Goal: Task Accomplishment & Management: Manage account settings

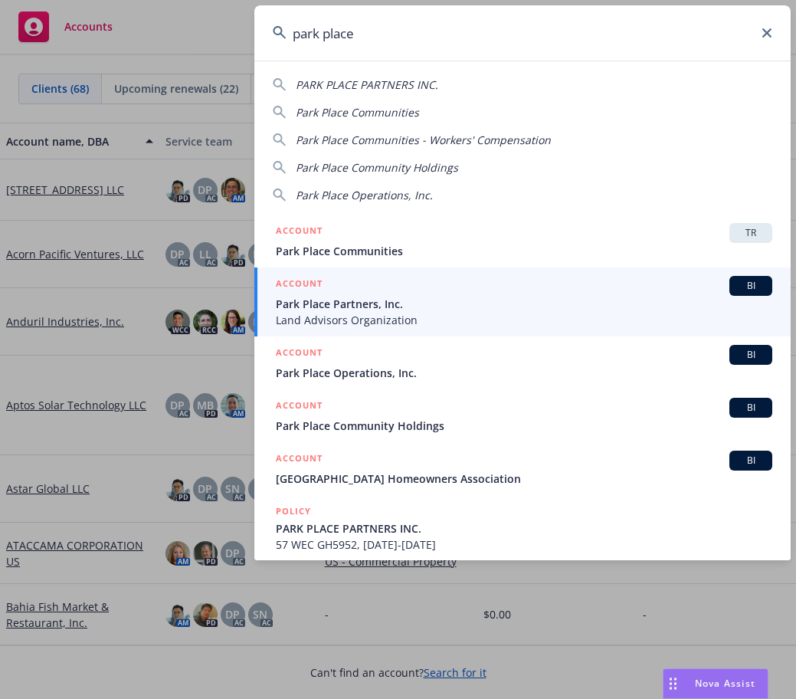
click at [687, 40] on input "park place" at bounding box center [522, 32] width 536 height 55
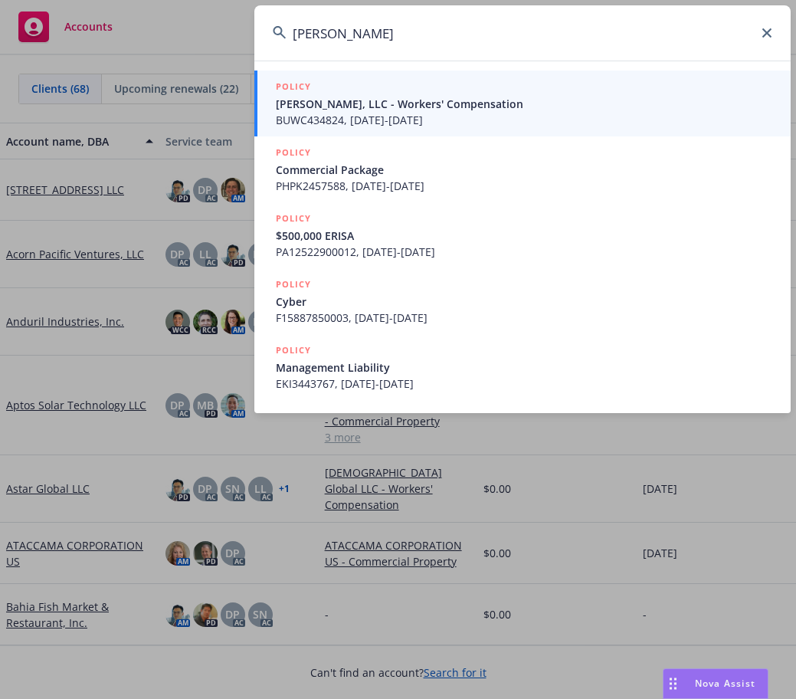
type input "buck jack"
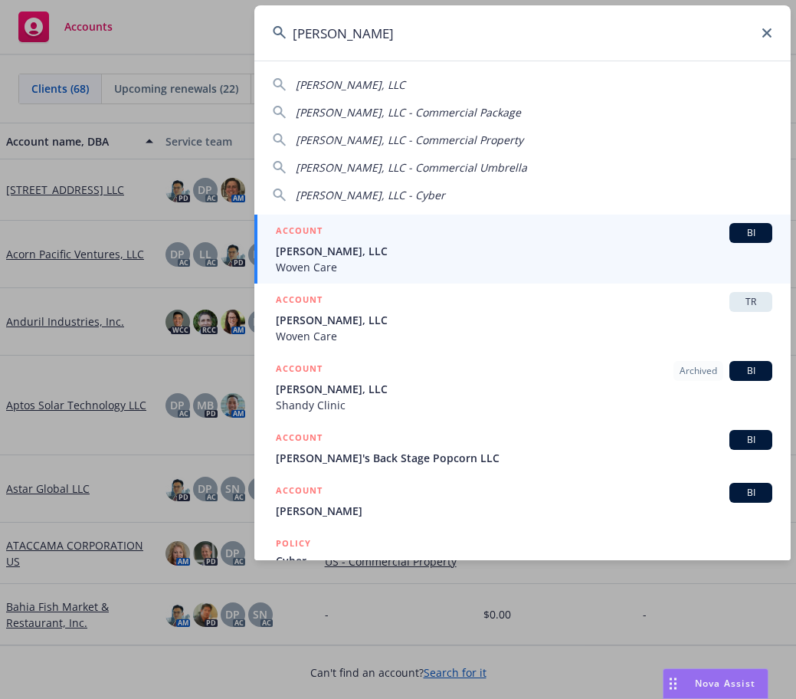
click at [450, 244] on span "[PERSON_NAME], LLC" at bounding box center [524, 251] width 496 height 16
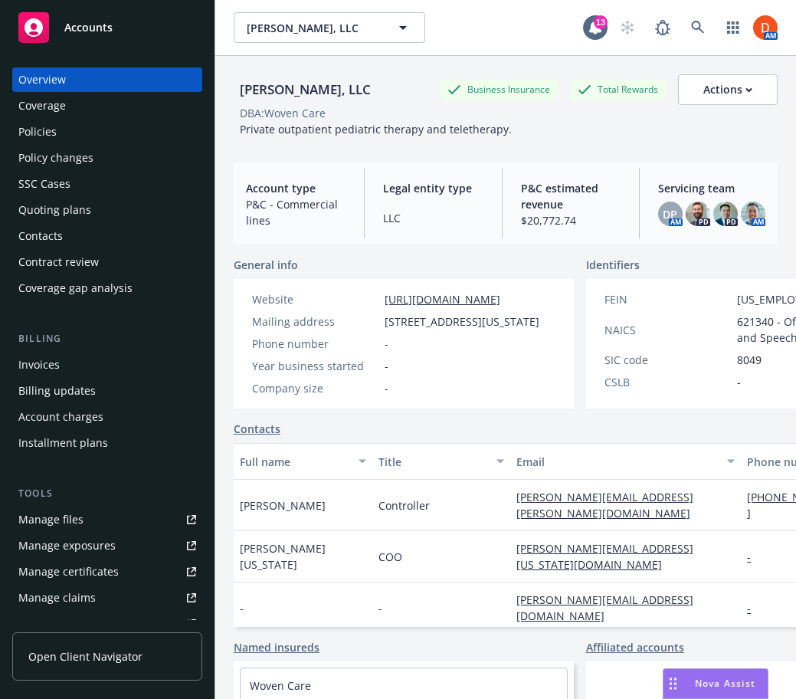
click at [106, 211] on div "Quoting plans" at bounding box center [107, 210] width 178 height 25
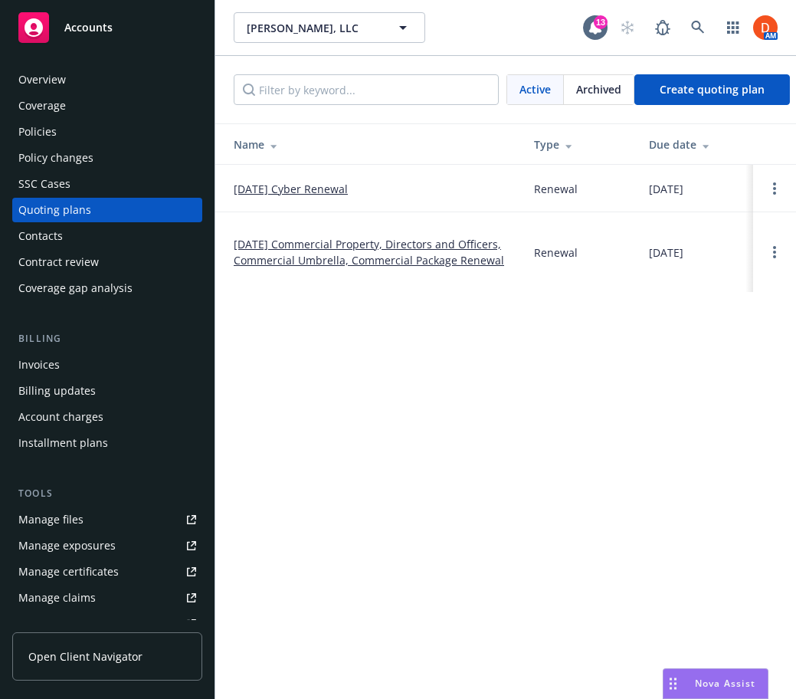
click at [338, 251] on link "[DATE] Commercial Property, Directors and Officers, Commercial Umbrella, Commer…" at bounding box center [372, 252] width 276 height 32
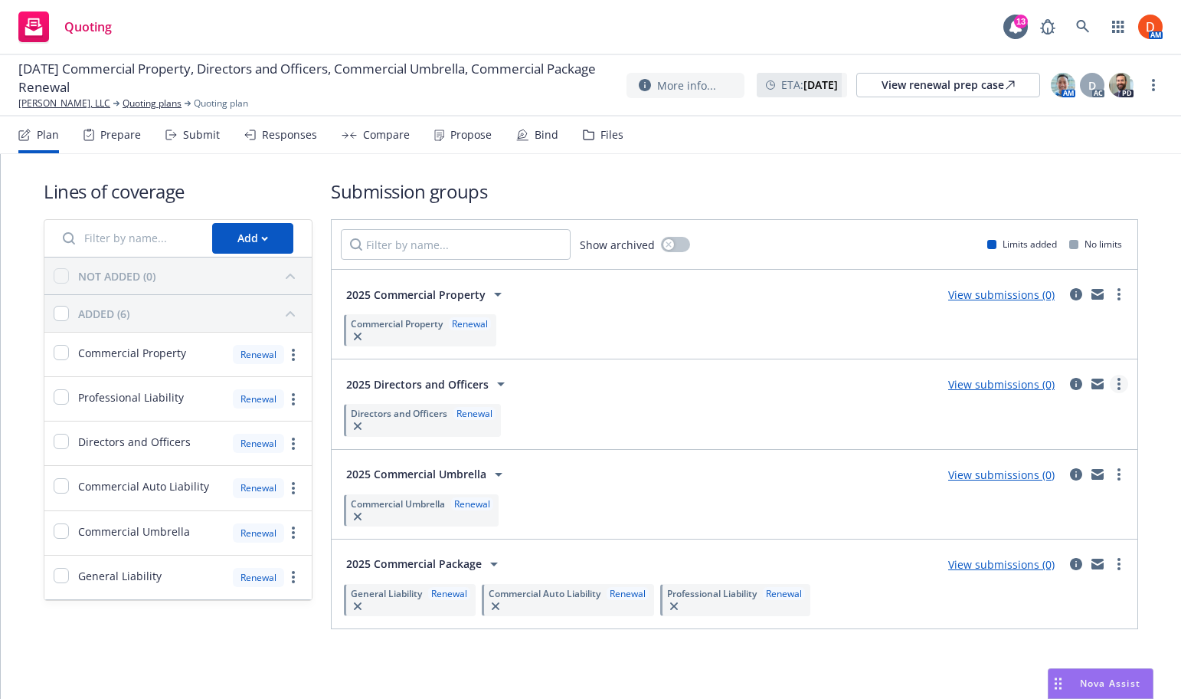
click at [795, 385] on link "more" at bounding box center [1119, 384] width 18 height 18
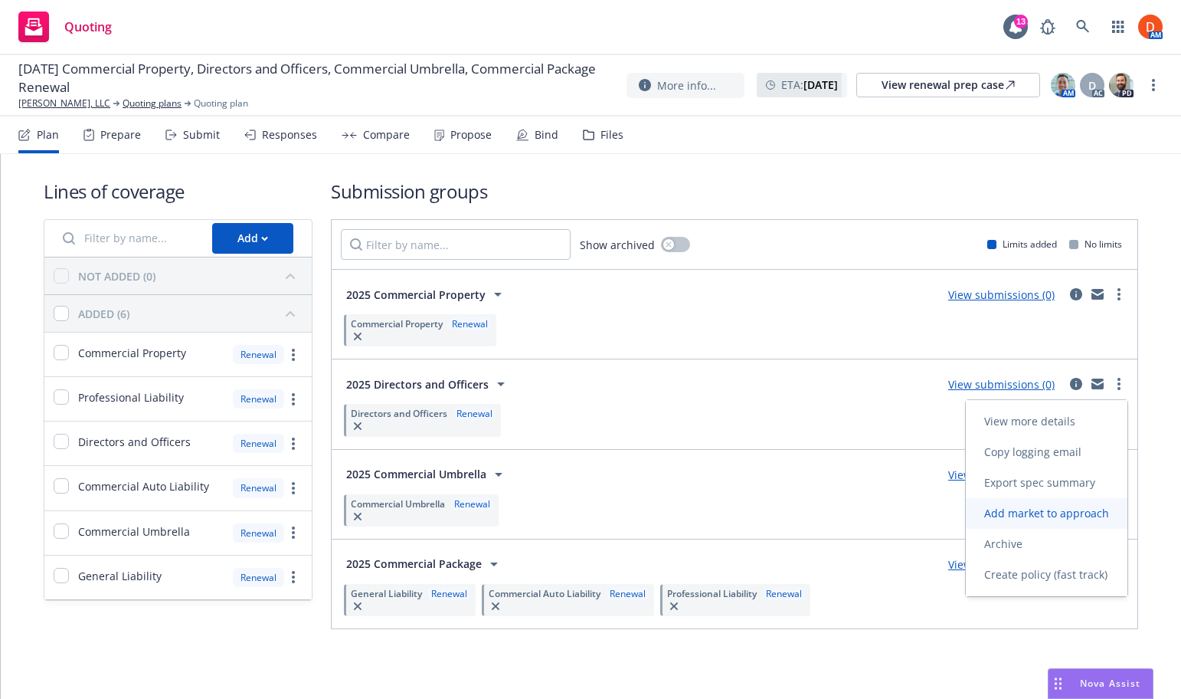
click at [795, 510] on span "Add market to approach" at bounding box center [1047, 513] width 162 height 15
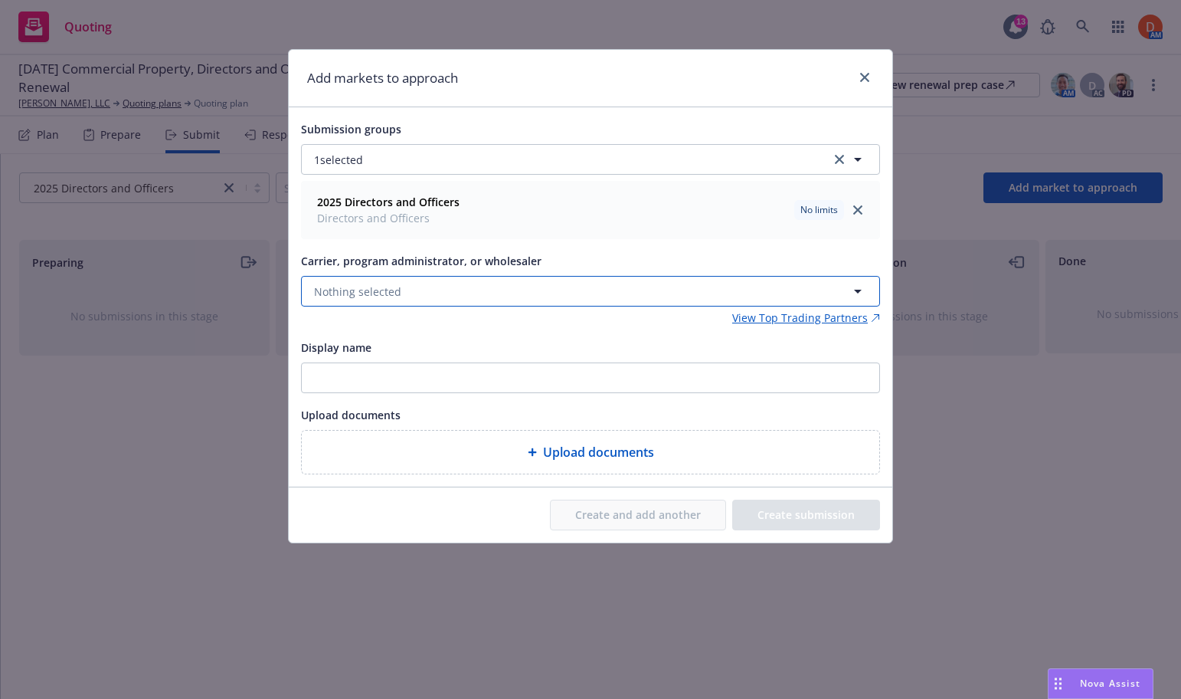
click at [410, 296] on button "Nothing selected" at bounding box center [590, 291] width 579 height 31
click at [479, 293] on button "Nothing selected" at bounding box center [590, 291] width 579 height 31
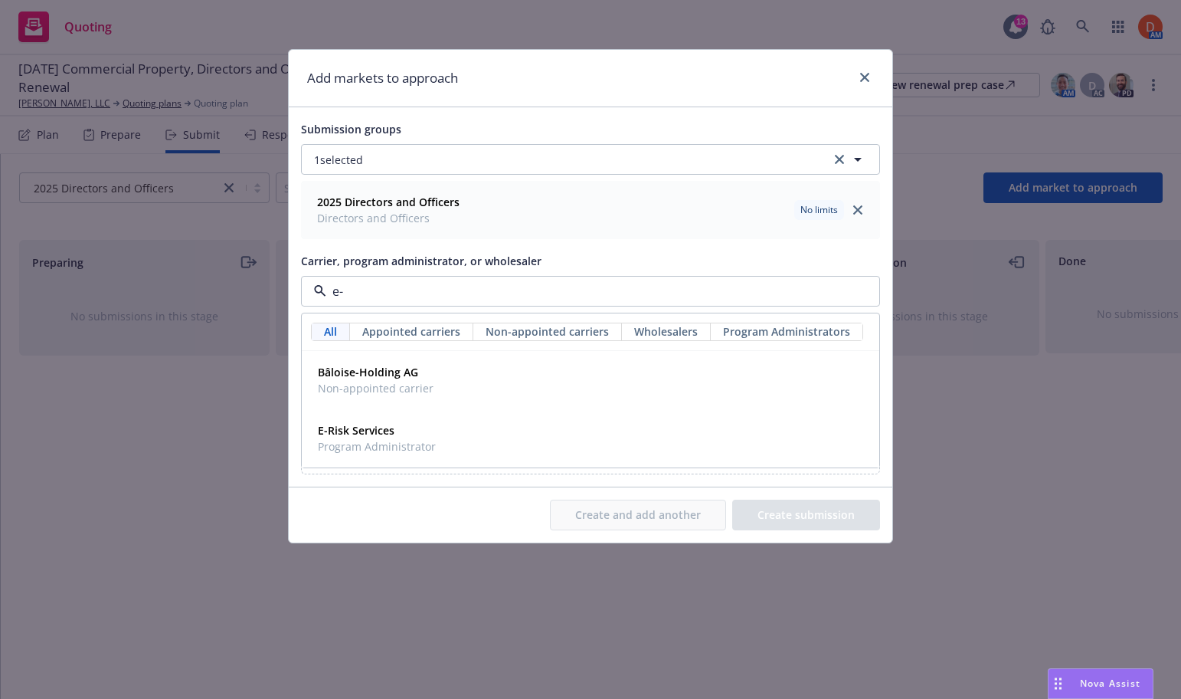
type input "e-r"
click at [472, 352] on div "E-Risk Services Program Administrator" at bounding box center [591, 380] width 576 height 57
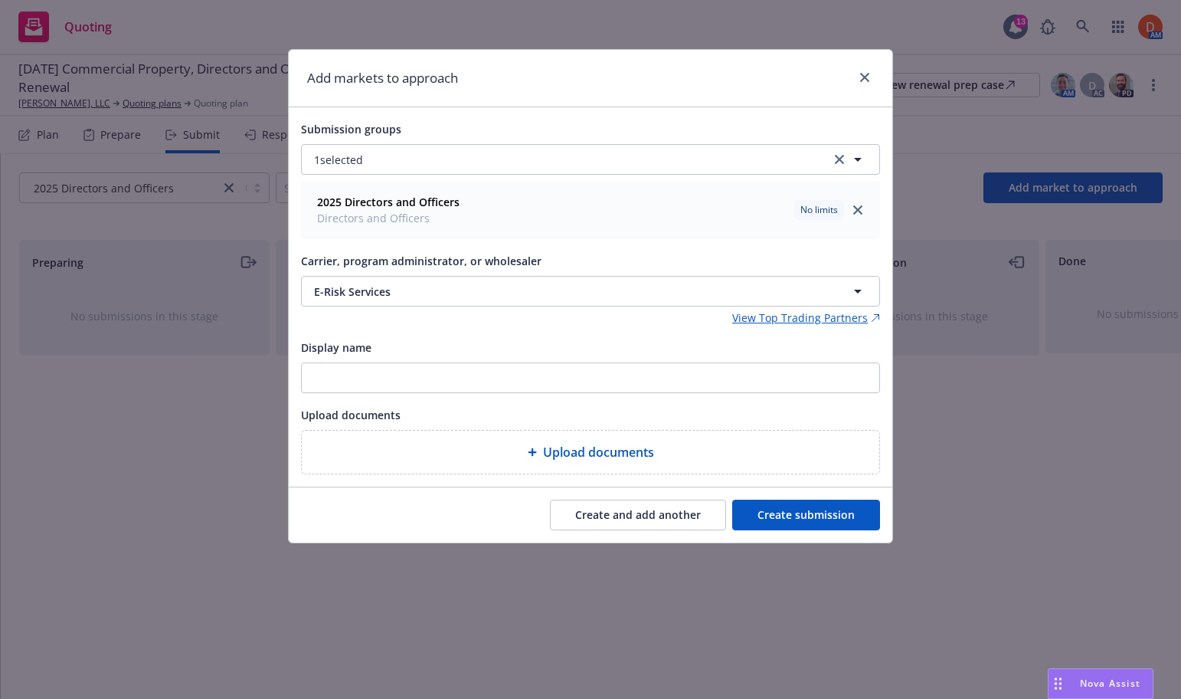
click at [772, 519] on button "Create submission" at bounding box center [806, 515] width 148 height 31
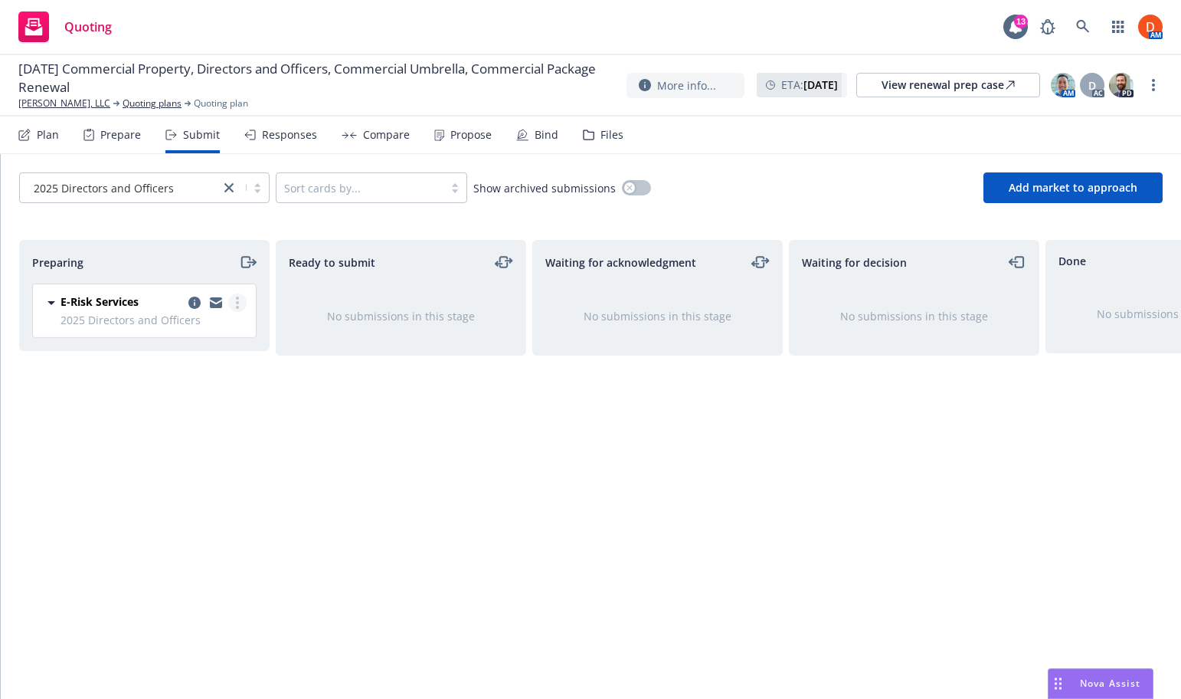
click at [239, 293] on link "more" at bounding box center [237, 302] width 18 height 18
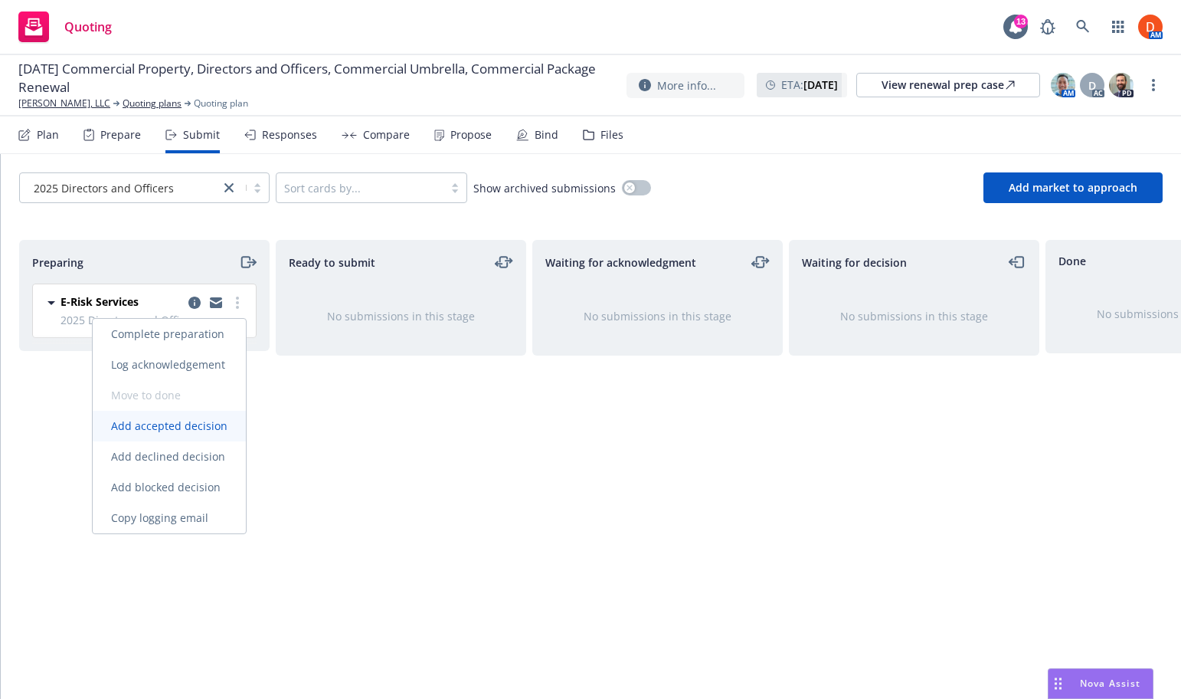
click at [210, 434] on link "Add accepted decision" at bounding box center [169, 426] width 153 height 31
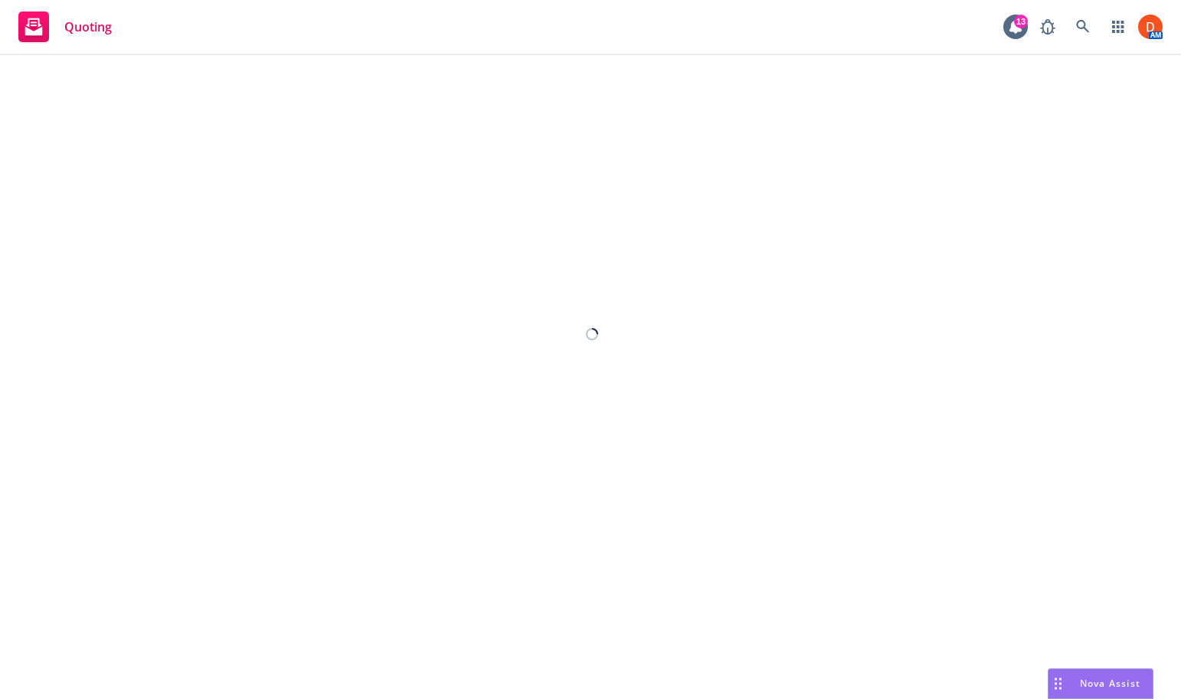
select select "12"
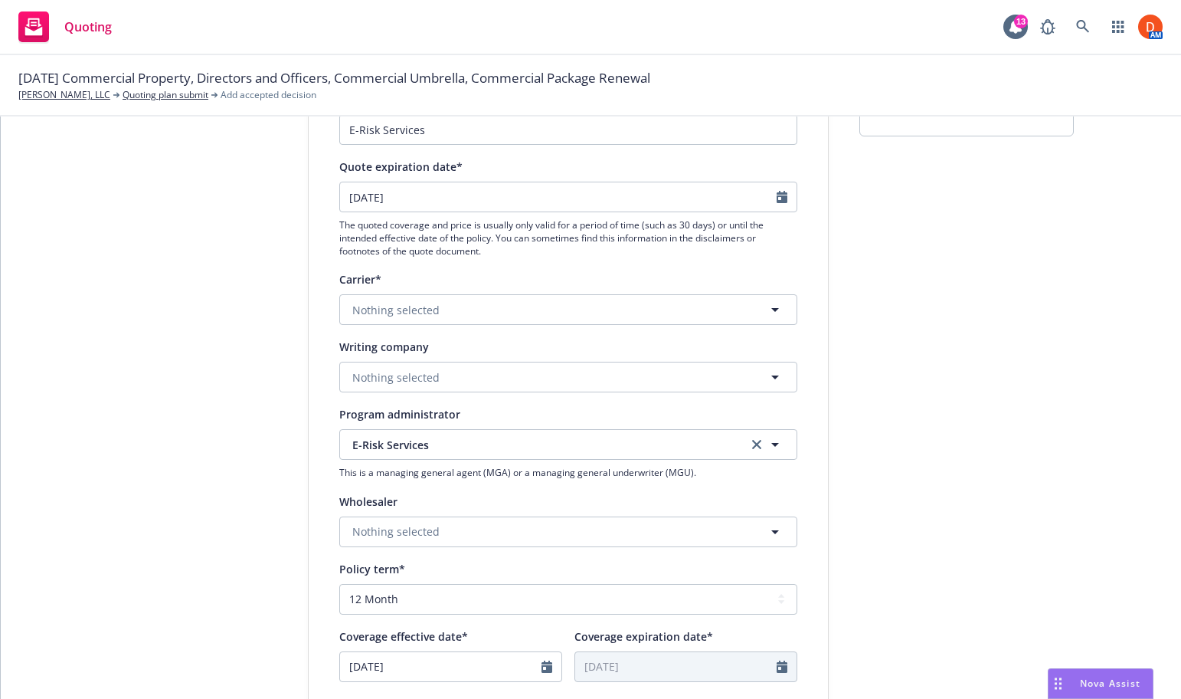
scroll to position [172, 0]
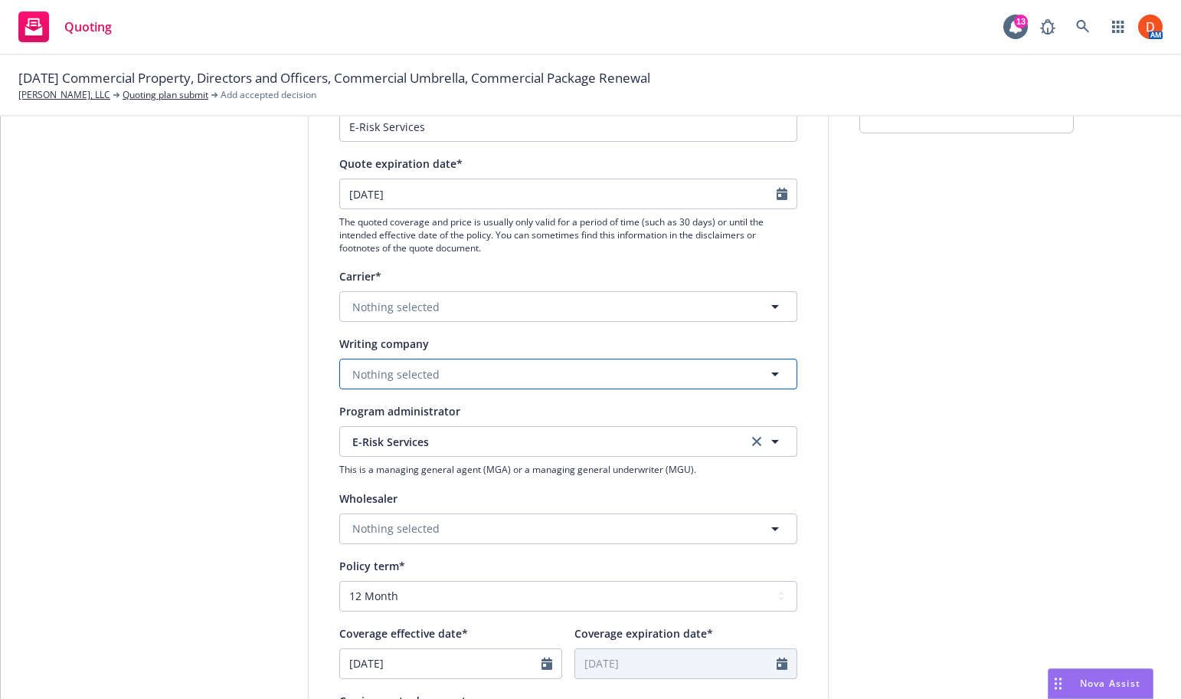
click at [425, 372] on span "Nothing selected" at bounding box center [395, 374] width 87 height 16
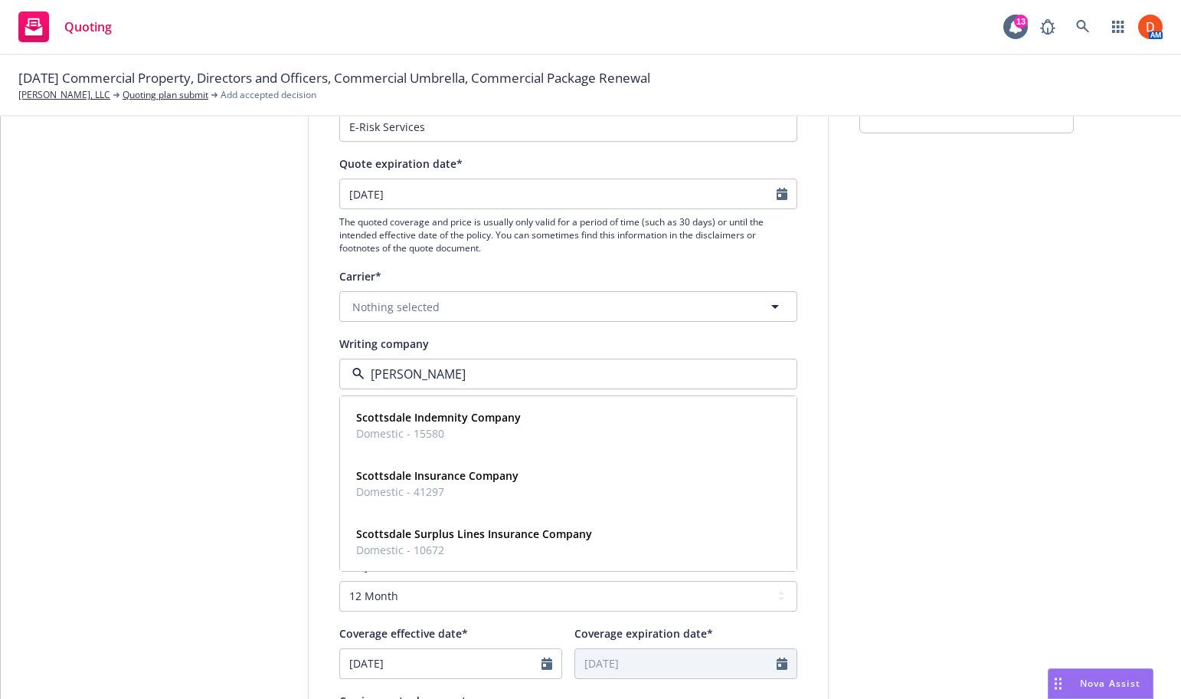
type input "scotts"
click at [473, 445] on div "Scottsdale Indemnity Company Domestic - 15580" at bounding box center [568, 425] width 455 height 57
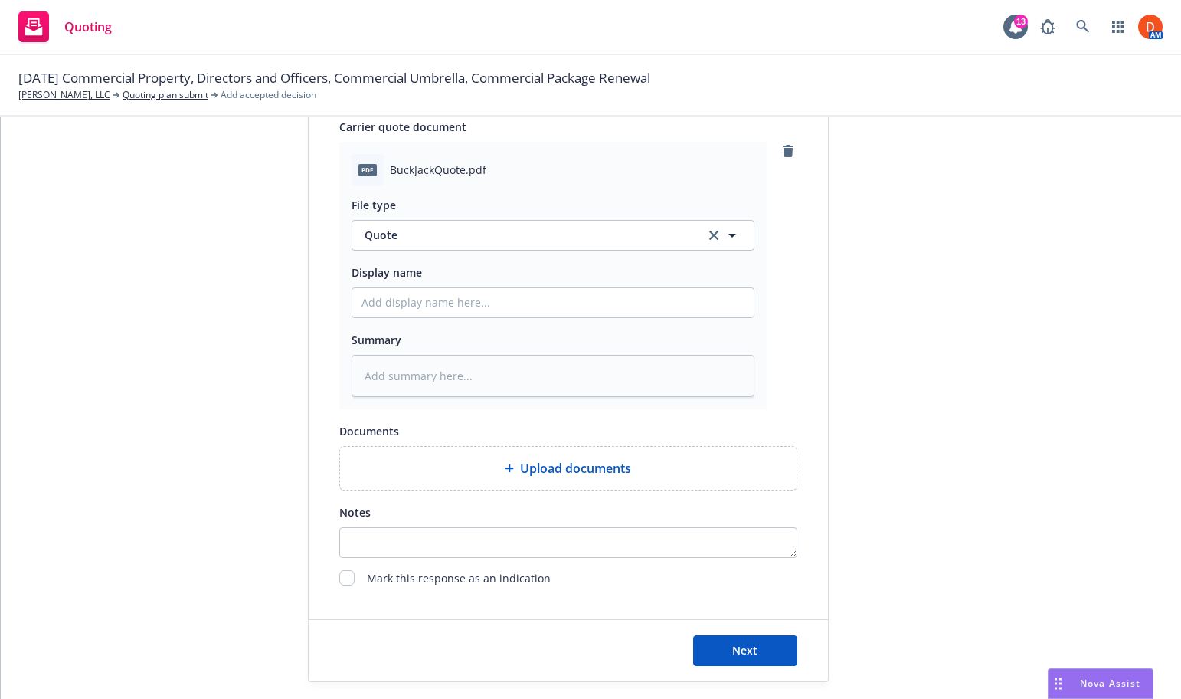
scroll to position [817, 0]
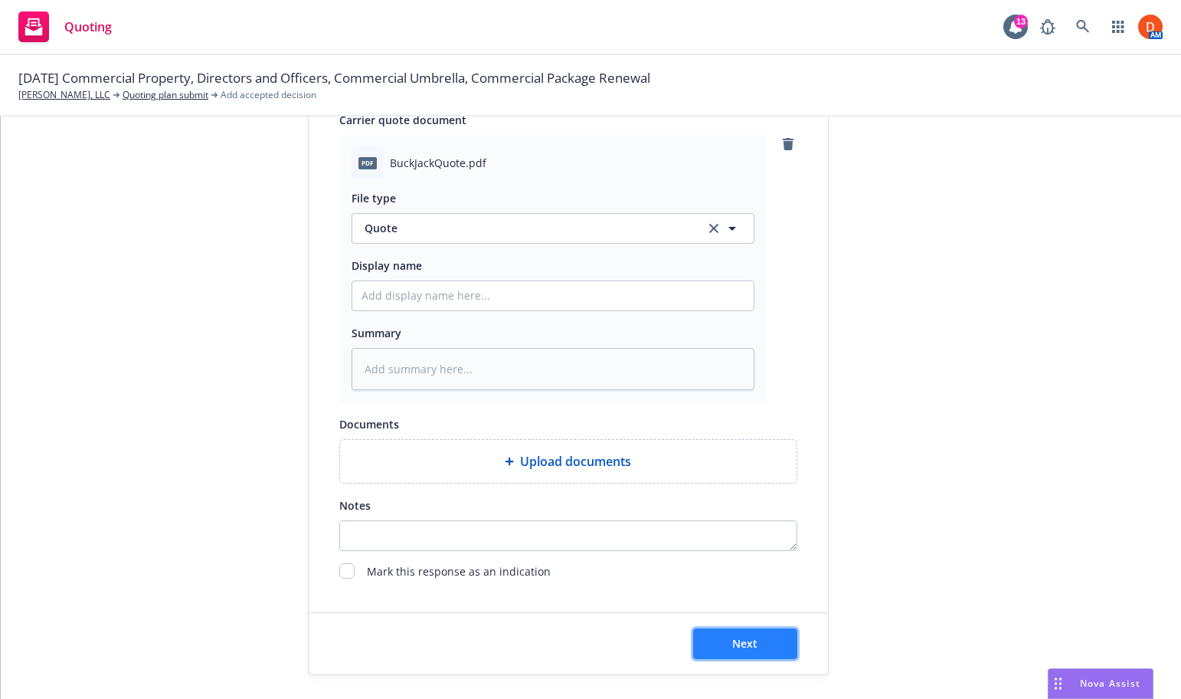
click at [734, 644] on span "Next" at bounding box center [744, 643] width 25 height 15
type textarea "x"
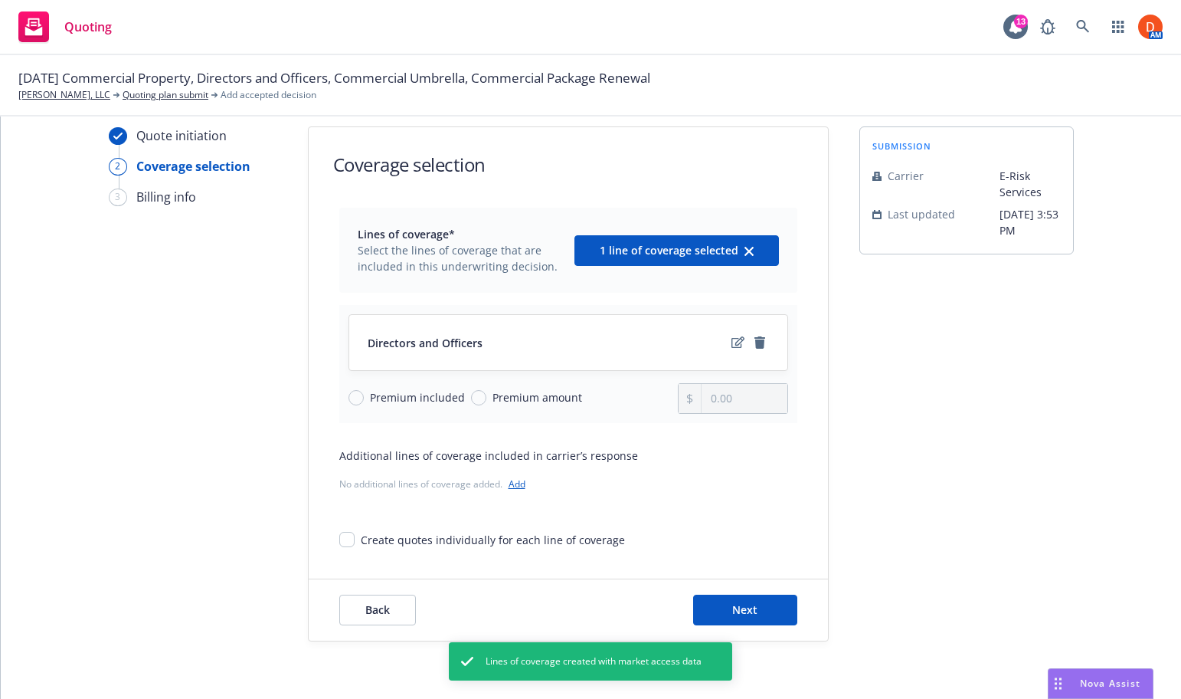
scroll to position [55, 0]
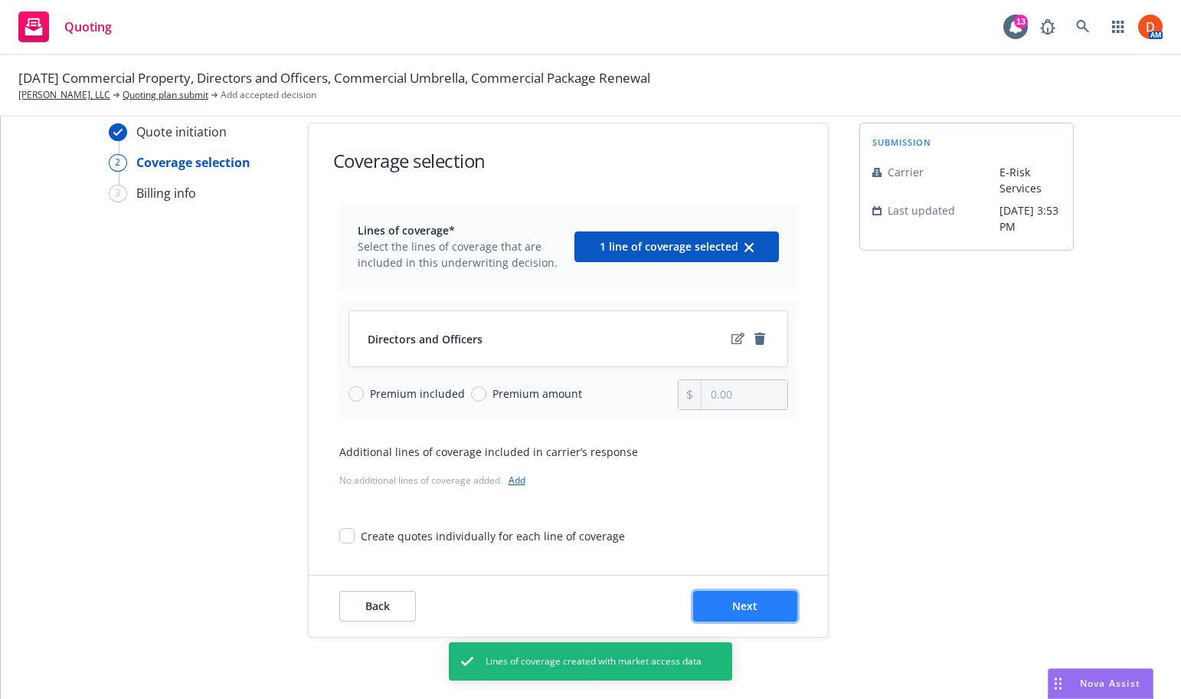
click at [772, 611] on button "Next" at bounding box center [745, 606] width 104 height 31
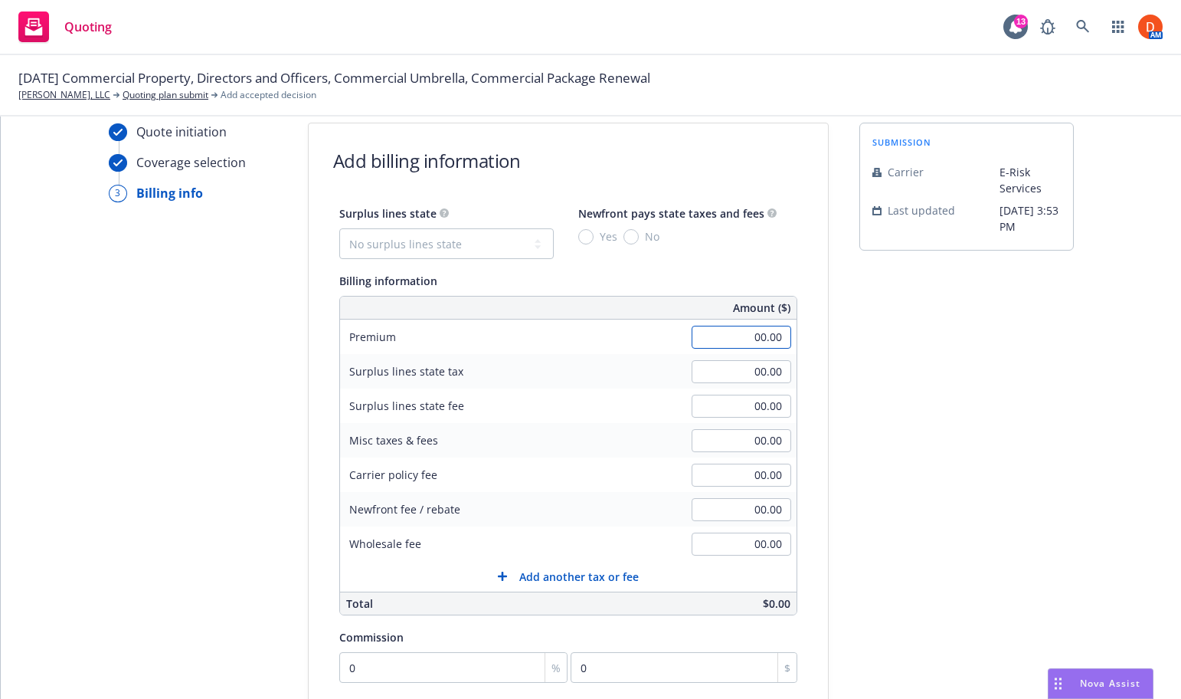
click at [767, 339] on input "00.00" at bounding box center [742, 337] width 100 height 23
click at [795, 349] on div "submission Carrier E-Risk Services Last updated [DATE] 3:53 PM" at bounding box center [967, 515] width 215 height 784
type input "18,275.00"
click at [768, 554] on input "00.00" at bounding box center [742, 543] width 100 height 23
click at [795, 503] on div "Quote initiation Coverage selection 3 Billing info Add billing information Surp…" at bounding box center [591, 515] width 1144 height 784
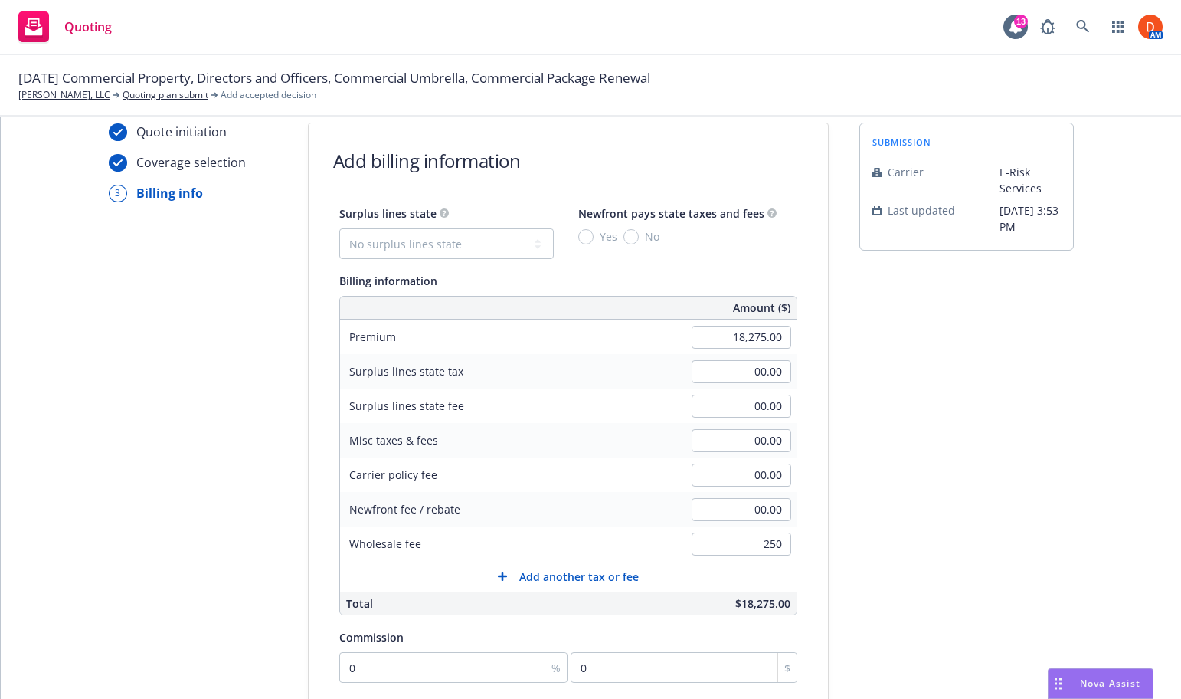
type input "250.00"
click at [433, 661] on input "0" at bounding box center [453, 667] width 229 height 31
type input "1"
type input "182.75"
type input "12"
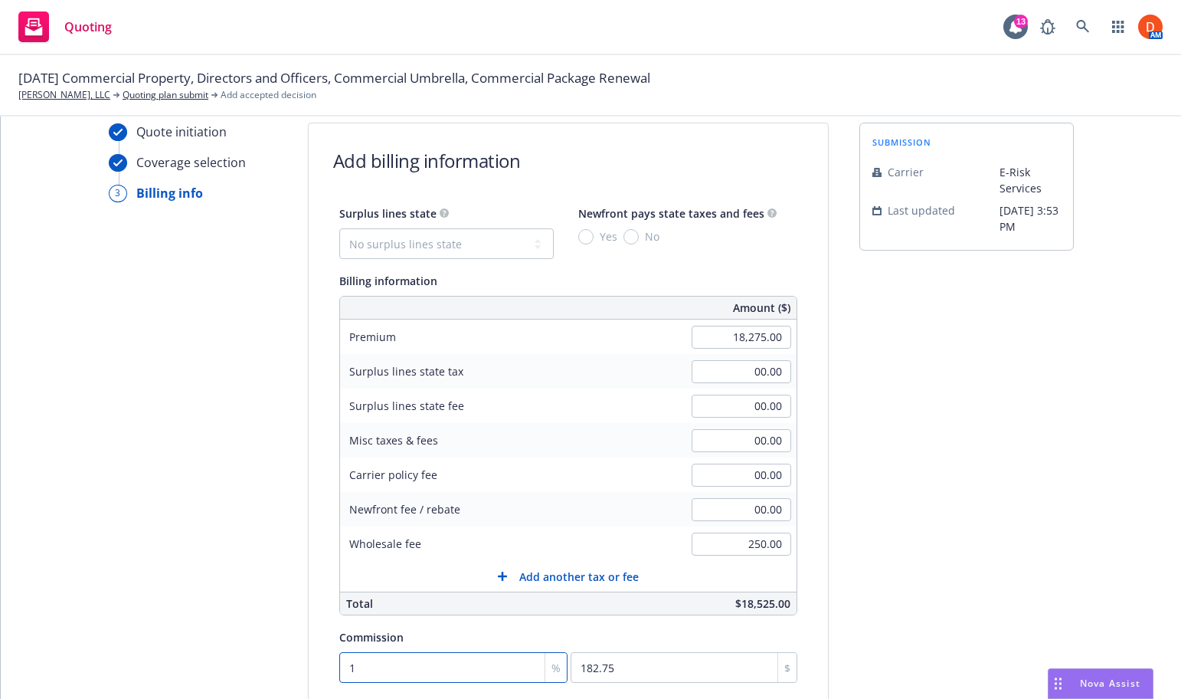
type input "2193"
type input "12"
click at [795, 587] on div "submission Carrier E-Risk Services Last updated [DATE] 3:53 PM" at bounding box center [967, 515] width 215 height 784
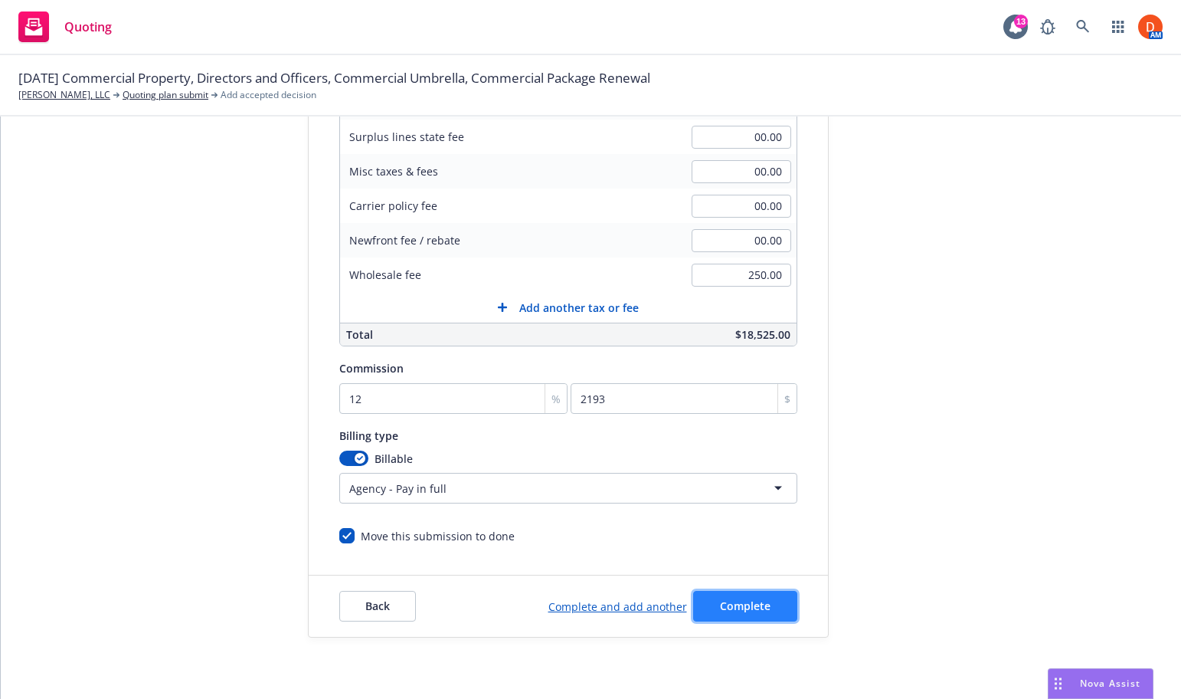
click at [734, 608] on span "Complete" at bounding box center [745, 605] width 51 height 15
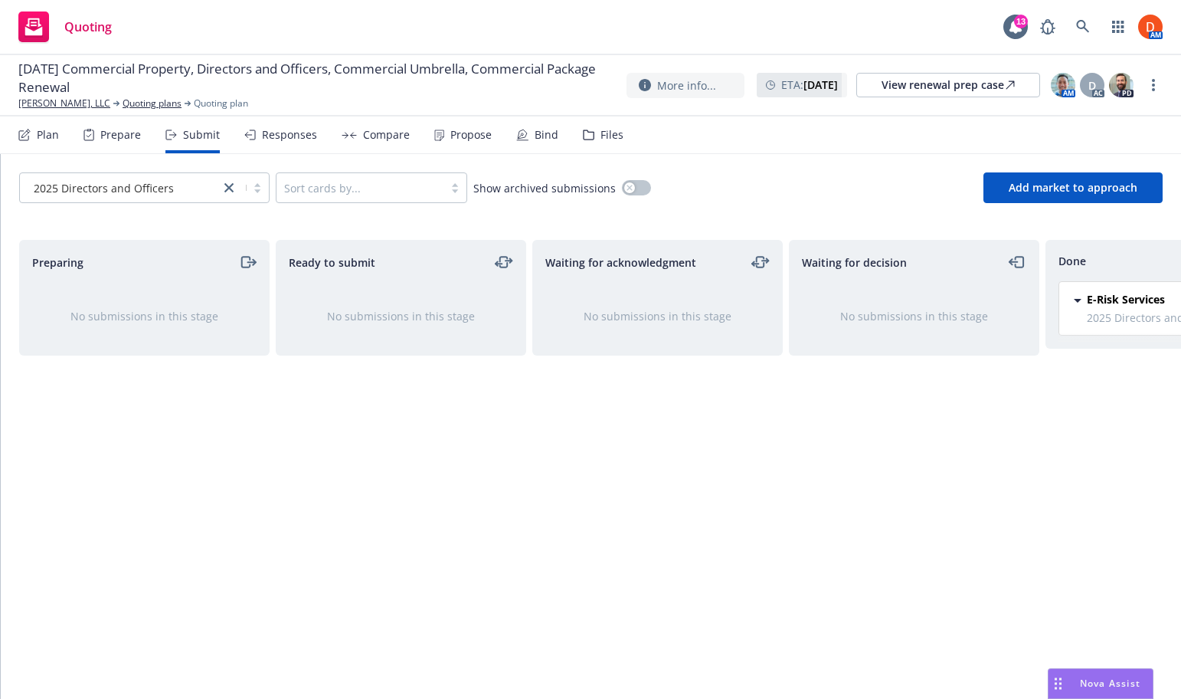
click at [795, 171] on div "2025 Directors and Officers Sort cards by... Show archived submissions Add mark…" at bounding box center [591, 187] width 1181 height 67
click at [795, 187] on span "Add market to approach" at bounding box center [1073, 187] width 129 height 15
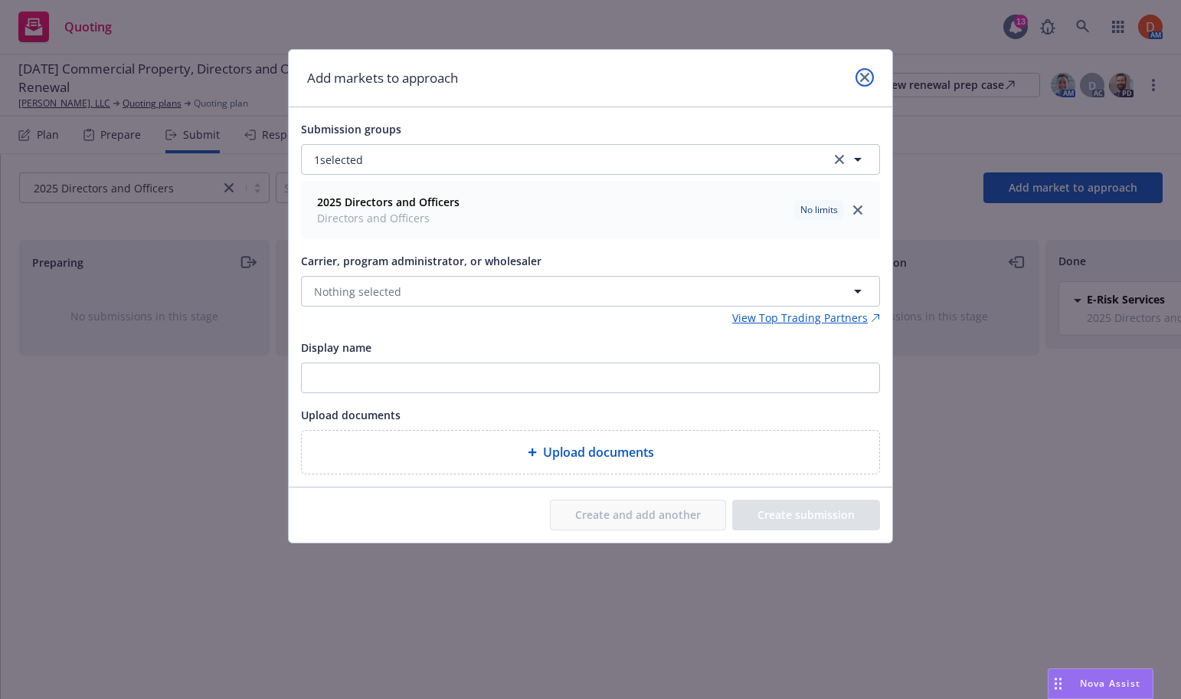
click at [795, 68] on link "close" at bounding box center [865, 77] width 18 height 18
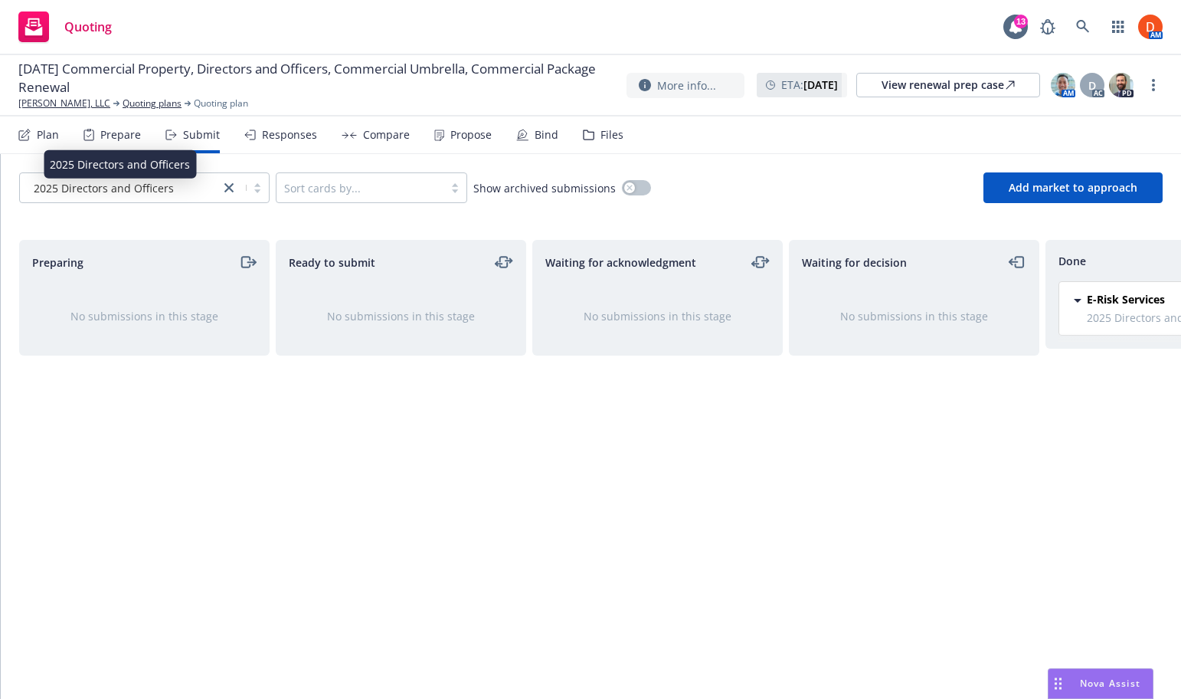
click at [62, 133] on div "Plan Prepare Submit Responses Compare Propose Bind Files" at bounding box center [320, 134] width 605 height 37
click at [44, 136] on div "Plan" at bounding box center [48, 135] width 22 height 12
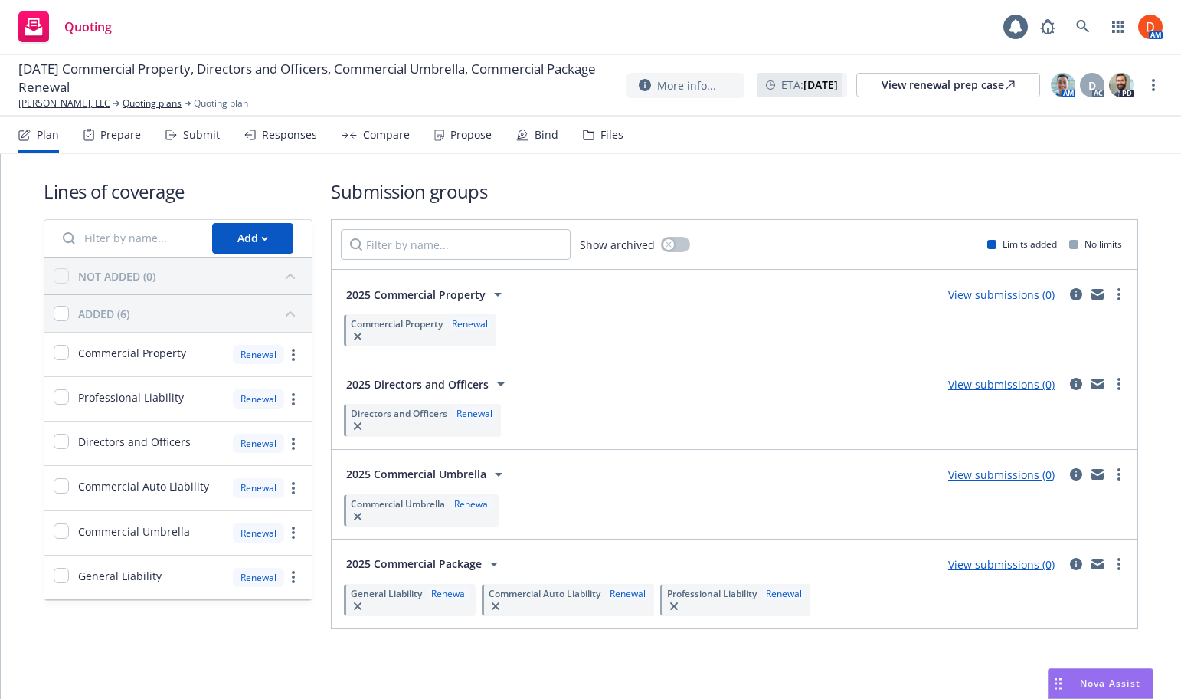
click at [189, 139] on div "Submit" at bounding box center [201, 135] width 37 height 12
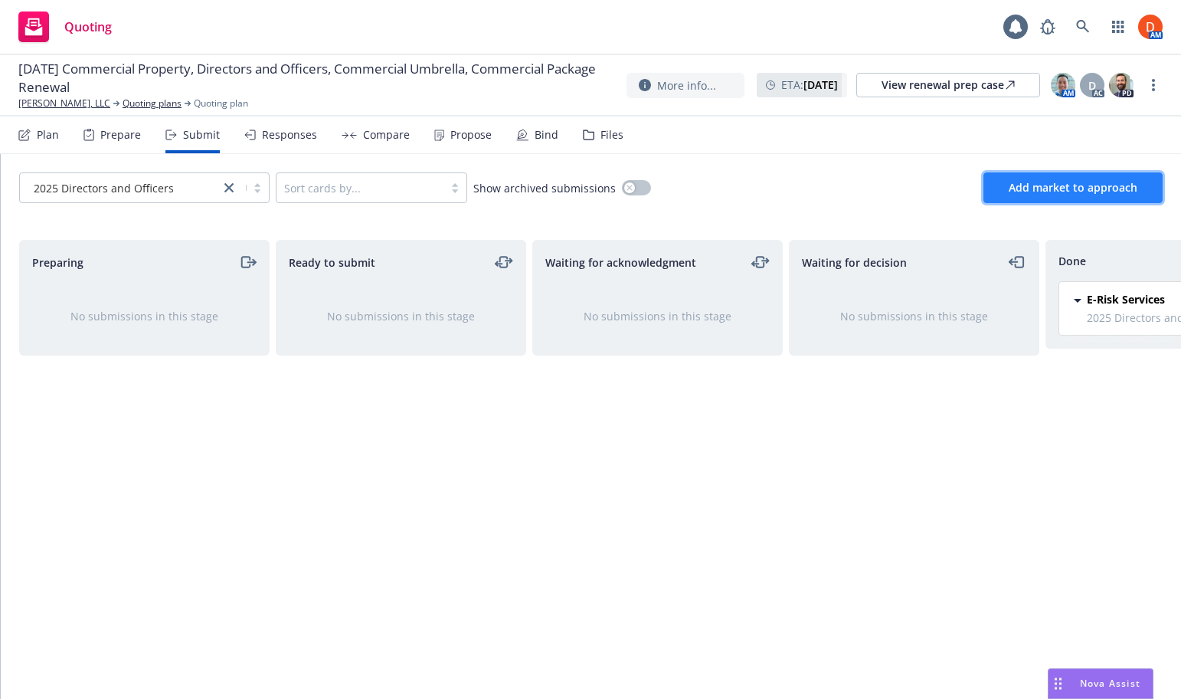
click at [795, 194] on span "Add market to approach" at bounding box center [1073, 187] width 129 height 15
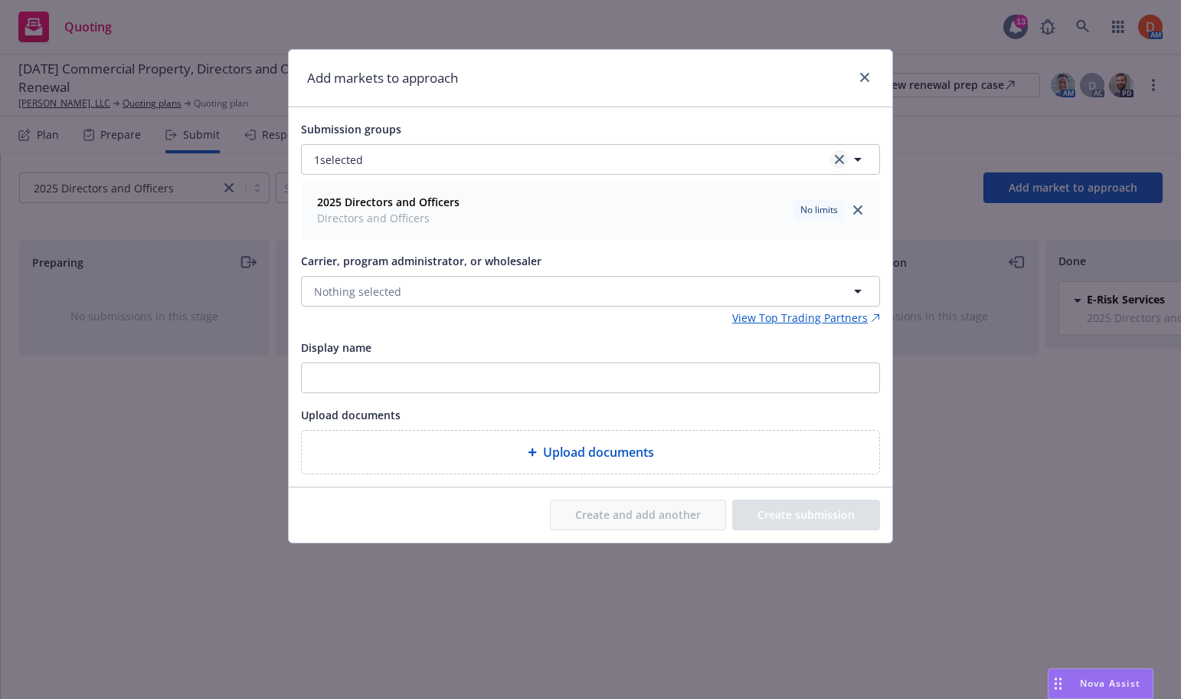
click at [795, 160] on icon "clear selection" at bounding box center [839, 159] width 9 height 9
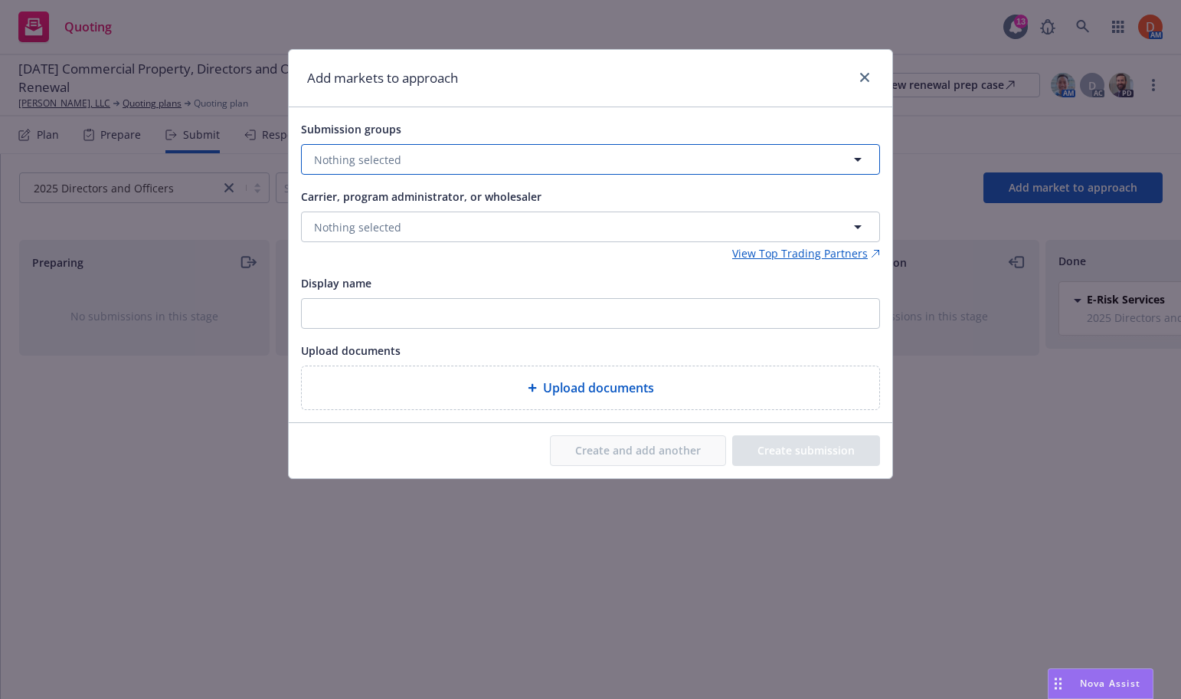
click at [775, 170] on button "Nothing selected" at bounding box center [590, 159] width 579 height 31
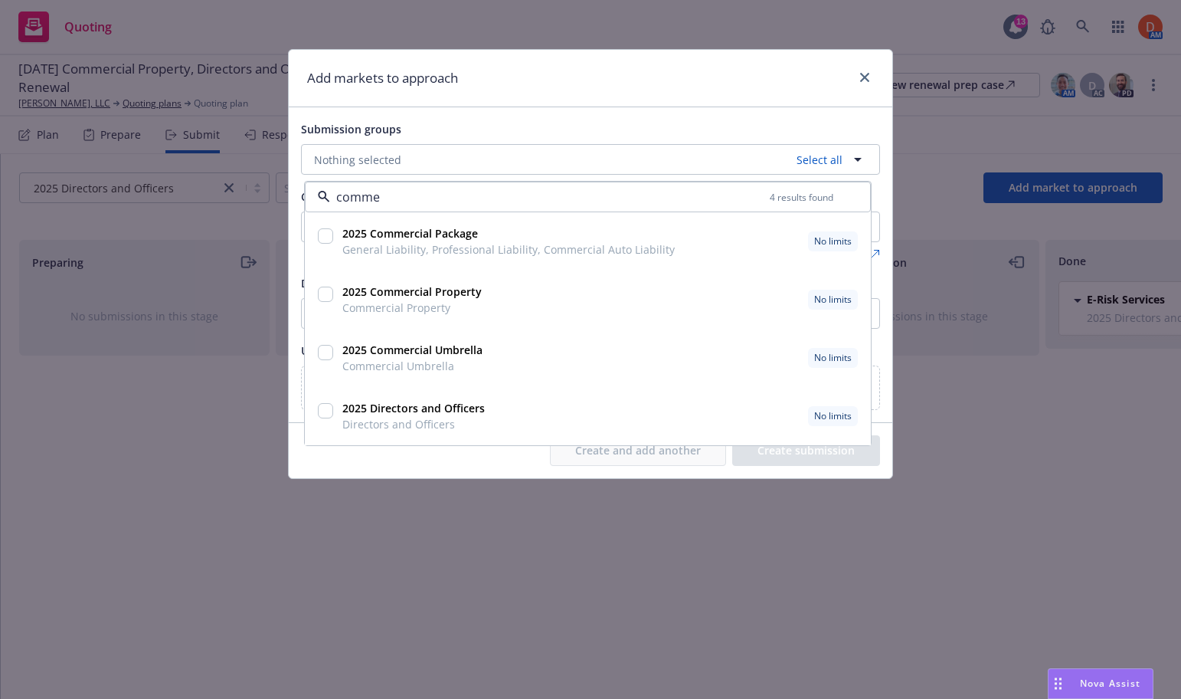
type input "commer"
click at [329, 237] on input "checkbox" at bounding box center [325, 235] width 15 height 15
checkbox input "true"
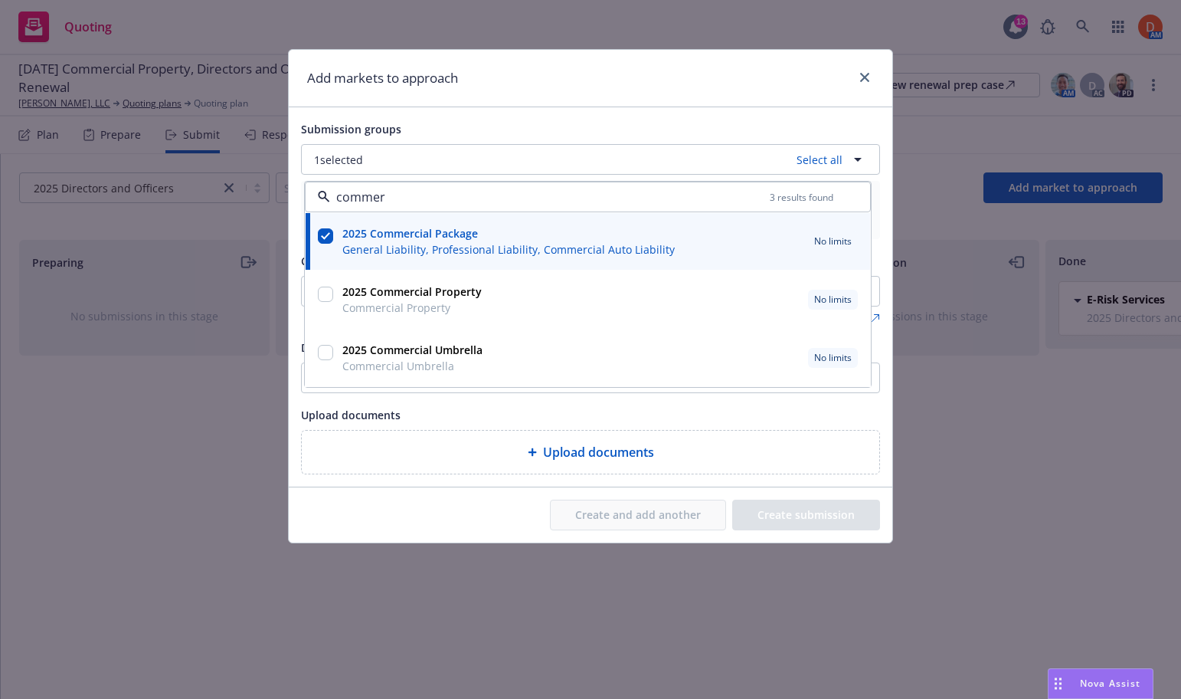
type input "commer"
click at [483, 131] on div "Submission groups" at bounding box center [590, 129] width 579 height 18
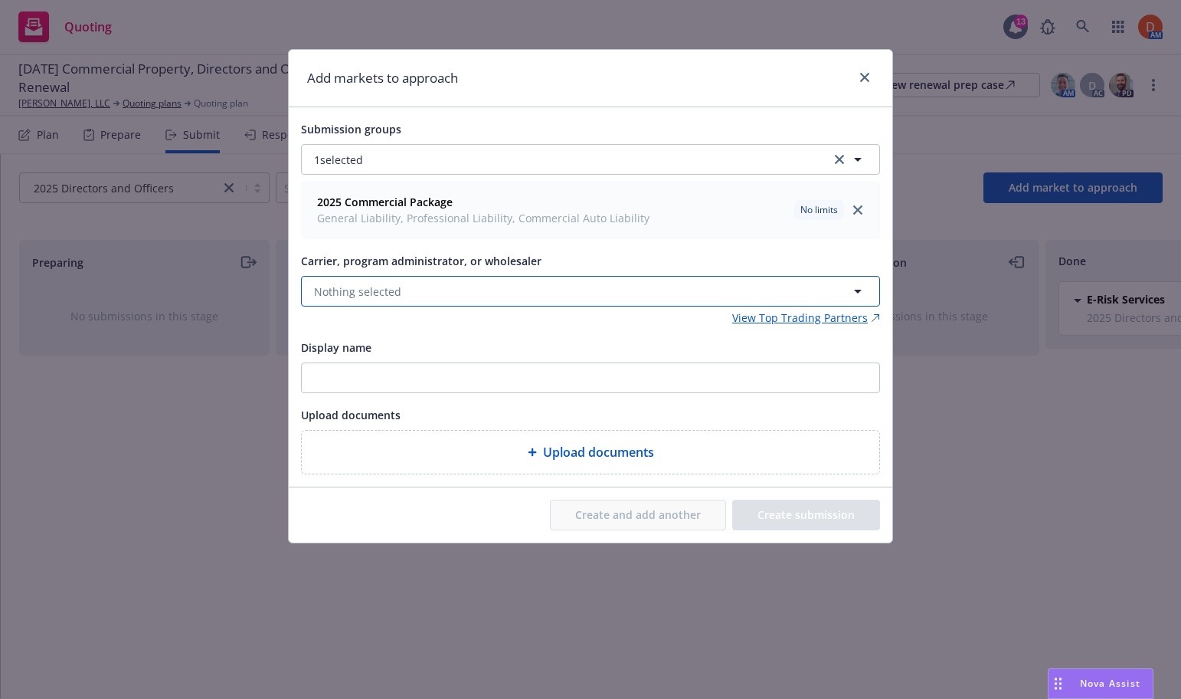
click at [456, 281] on button "Nothing selected" at bounding box center [590, 291] width 579 height 31
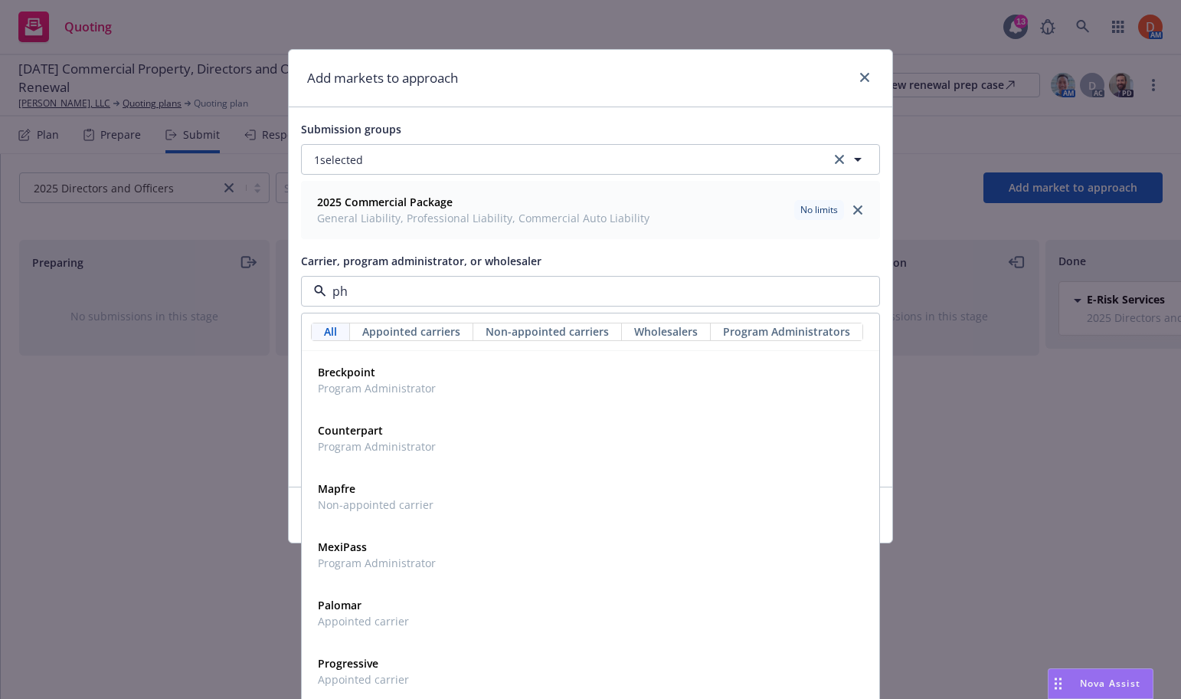
type input "phi"
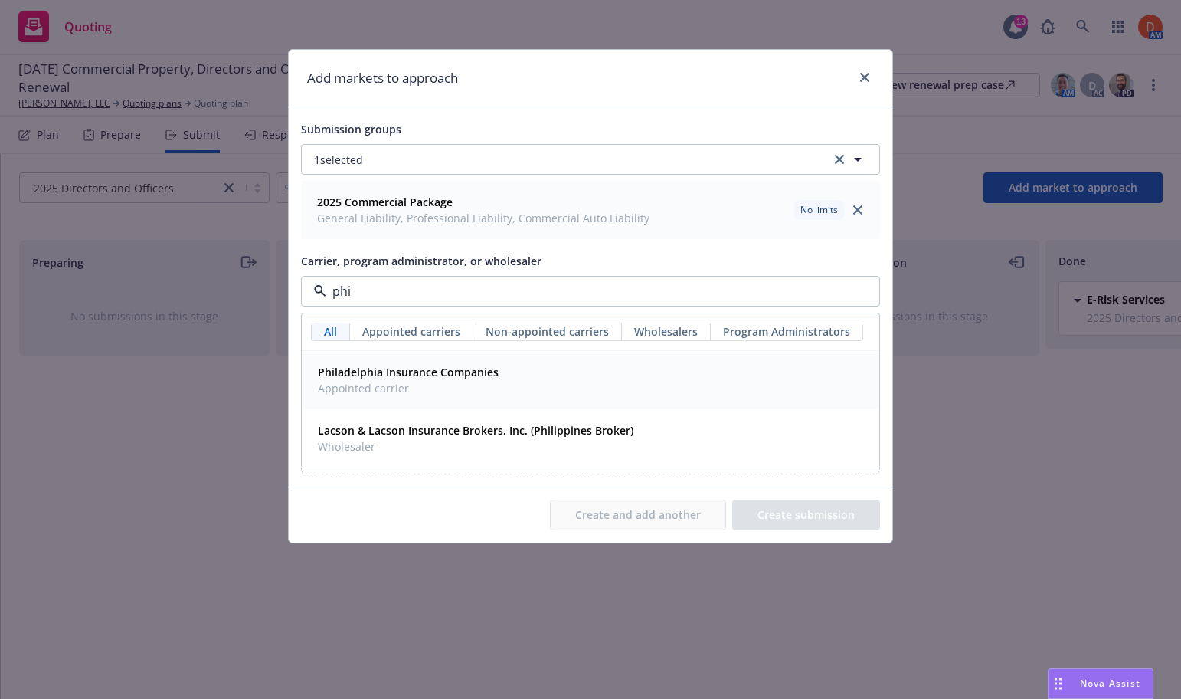
click at [433, 365] on strong "Philadelphia Insurance Companies" at bounding box center [408, 372] width 181 height 15
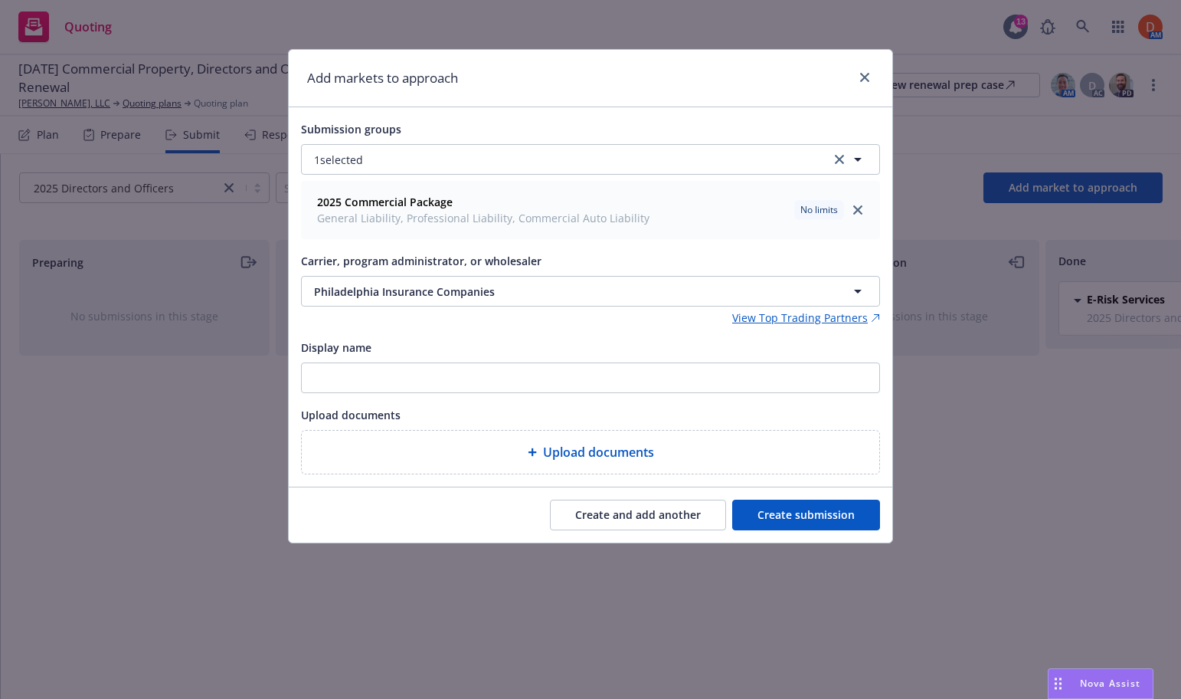
click at [788, 514] on button "Create submission" at bounding box center [806, 515] width 148 height 31
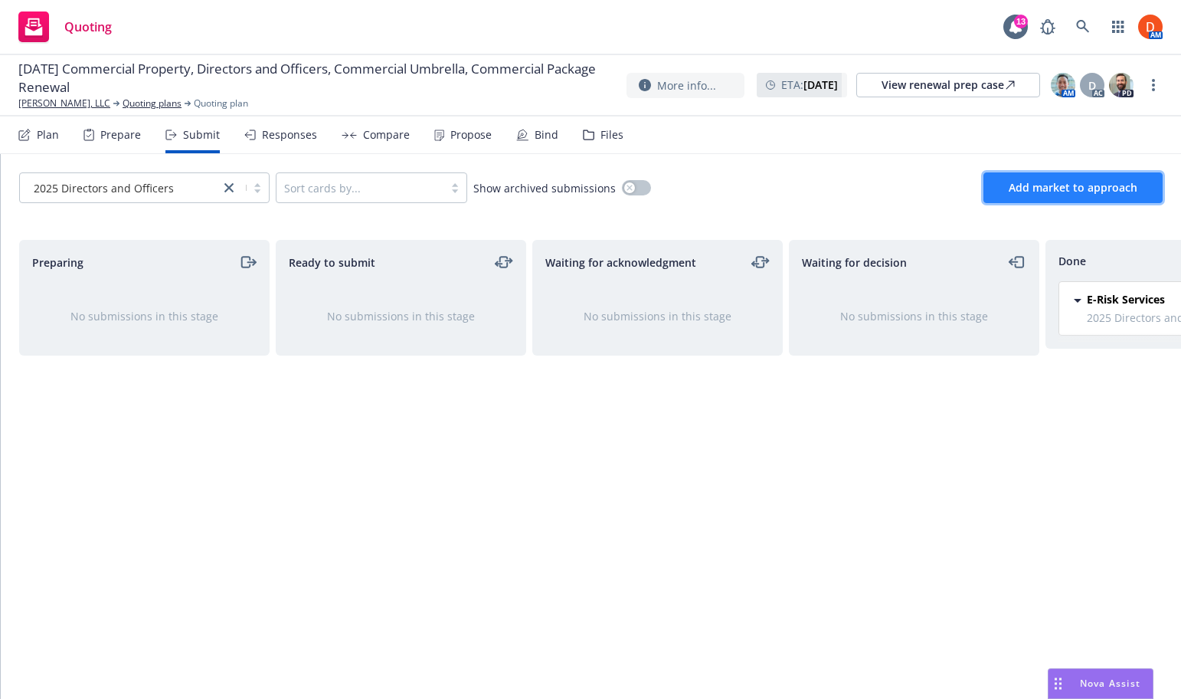
click at [795, 200] on button "Add market to approach" at bounding box center [1073, 187] width 179 height 31
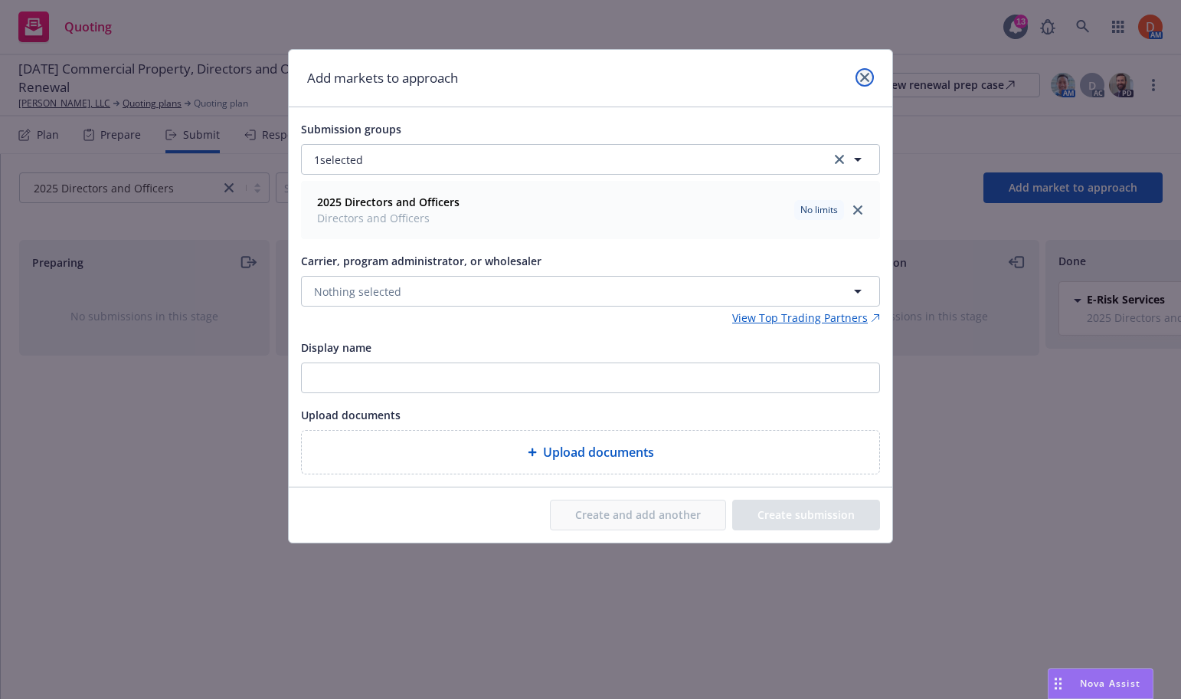
click at [795, 79] on link "close" at bounding box center [865, 77] width 18 height 18
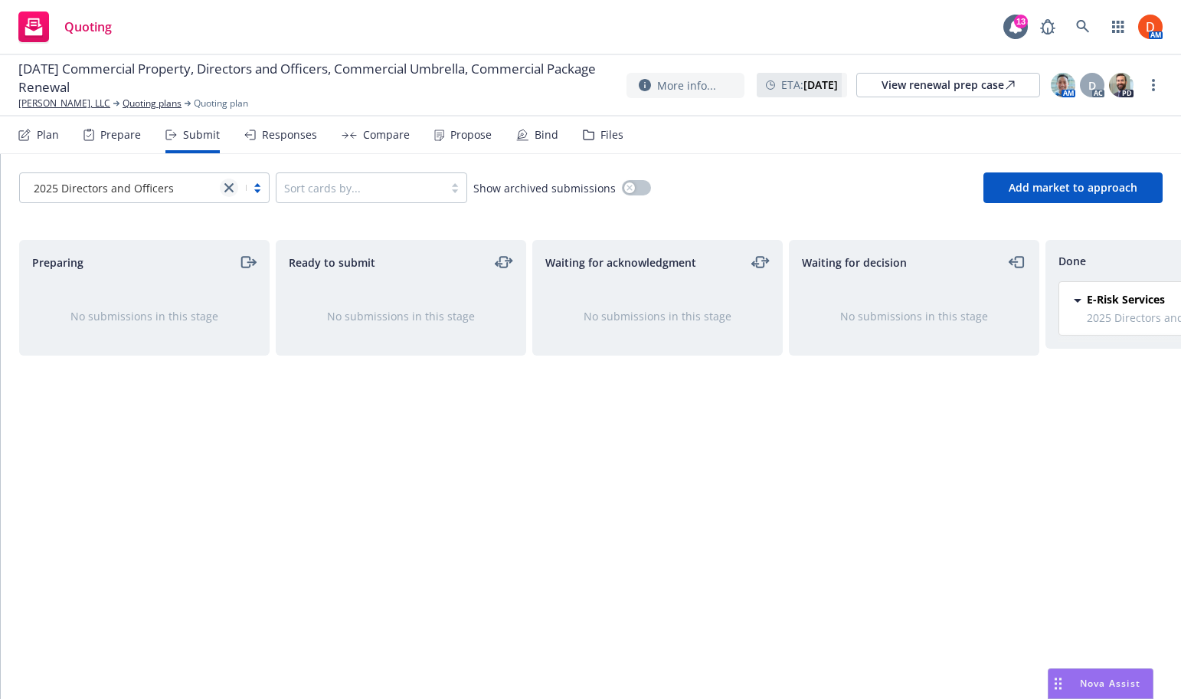
click at [234, 192] on link "close" at bounding box center [229, 188] width 18 height 18
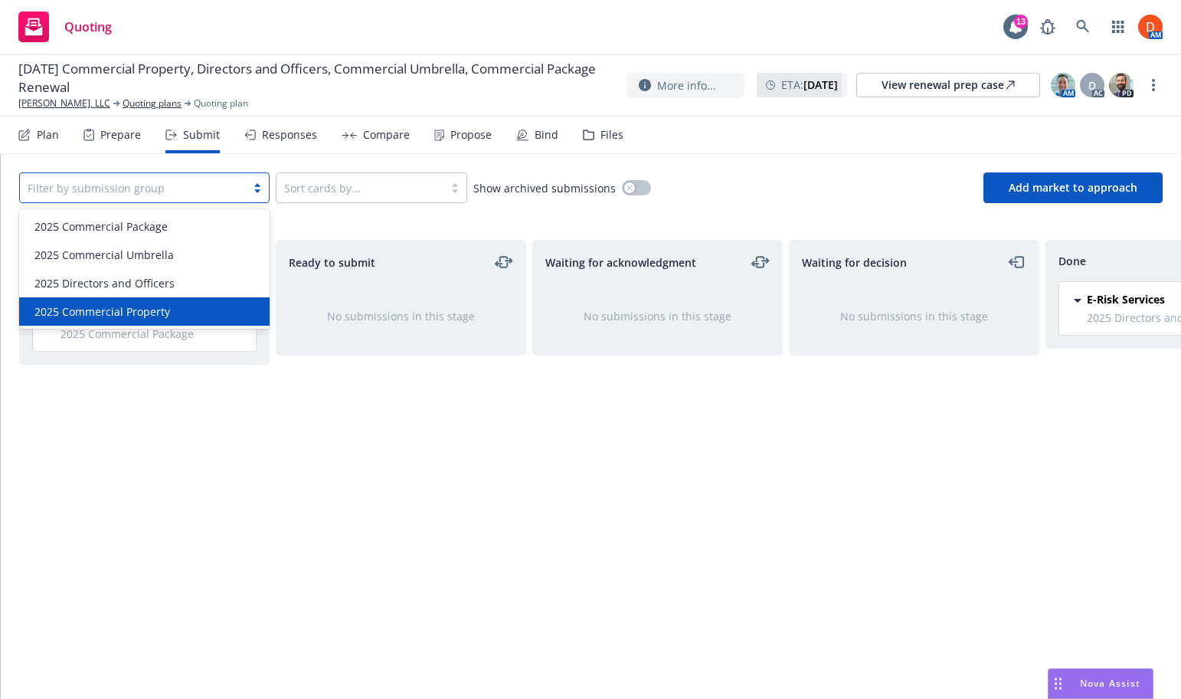
click at [307, 473] on div "Ready to submit No submissions in this stage" at bounding box center [401, 453] width 251 height 427
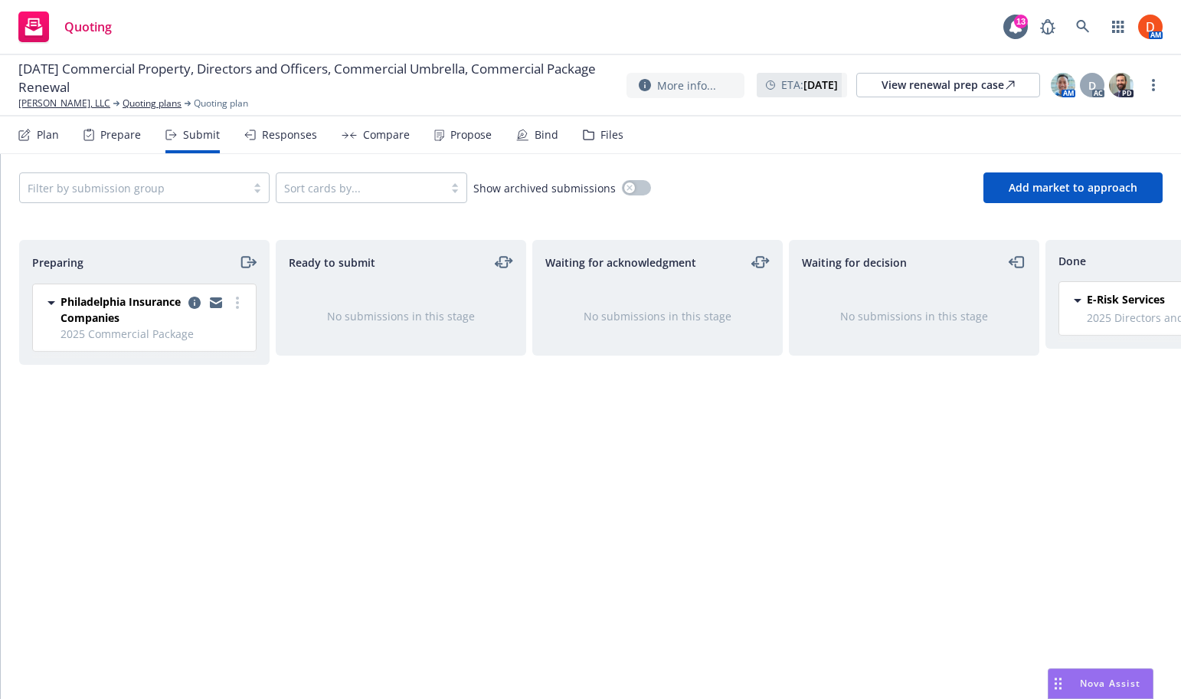
click at [244, 312] on div at bounding box center [215, 309] width 61 height 32
click at [236, 303] on circle "more" at bounding box center [237, 302] width 3 height 3
click at [196, 417] on link "Add accepted decision" at bounding box center [169, 426] width 153 height 31
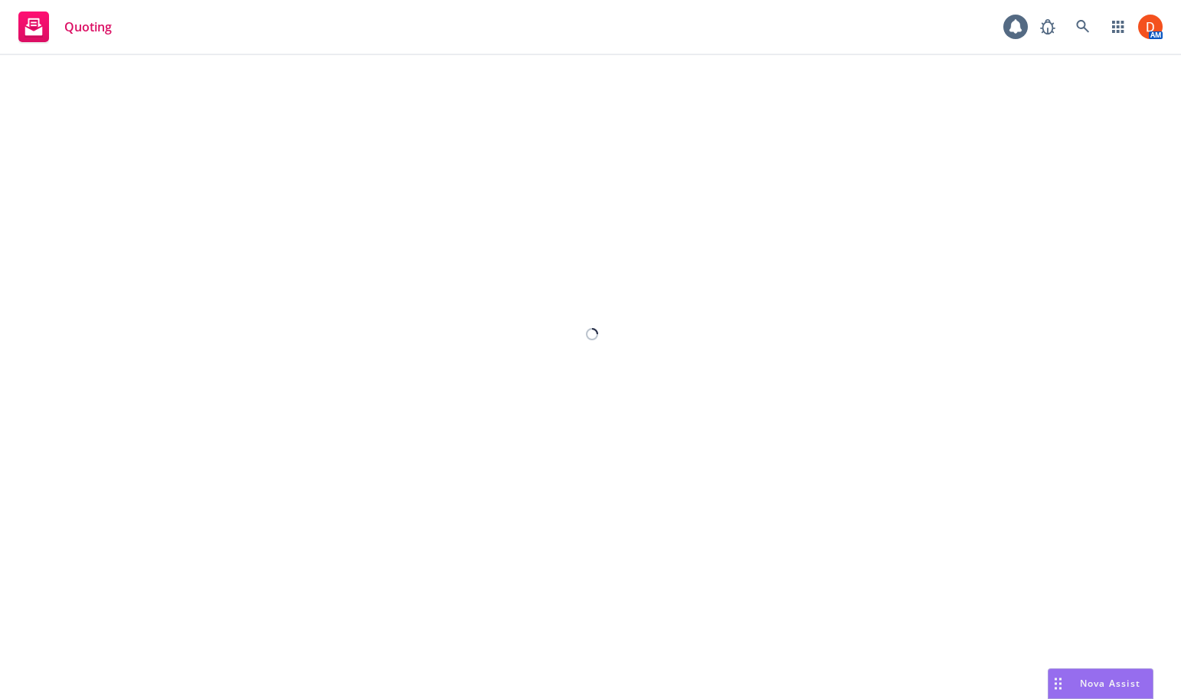
select select "12"
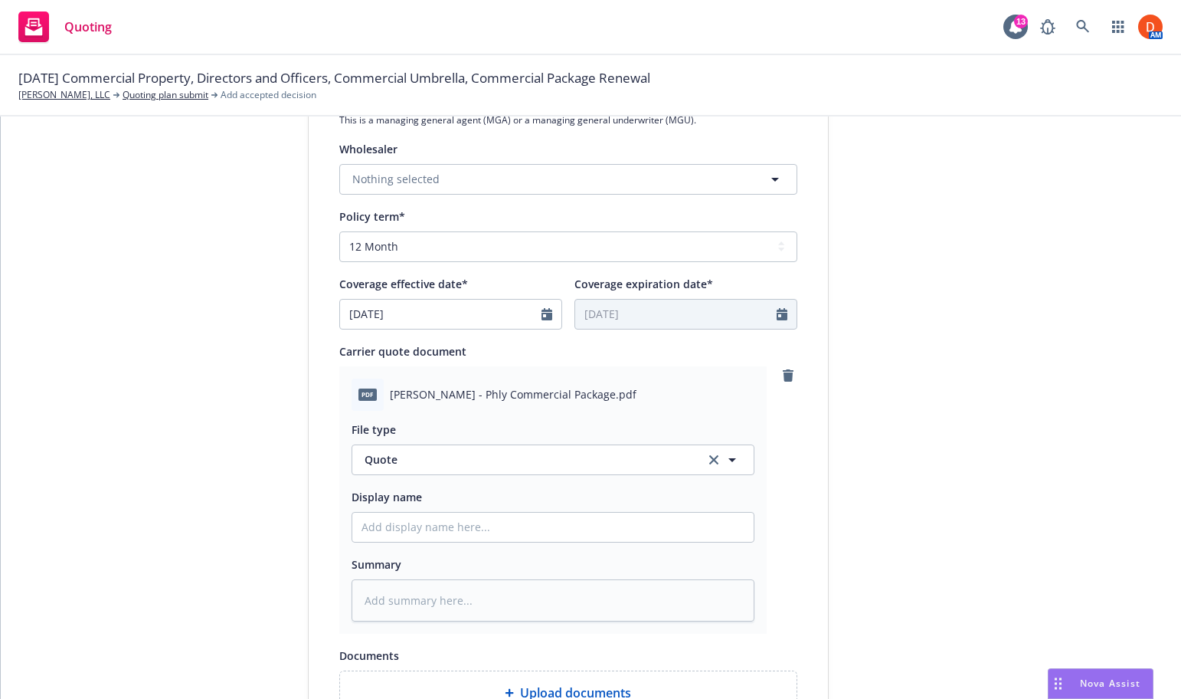
scroll to position [791, 0]
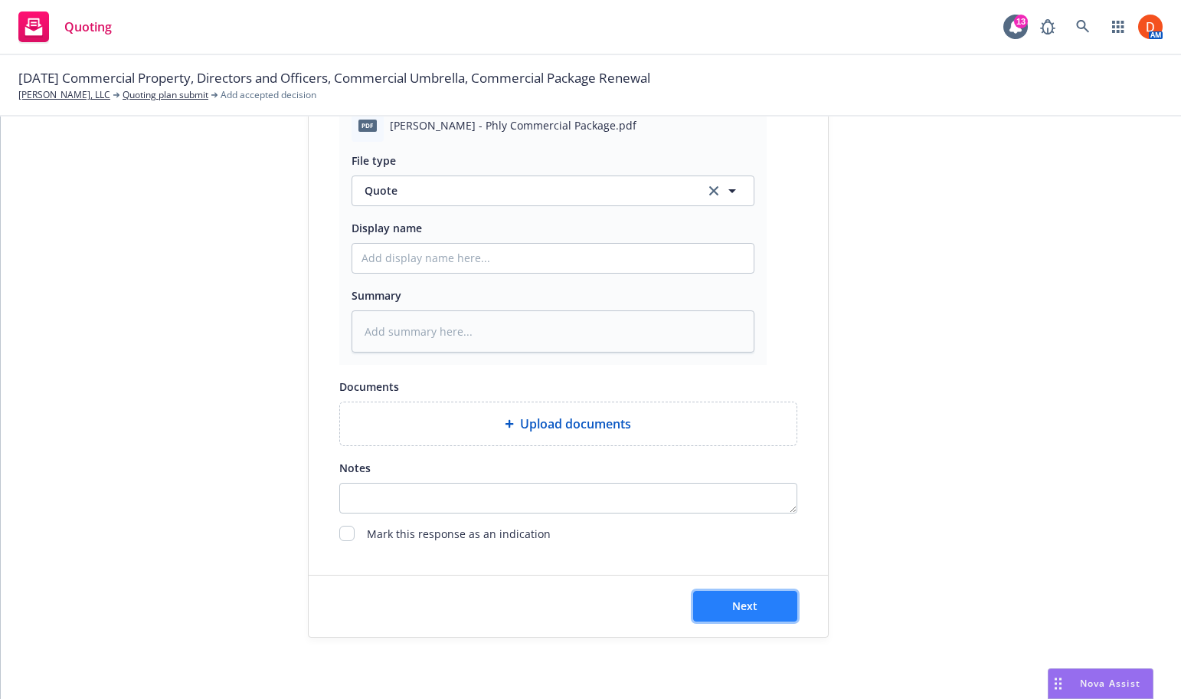
click at [775, 601] on button "Next" at bounding box center [745, 606] width 104 height 31
type textarea "x"
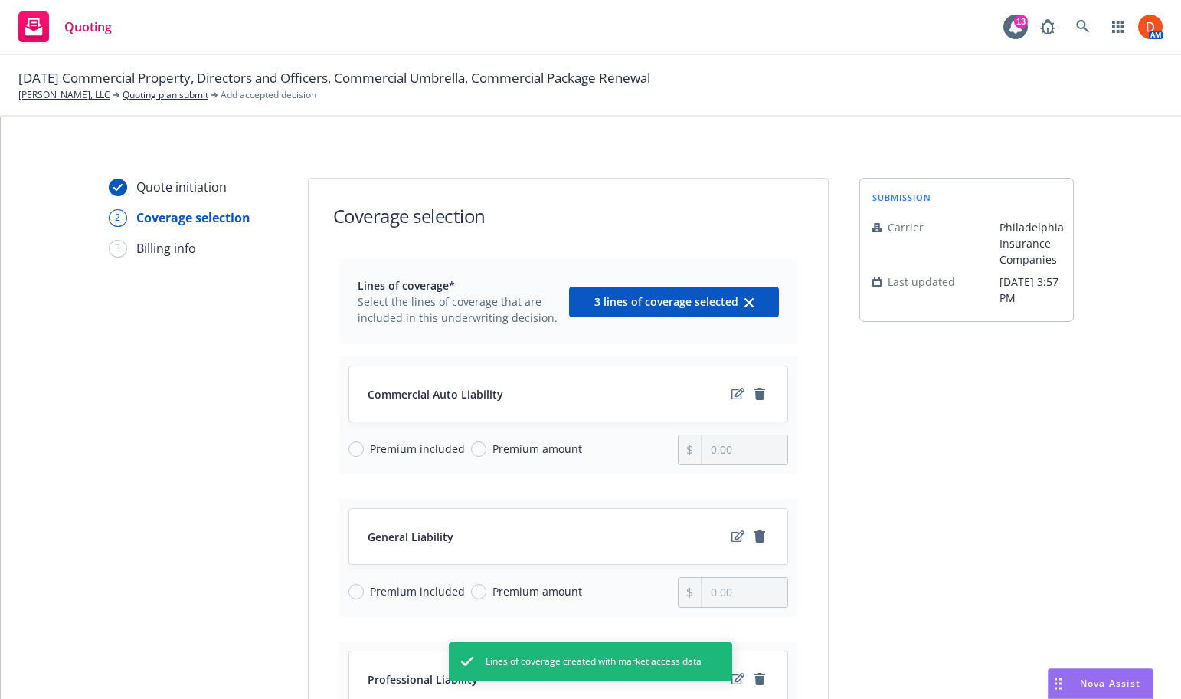
scroll to position [43, 0]
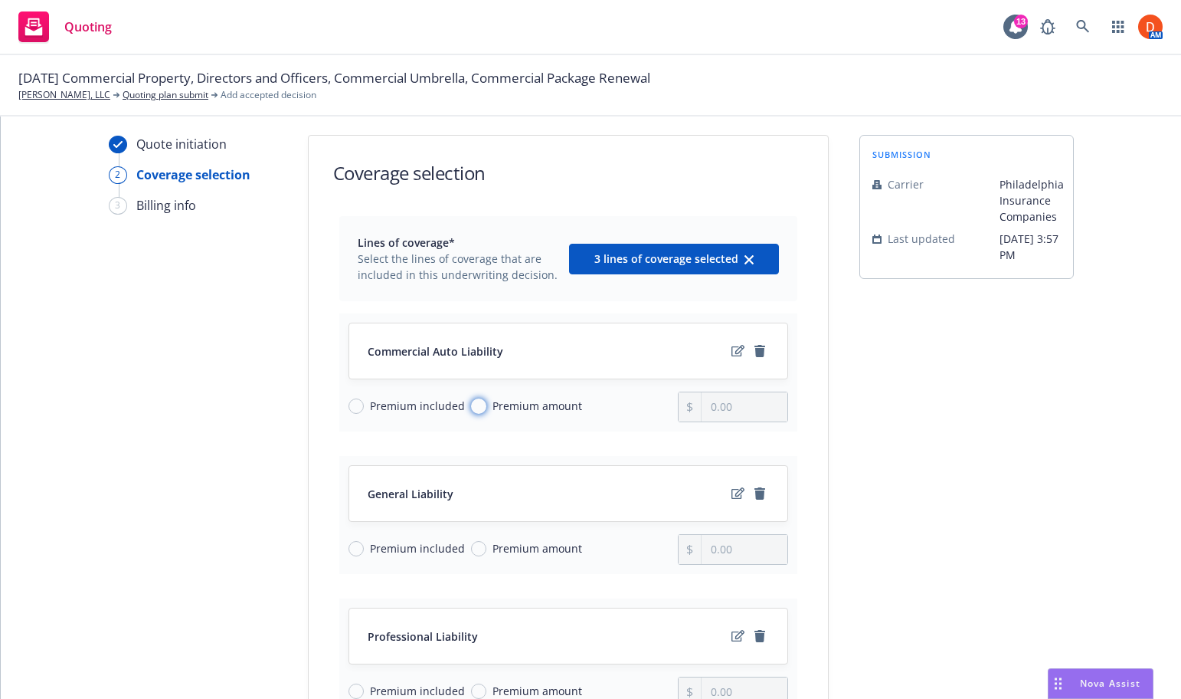
click at [472, 405] on input "Premium amount" at bounding box center [478, 405] width 15 height 15
radio input "true"
type input "0.00"
click at [717, 411] on input "0.00" at bounding box center [744, 406] width 85 height 29
type input "10,704.00"
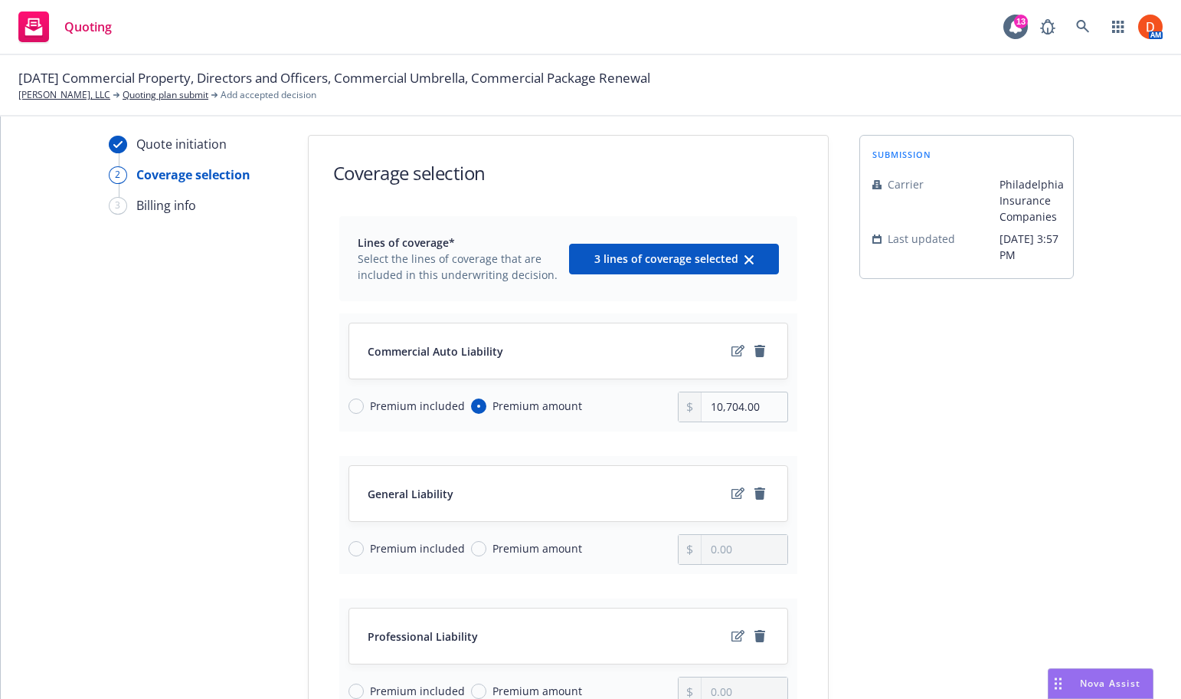
click at [795, 463] on div "submission Carrier Philadelphia Insurance Companies Last updated [DATE] 3:57 PM" at bounding box center [967, 535] width 215 height 800
click at [354, 551] on input "Premium included" at bounding box center [356, 548] width 15 height 15
radio input "true"
click at [481, 552] on input "Premium amount" at bounding box center [478, 548] width 15 height 15
radio input "true"
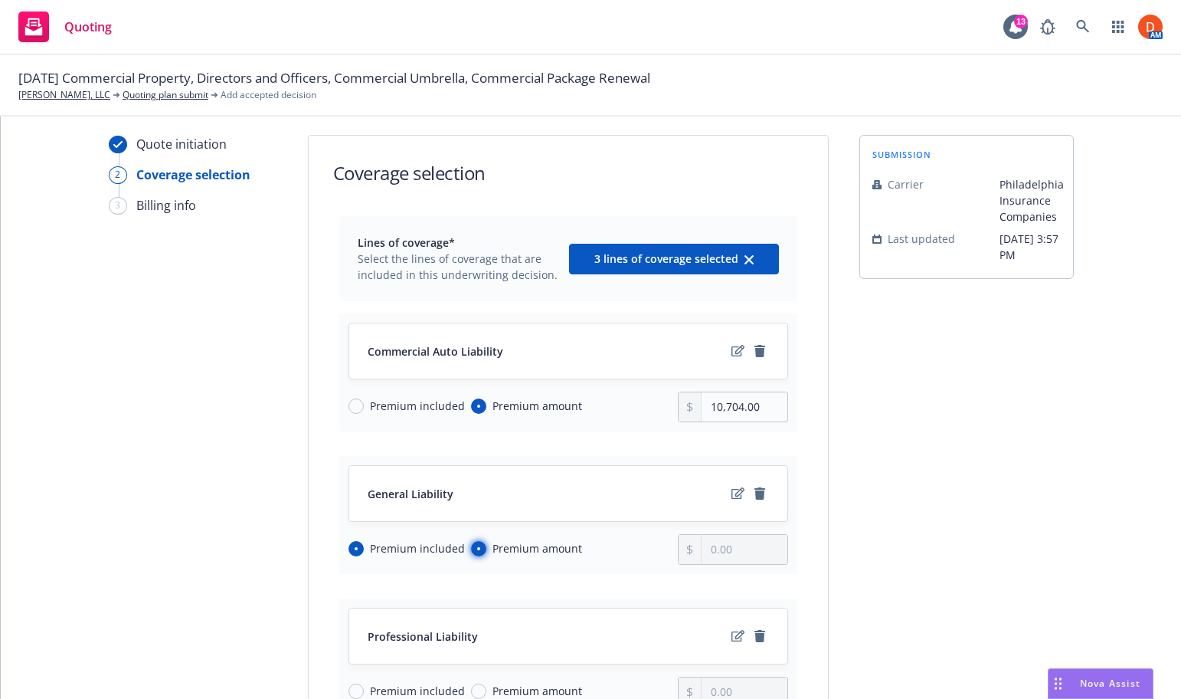
radio input "false"
click at [739, 554] on input "0.00" at bounding box center [744, 549] width 85 height 29
type input "34,828.00"
click at [795, 526] on div "Lines of coverage* Select the lines of coverage that are included in this under…" at bounding box center [568, 528] width 519 height 625
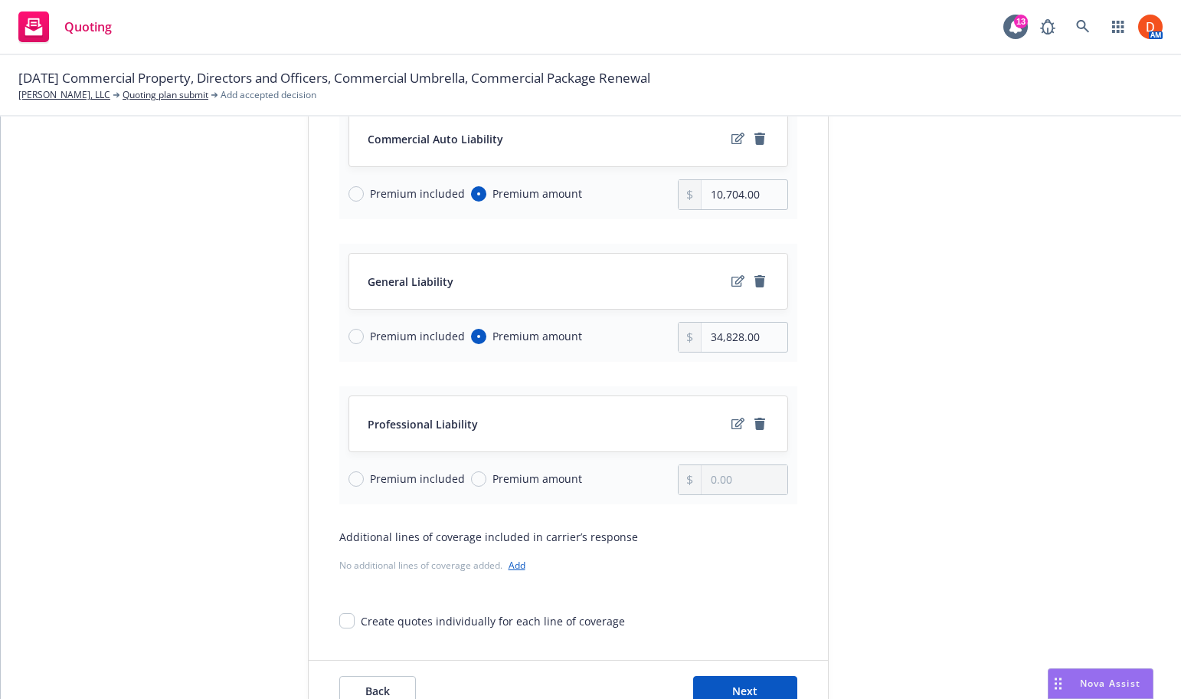
scroll to position [284, 0]
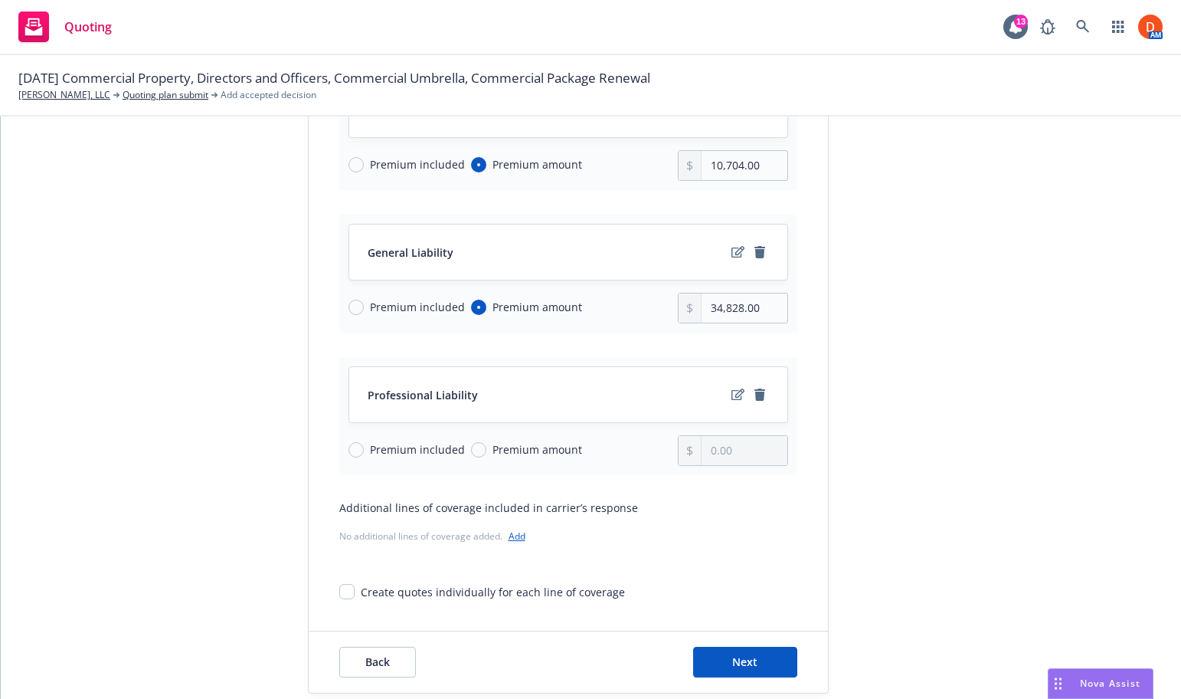
click at [486, 451] on span "Premium amount" at bounding box center [534, 449] width 96 height 16
click at [485, 451] on input "Premium amount" at bounding box center [478, 449] width 15 height 15
radio input "true"
click at [754, 444] on input "0.00" at bounding box center [744, 450] width 85 height 29
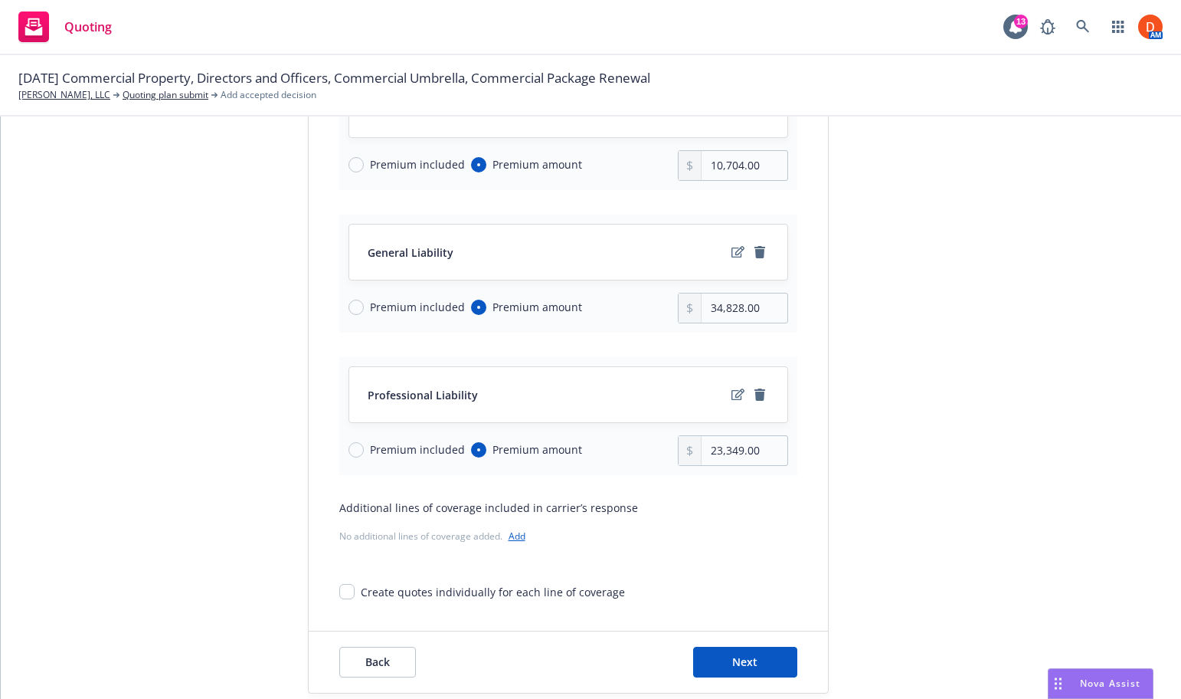
click at [795, 472] on div "Quote initiation 2 Coverage selection 3 Billing info Coverage selection Lines o…" at bounding box center [591, 294] width 1144 height 800
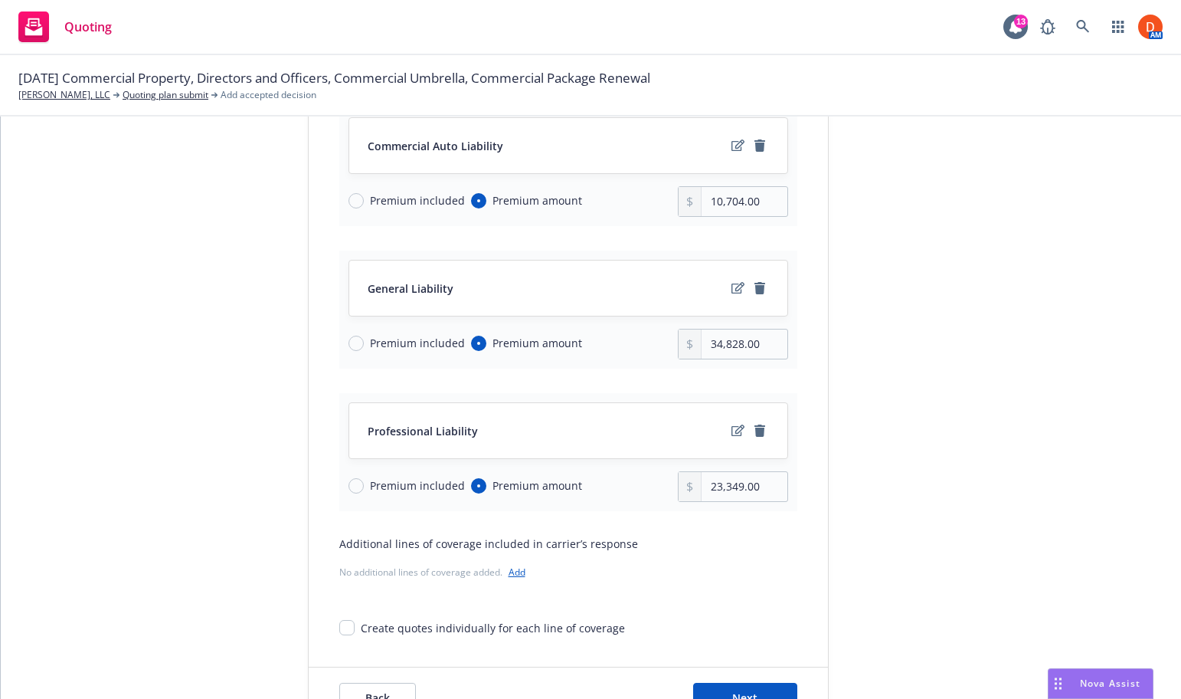
scroll to position [299, 0]
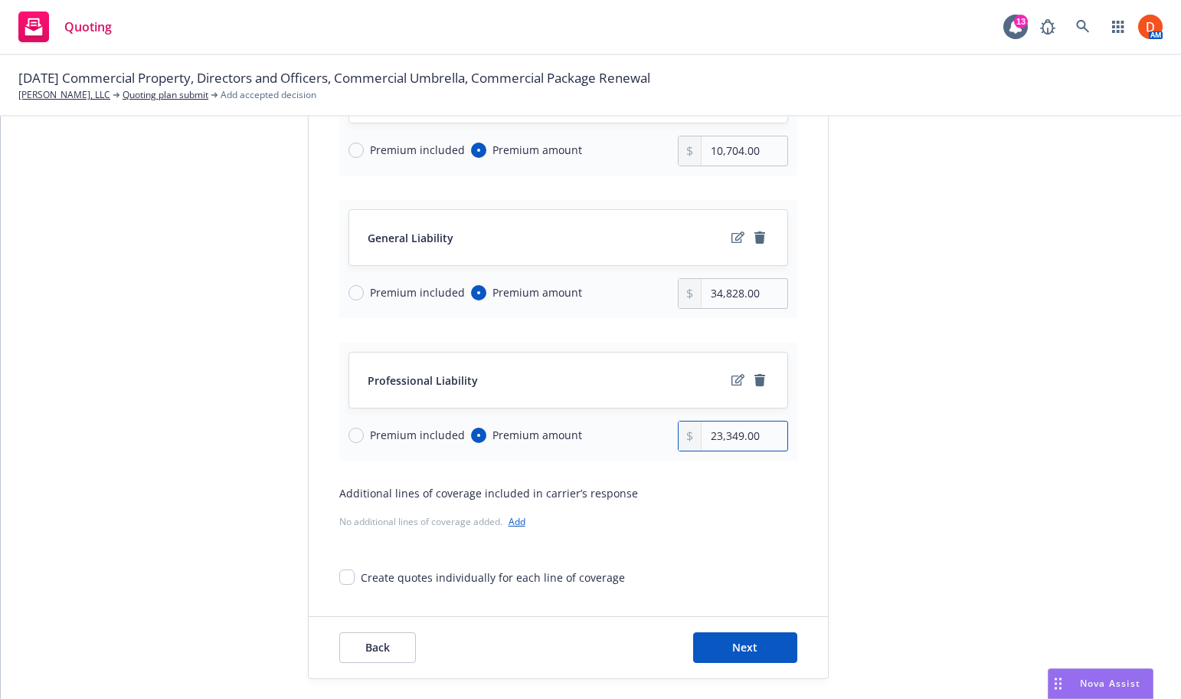
click at [735, 427] on input "23,349.00" at bounding box center [744, 435] width 85 height 29
type input "35,617.00"
click at [795, 409] on div "Lines of coverage* Select the lines of coverage that are included in this under…" at bounding box center [568, 272] width 519 height 625
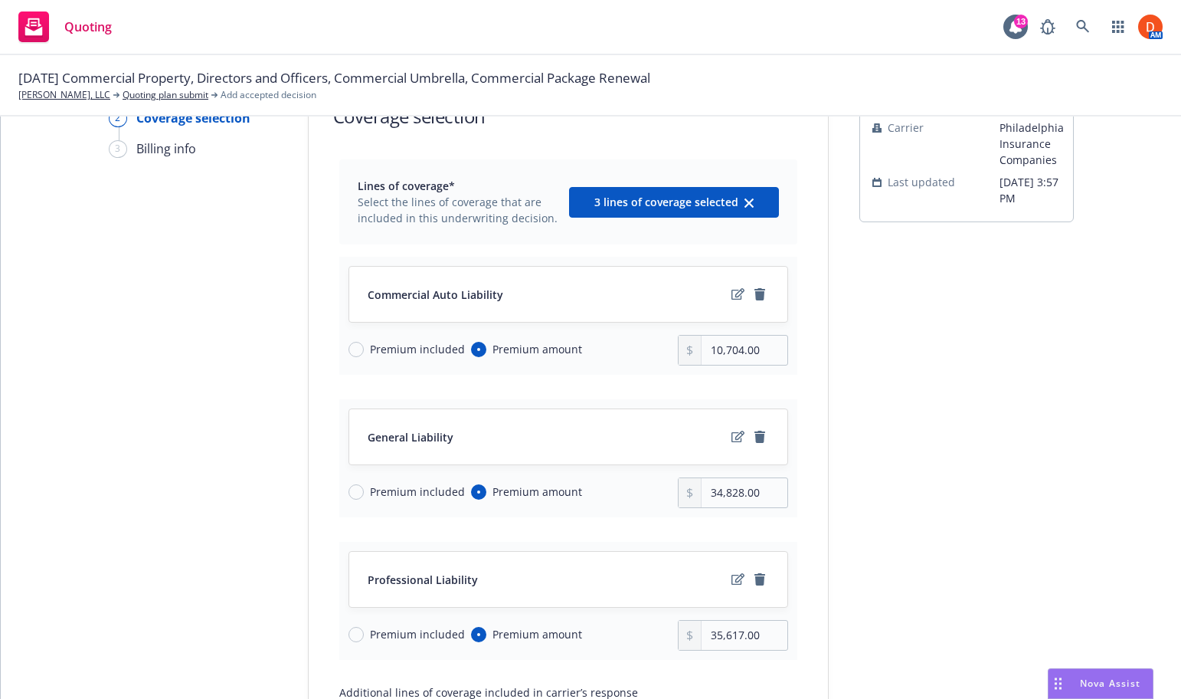
scroll to position [175, 0]
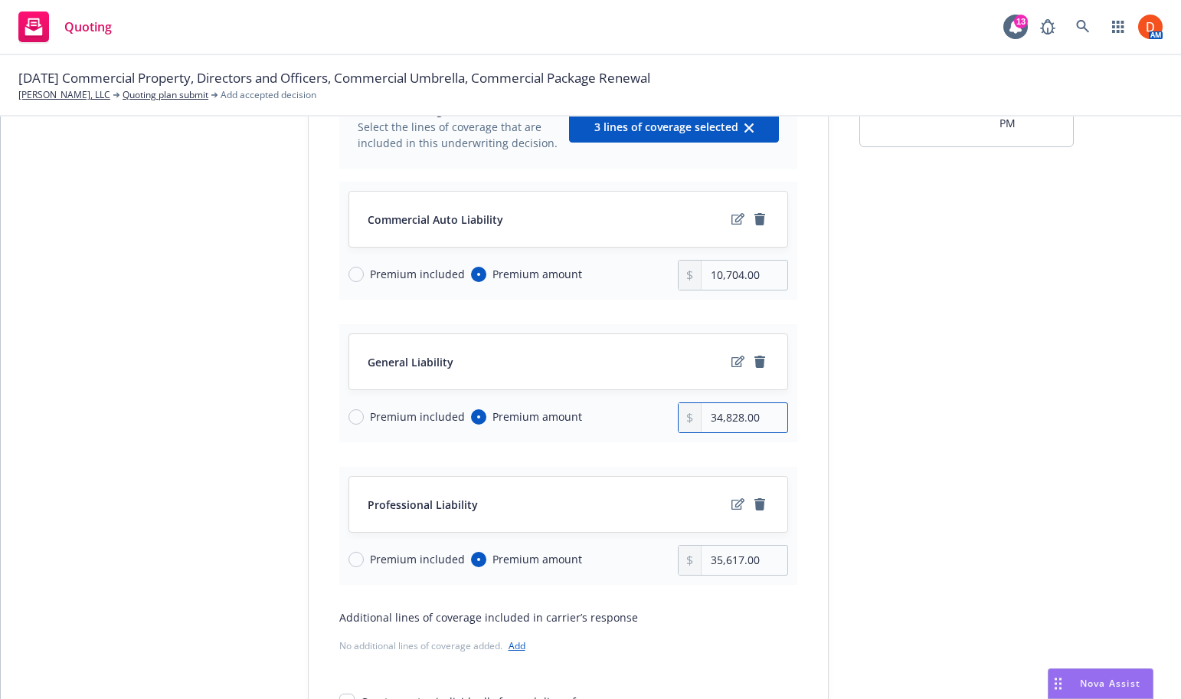
click at [737, 417] on input "34,828.00" at bounding box center [744, 417] width 85 height 29
type input "34,856.00"
click at [795, 414] on div "Quote initiation 2 Coverage selection 3 Billing info Coverage selection Lines o…" at bounding box center [591, 403] width 1144 height 800
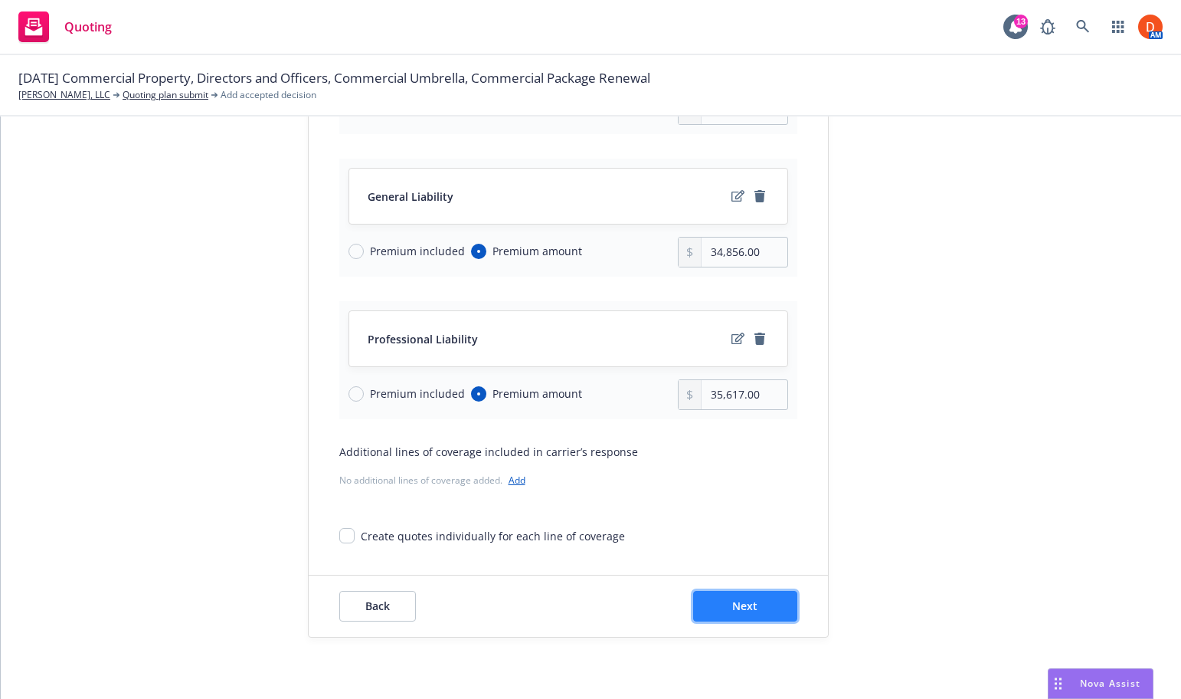
click at [781, 620] on button "Next" at bounding box center [745, 606] width 104 height 31
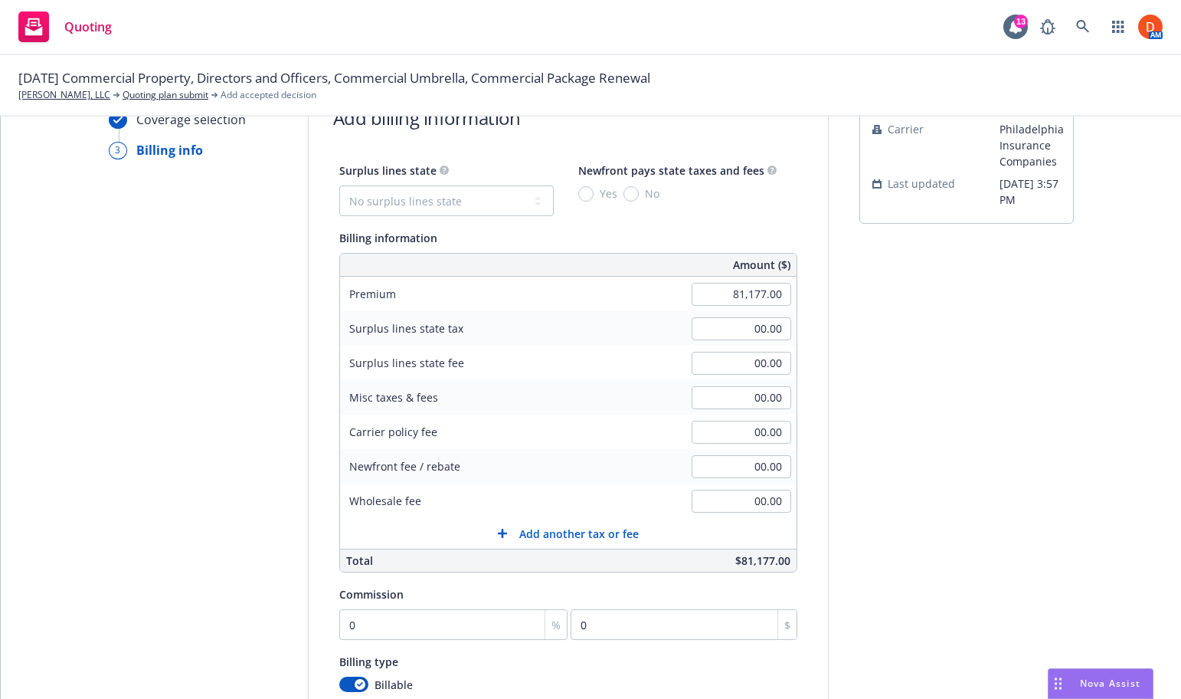
scroll to position [1, 0]
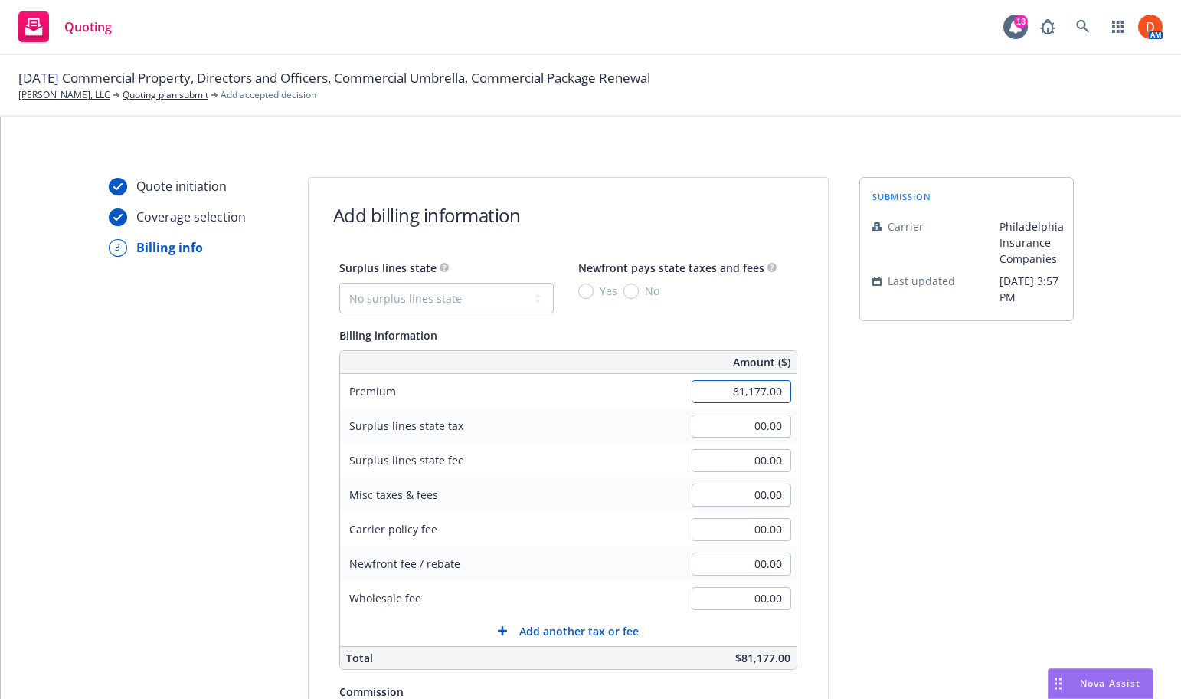
click at [760, 398] on input "81,177.00" at bounding box center [742, 391] width 100 height 23
click at [753, 394] on input "81,177.00" at bounding box center [742, 391] width 100 height 23
type input "81,477.00"
click at [795, 441] on div "submission Carrier Philadelphia Insurance Companies Last updated [DATE] 3:57 PM" at bounding box center [967, 569] width 215 height 784
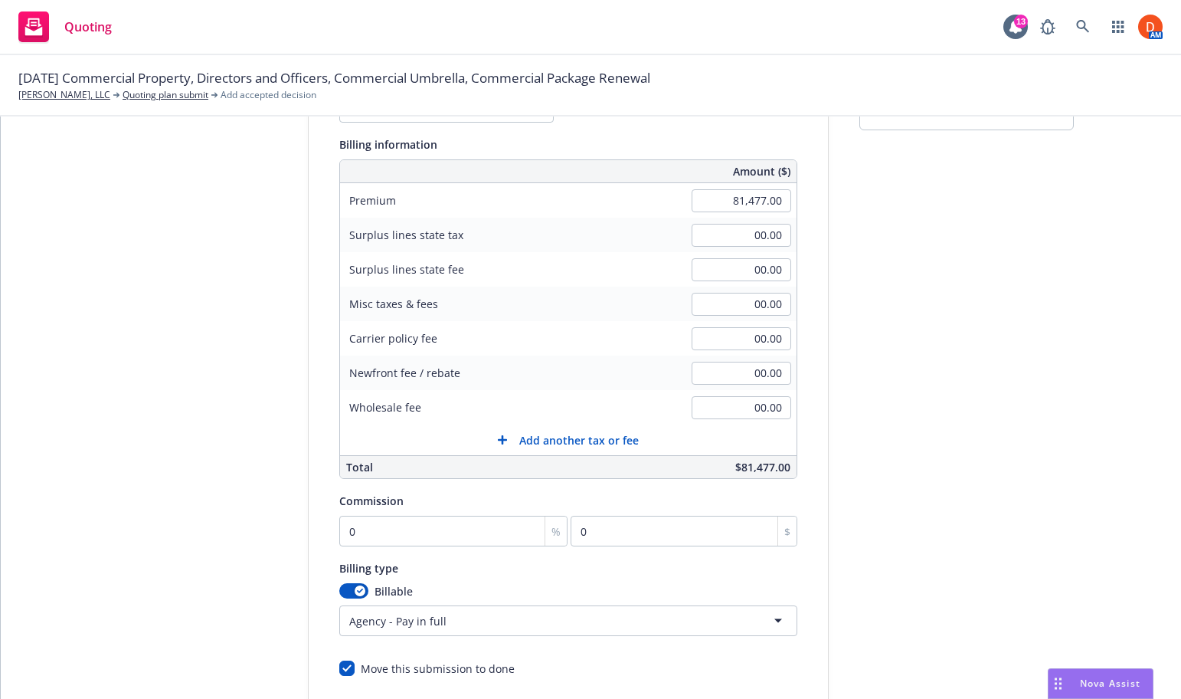
scroll to position [272, 0]
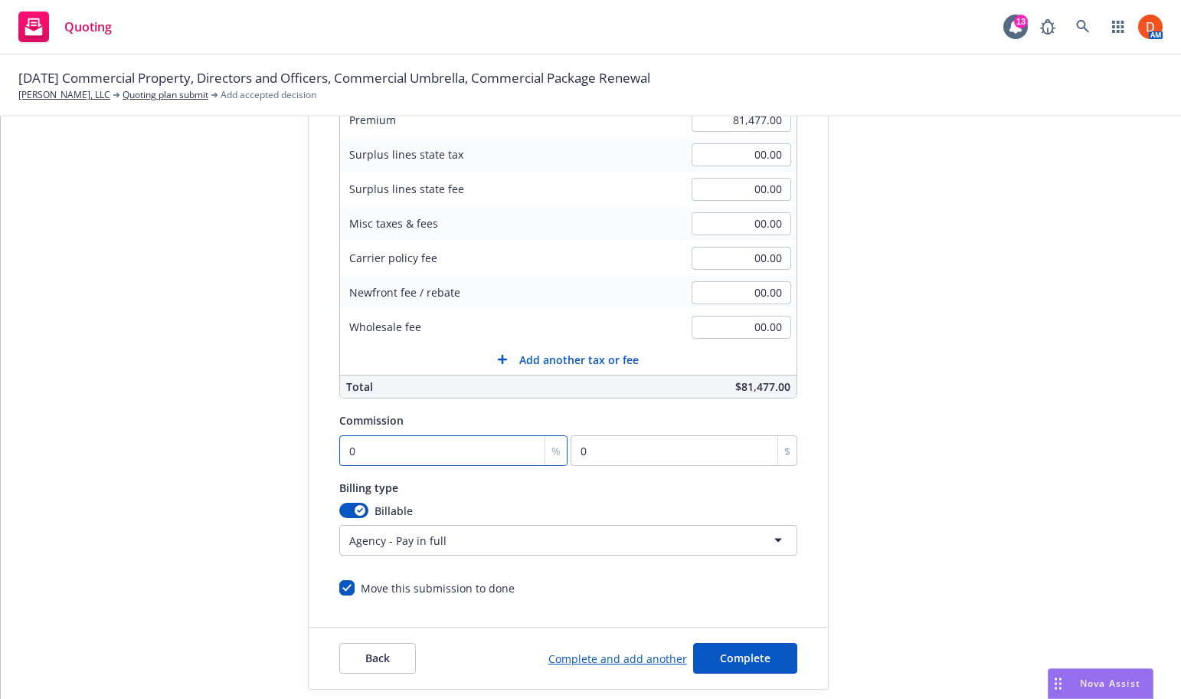
click at [442, 450] on input "0" at bounding box center [453, 450] width 229 height 31
type input "1"
type input "814.77"
type input "15"
type input "12221.55"
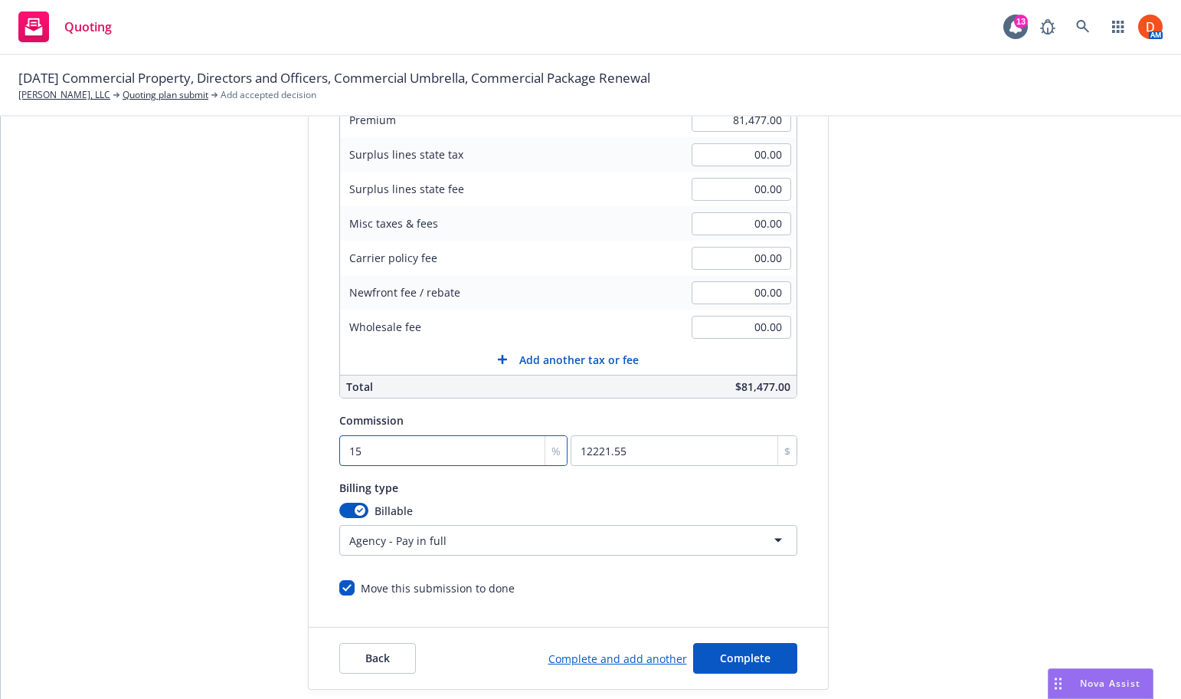
type input "15"
click at [795, 500] on div "submission Carrier Philadelphia Insurance Companies Last updated [DATE] 3:57 PM" at bounding box center [967, 298] width 215 height 784
click at [755, 653] on span "Complete" at bounding box center [745, 657] width 51 height 15
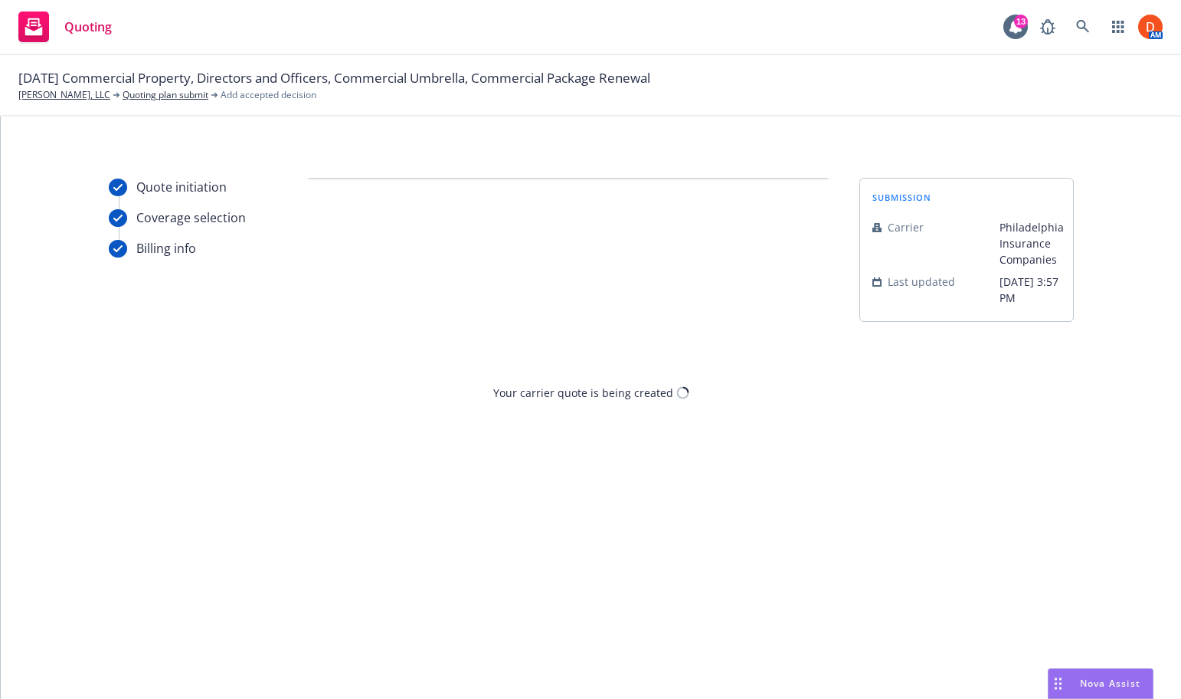
scroll to position [0, 0]
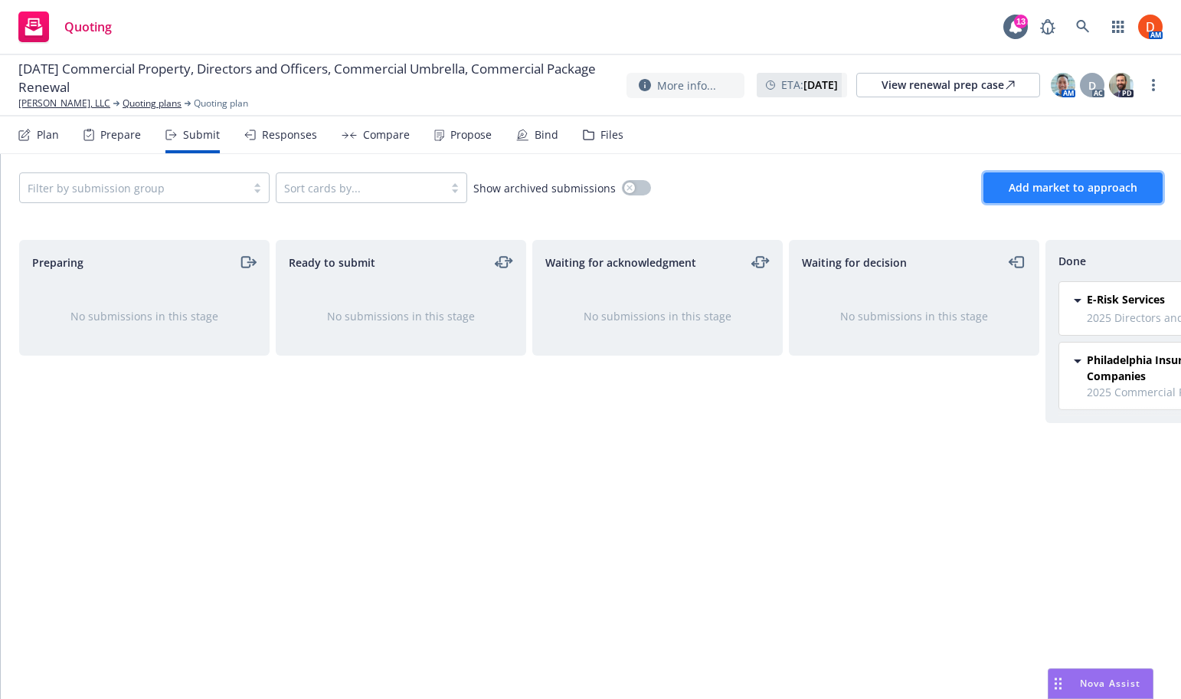
click at [795, 188] on span "Add market to approach" at bounding box center [1073, 187] width 129 height 15
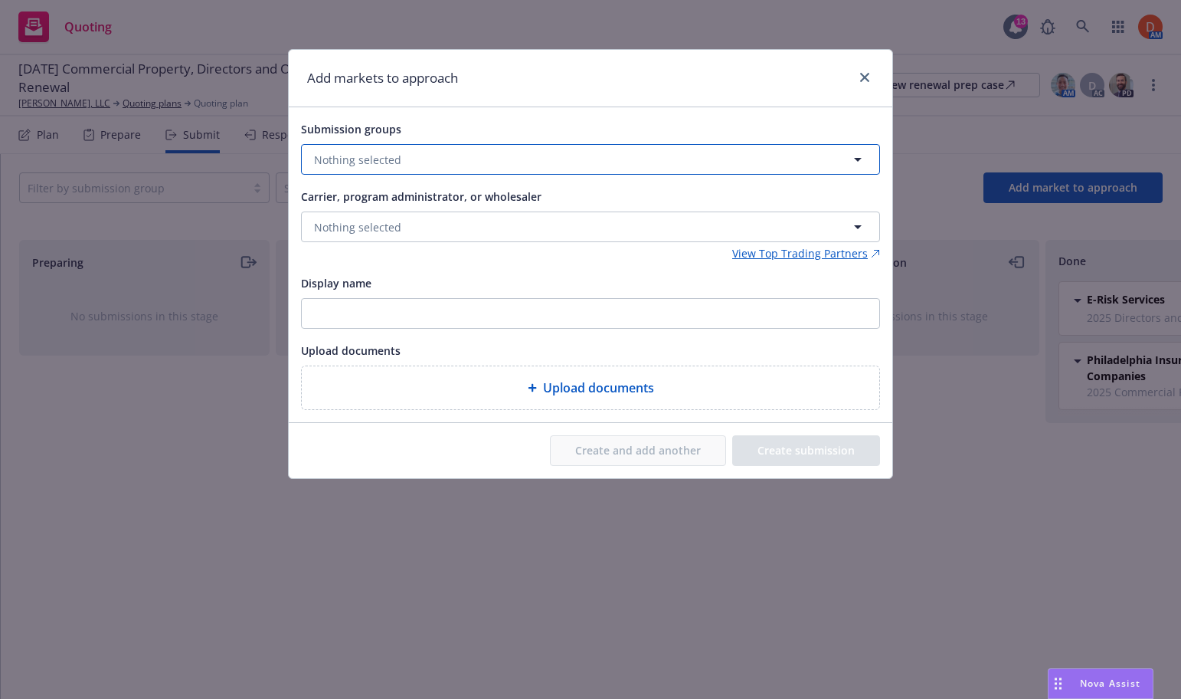
click at [585, 153] on button "Nothing selected" at bounding box center [590, 159] width 579 height 31
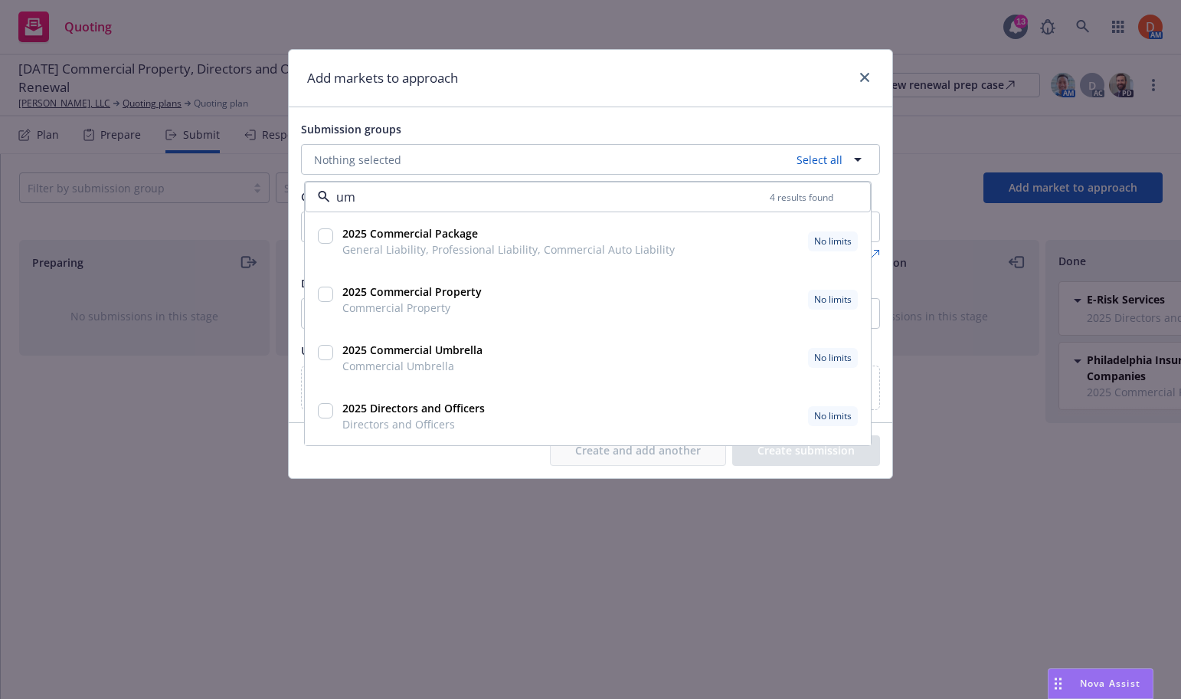
type input "umb"
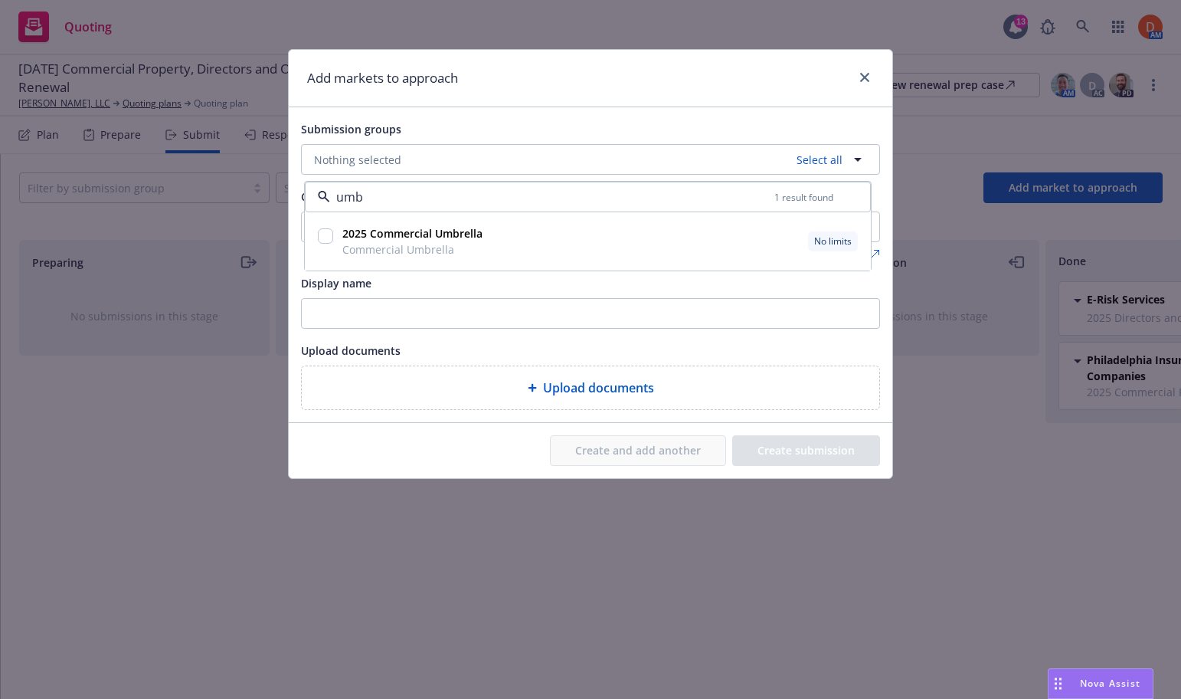
click at [328, 239] on input "checkbox" at bounding box center [325, 235] width 15 height 15
checkbox input "true"
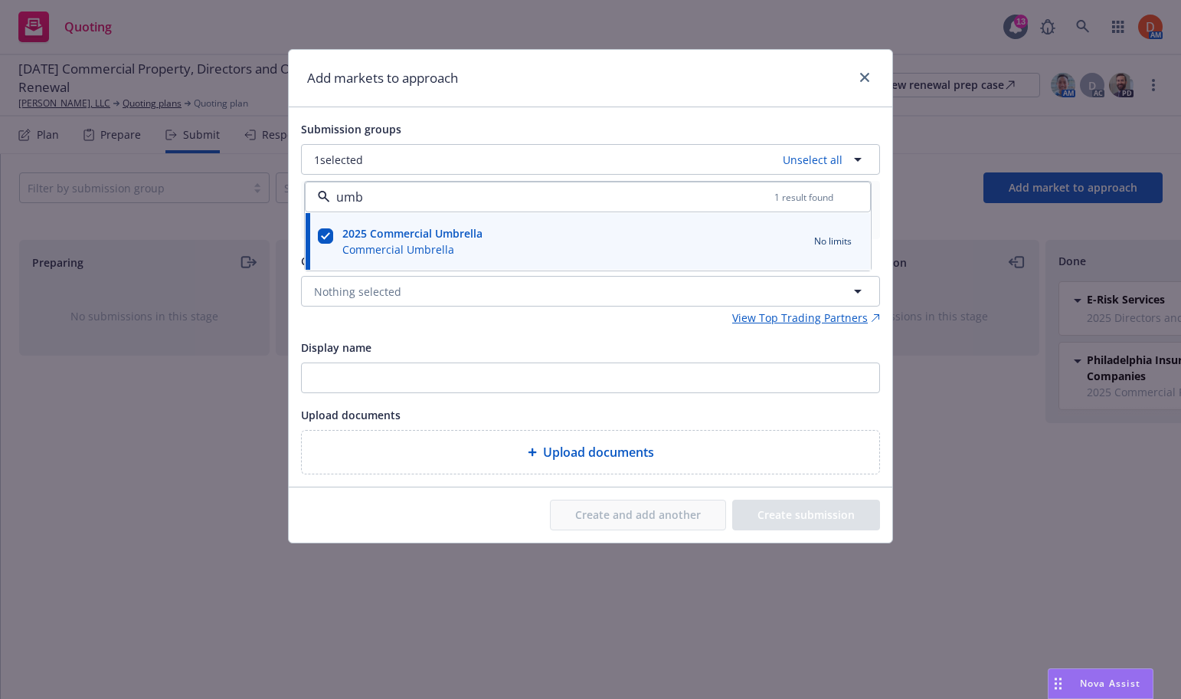
type input "umb"
click at [747, 130] on div "Submission groups" at bounding box center [590, 129] width 579 height 18
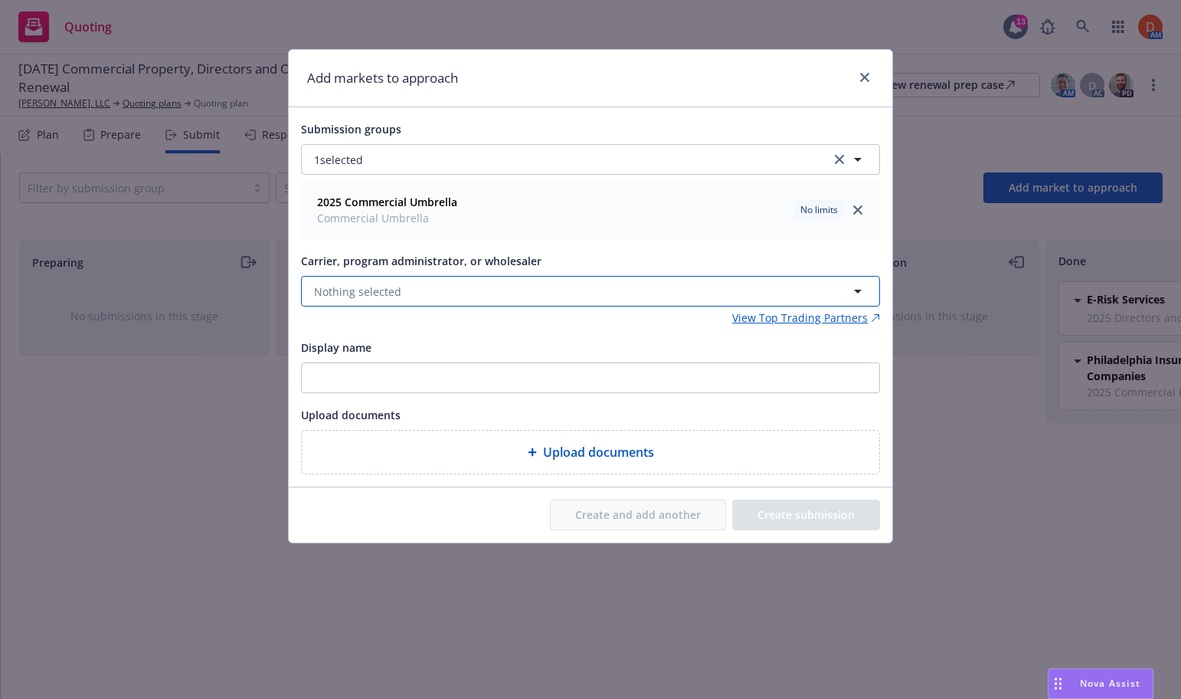
click at [635, 280] on button "Nothing selected" at bounding box center [590, 291] width 579 height 31
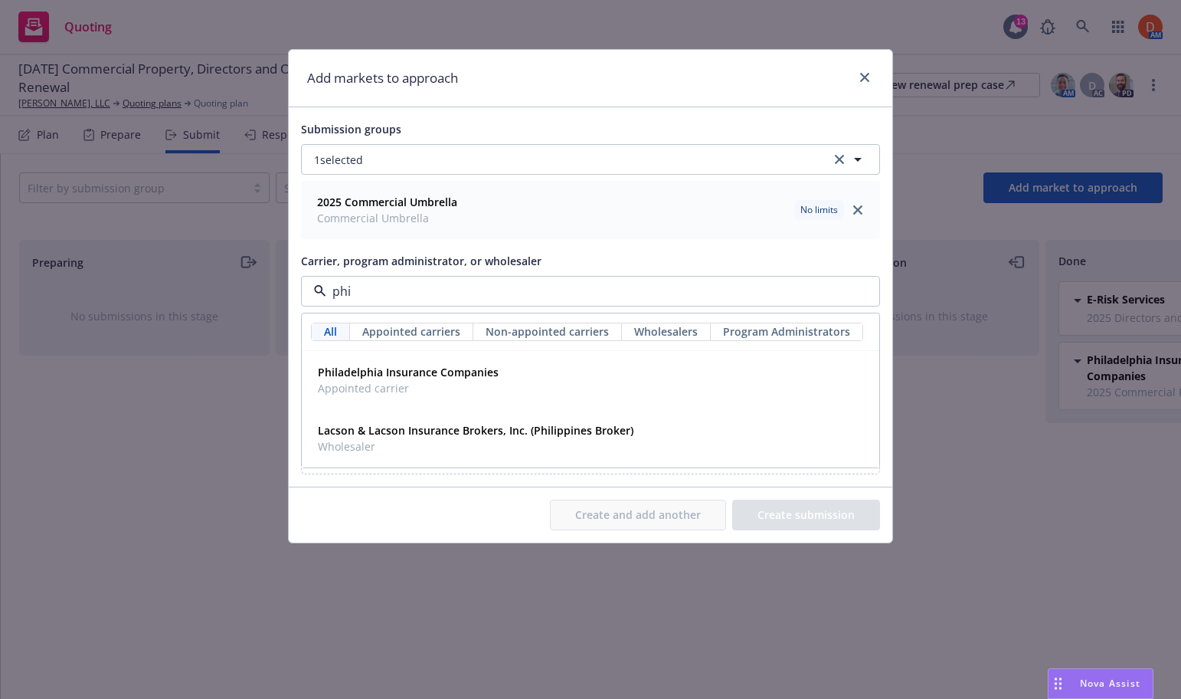
type input "phil"
click at [585, 364] on div "Philadelphia Insurance Companies Appointed carrier" at bounding box center [591, 380] width 558 height 38
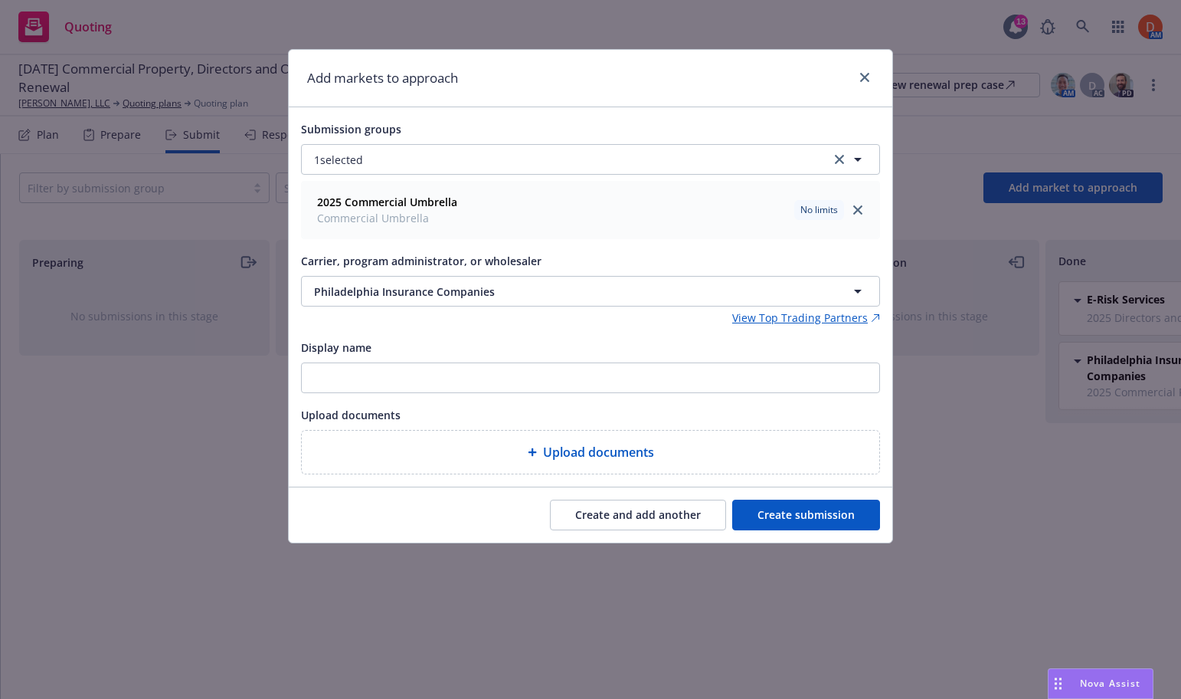
click at [761, 508] on button "Create submission" at bounding box center [806, 515] width 148 height 31
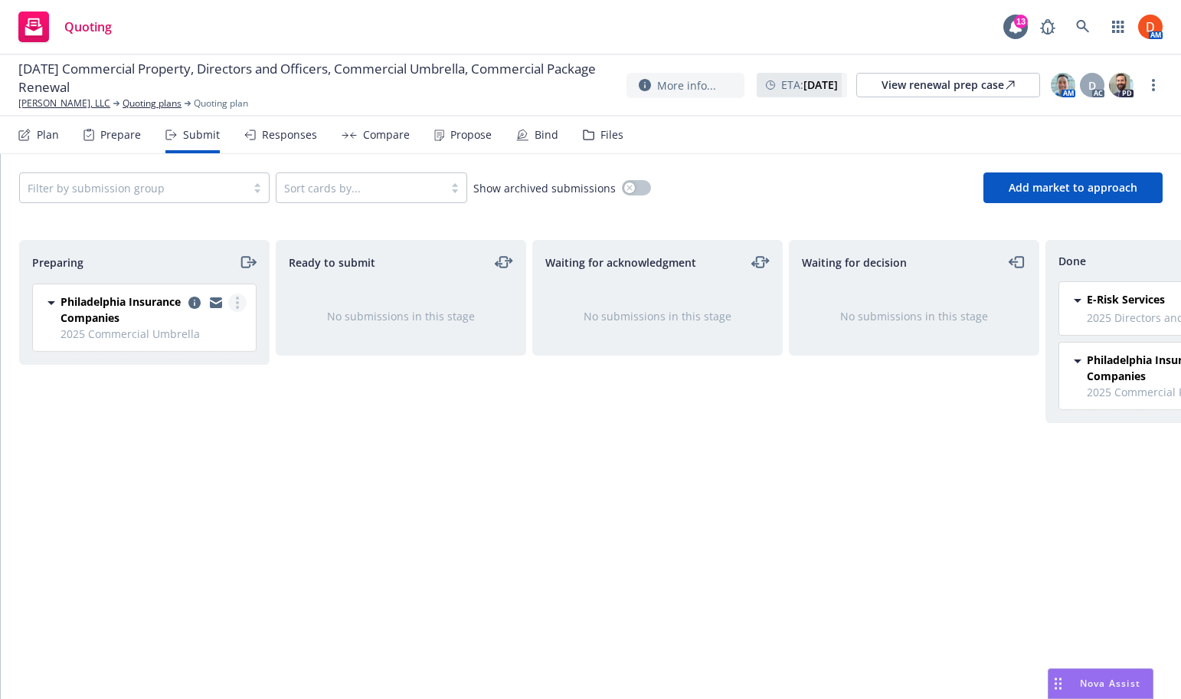
click at [239, 310] on link "more" at bounding box center [237, 302] width 18 height 18
click at [195, 431] on span "Add accepted decision" at bounding box center [169, 425] width 153 height 15
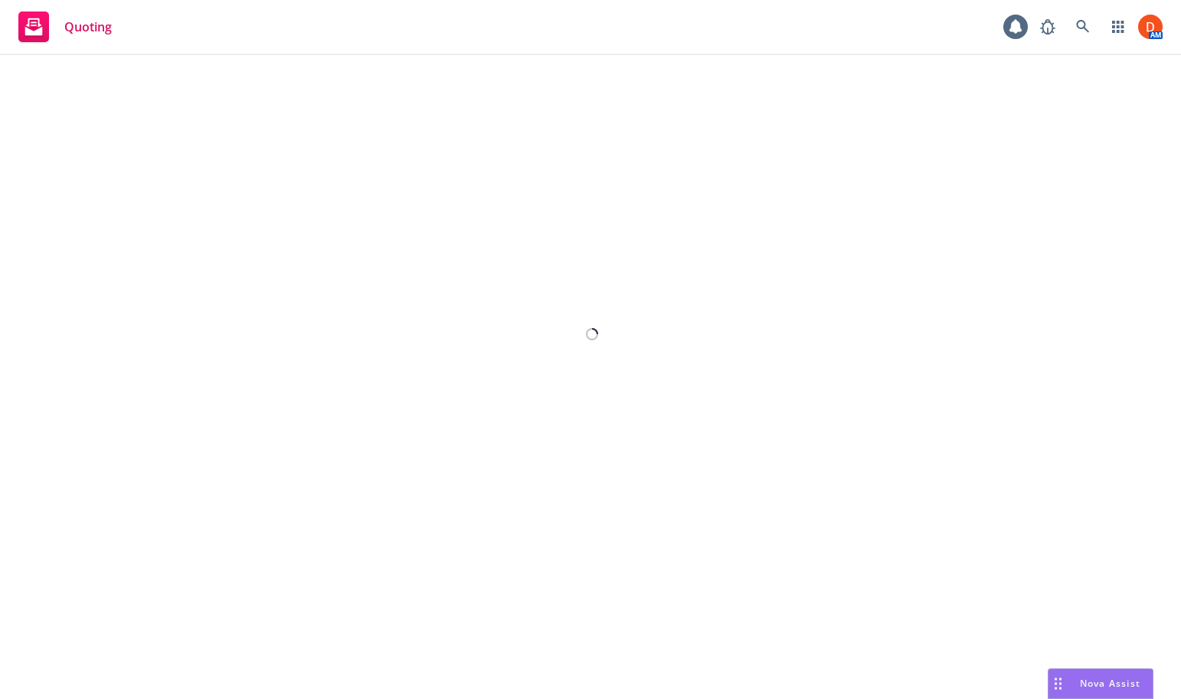
select select "12"
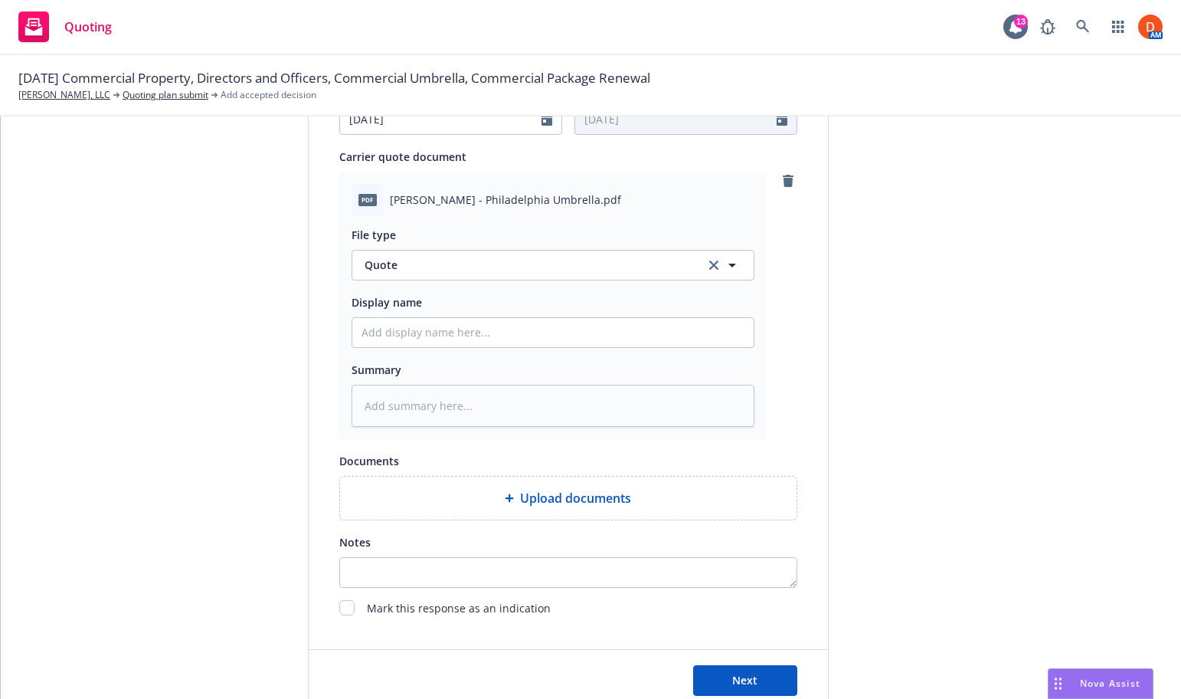
scroll to position [722, 0]
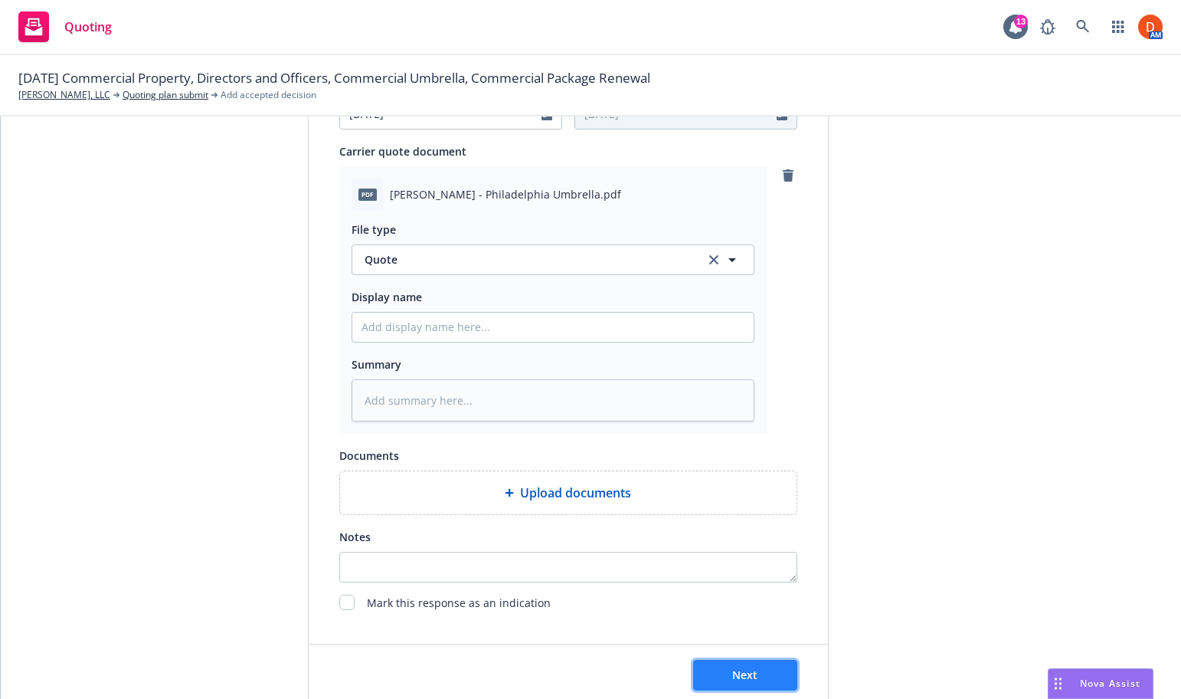
click at [734, 667] on span "Next" at bounding box center [744, 674] width 25 height 15
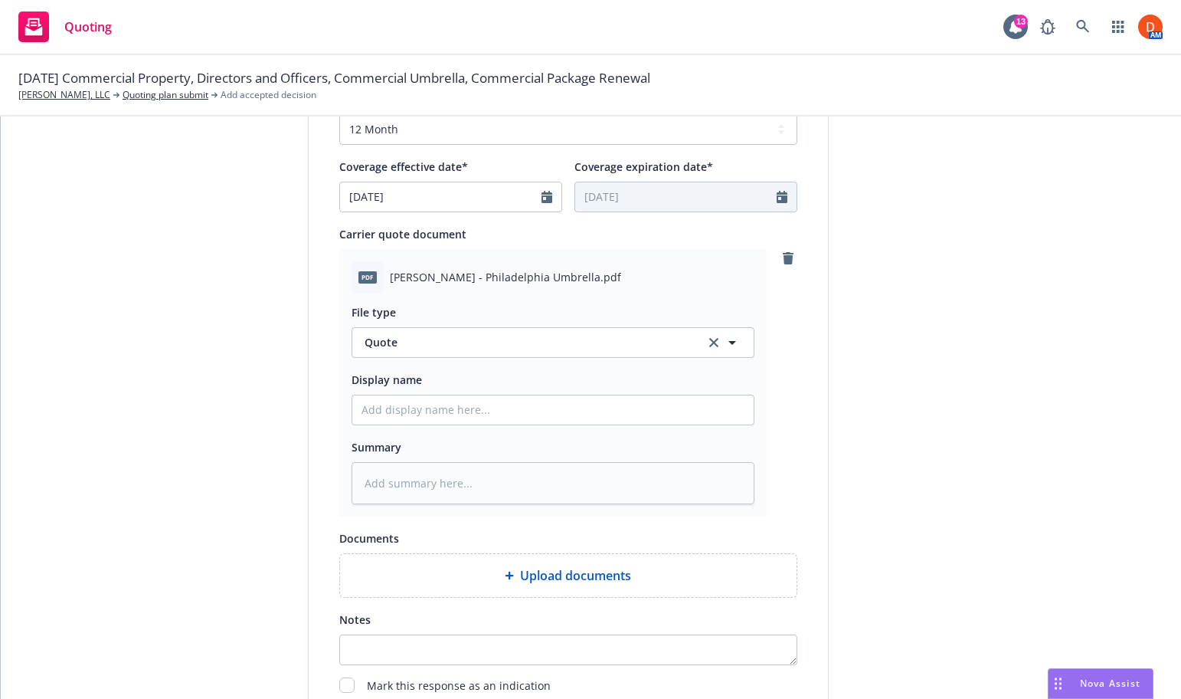
scroll to position [791, 0]
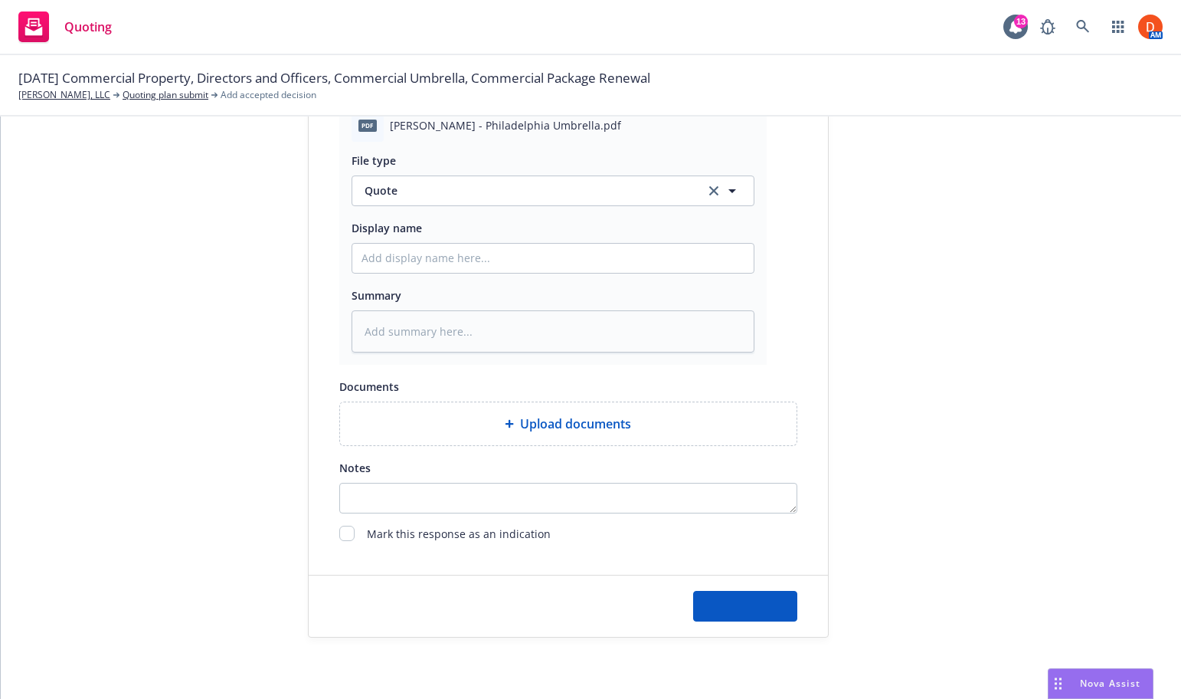
type textarea "x"
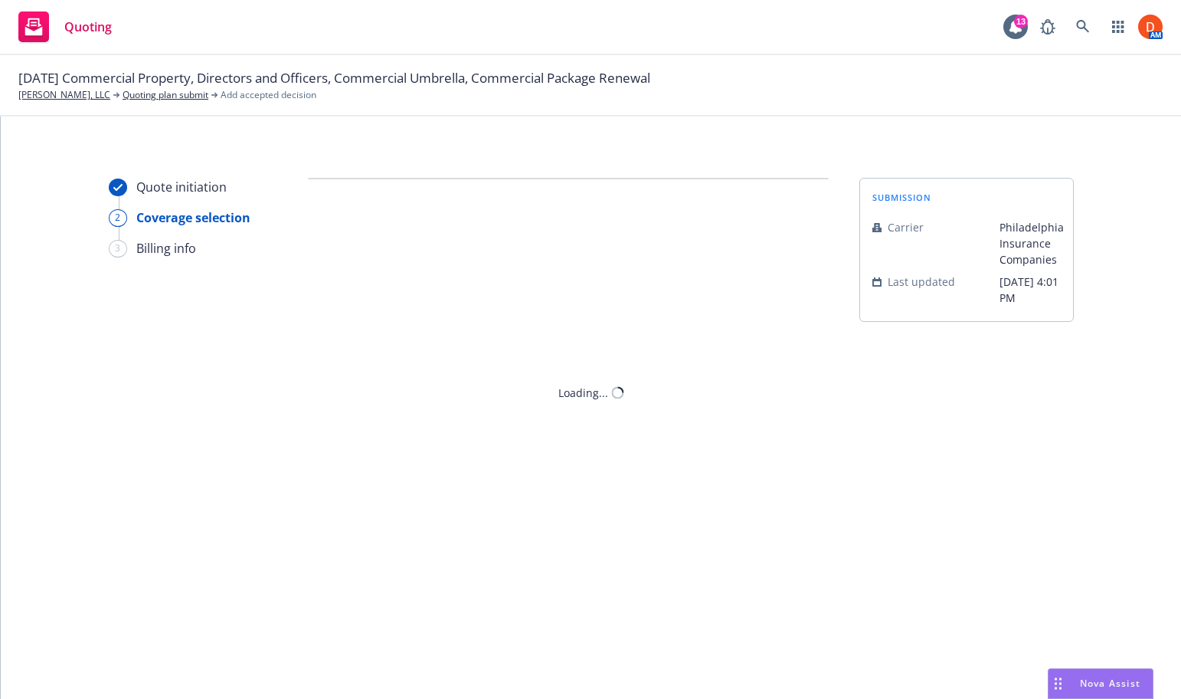
scroll to position [0, 0]
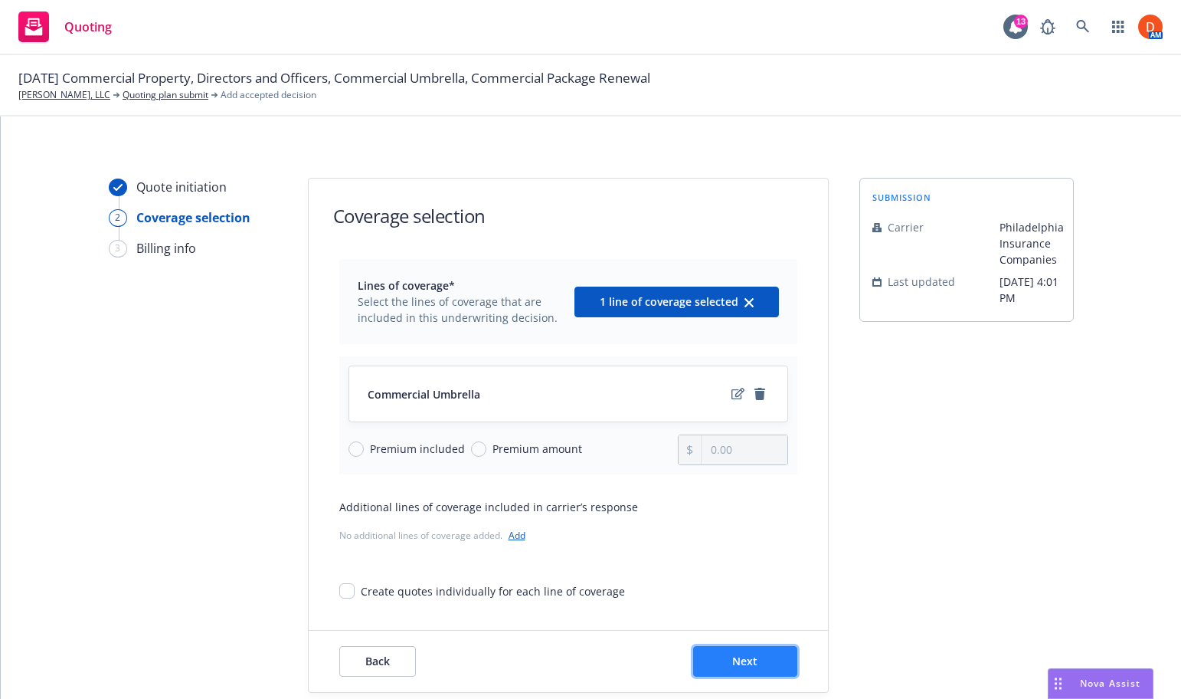
click at [748, 656] on span "Next" at bounding box center [744, 660] width 25 height 15
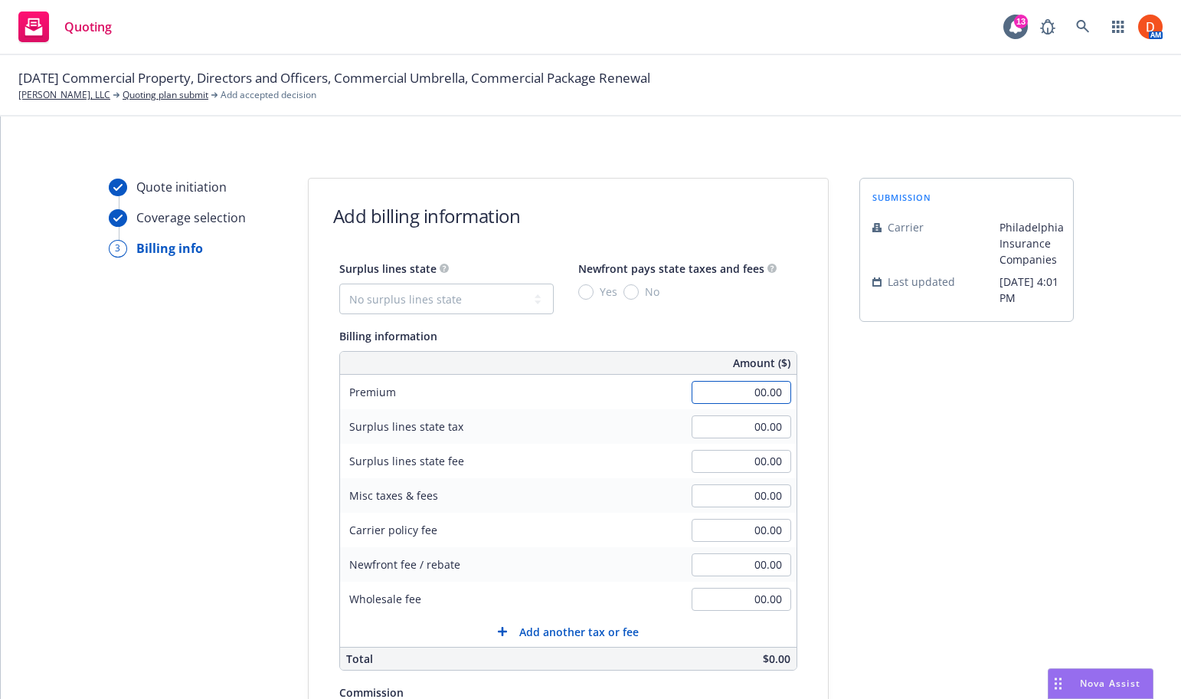
click at [745, 394] on input "00.00" at bounding box center [742, 392] width 100 height 23
click at [795, 431] on div "Surplus lines state No surplus lines state [US_STATE] [US_STATE] [US_STATE] [US…" at bounding box center [568, 563] width 519 height 609
type input "23,267.00"
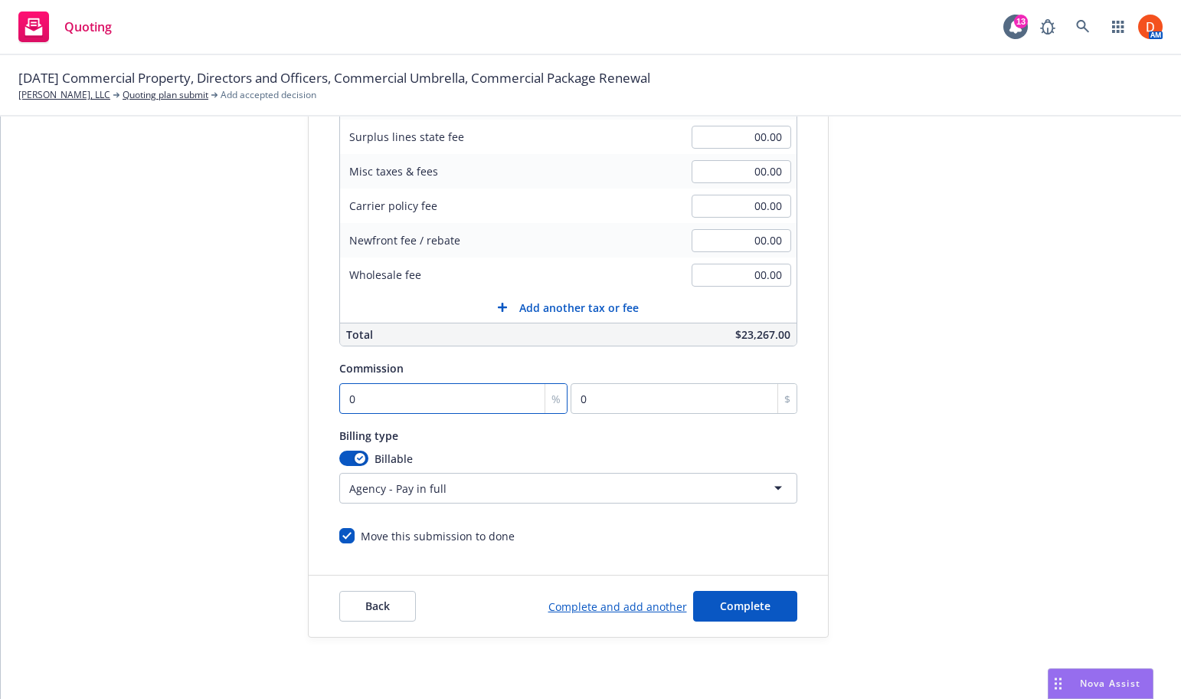
click at [447, 406] on input "0" at bounding box center [453, 398] width 229 height 31
type input "1"
type input "232.67"
type input "13"
type input "3024.71"
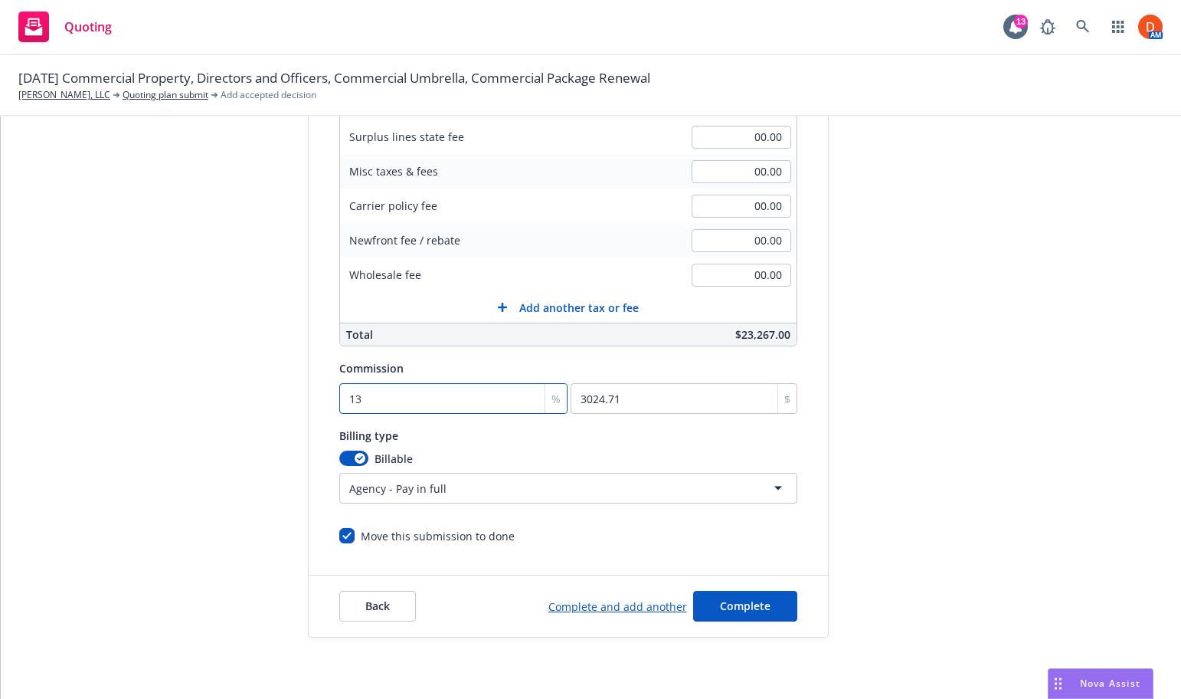
type input "13.5"
type input "3141.05"
type input "13.5"
click at [795, 409] on div "submission Carrier Philadelphia Insurance Companies Last updated [DATE] 4:01 PM" at bounding box center [967, 246] width 215 height 784
click at [779, 611] on button "Complete" at bounding box center [745, 606] width 104 height 31
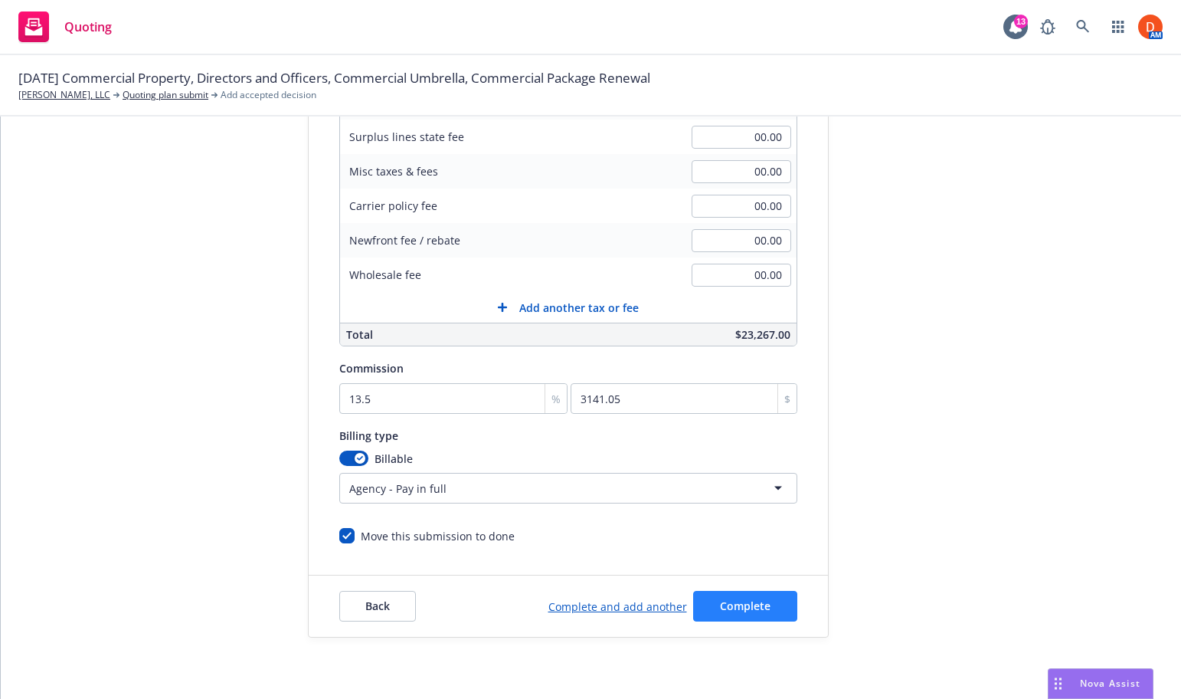
scroll to position [0, 0]
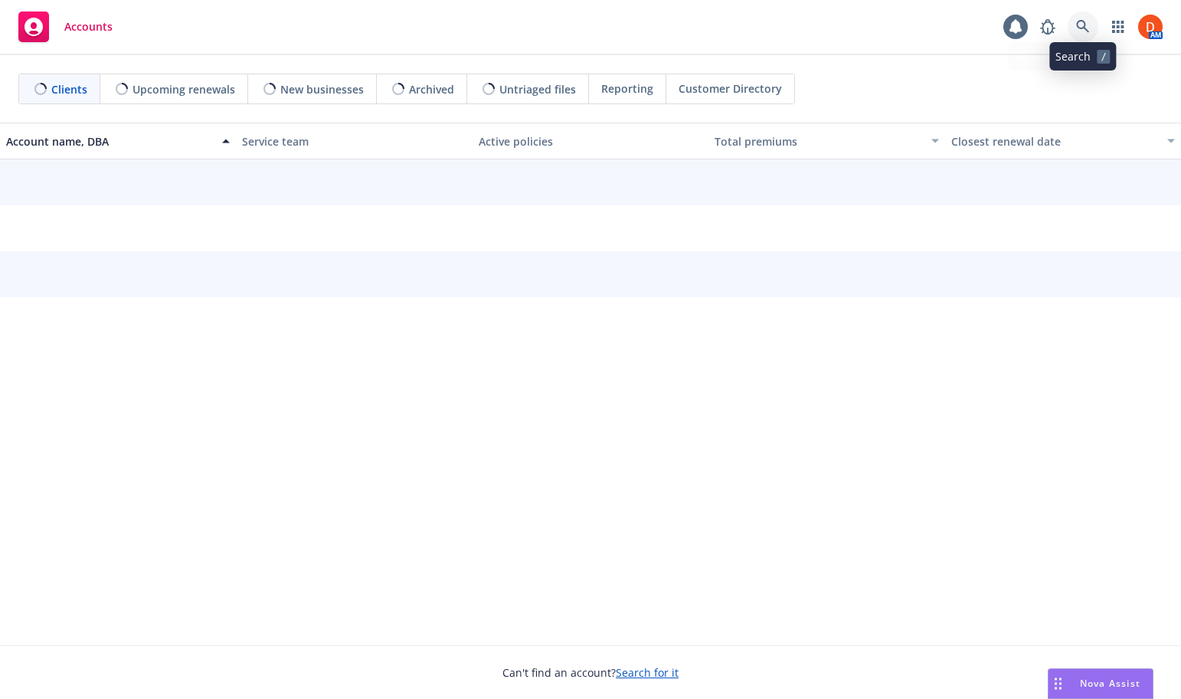
click at [1091, 26] on link at bounding box center [1083, 26] width 31 height 31
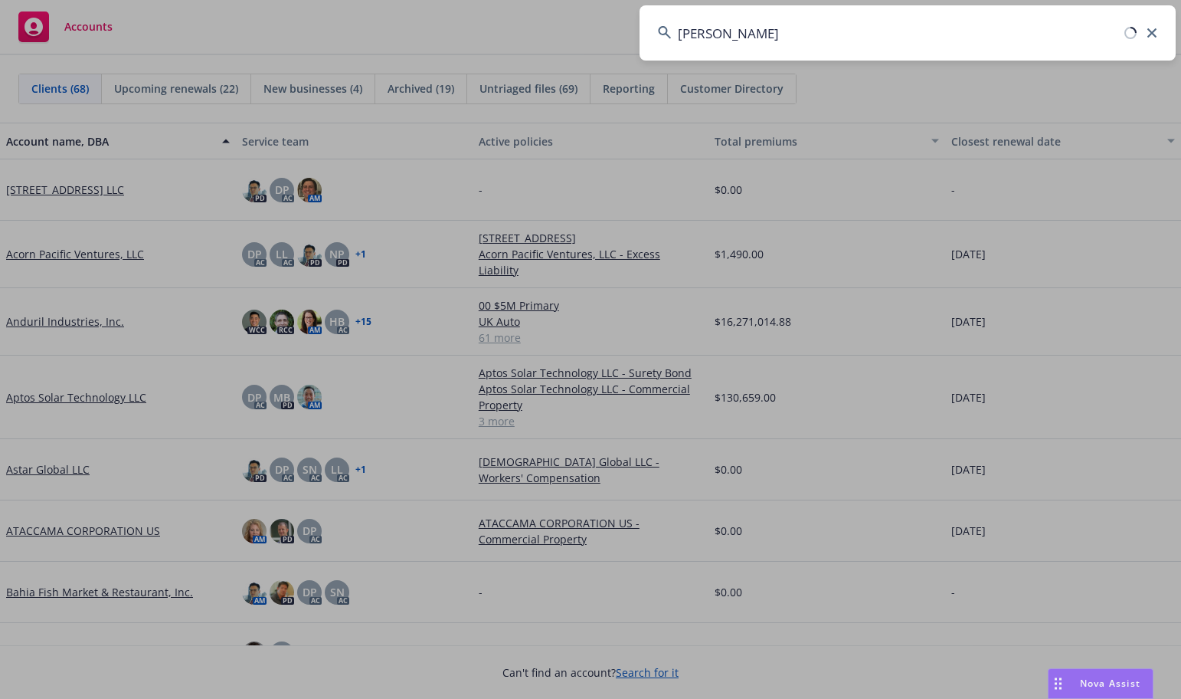
type input "buck jack"
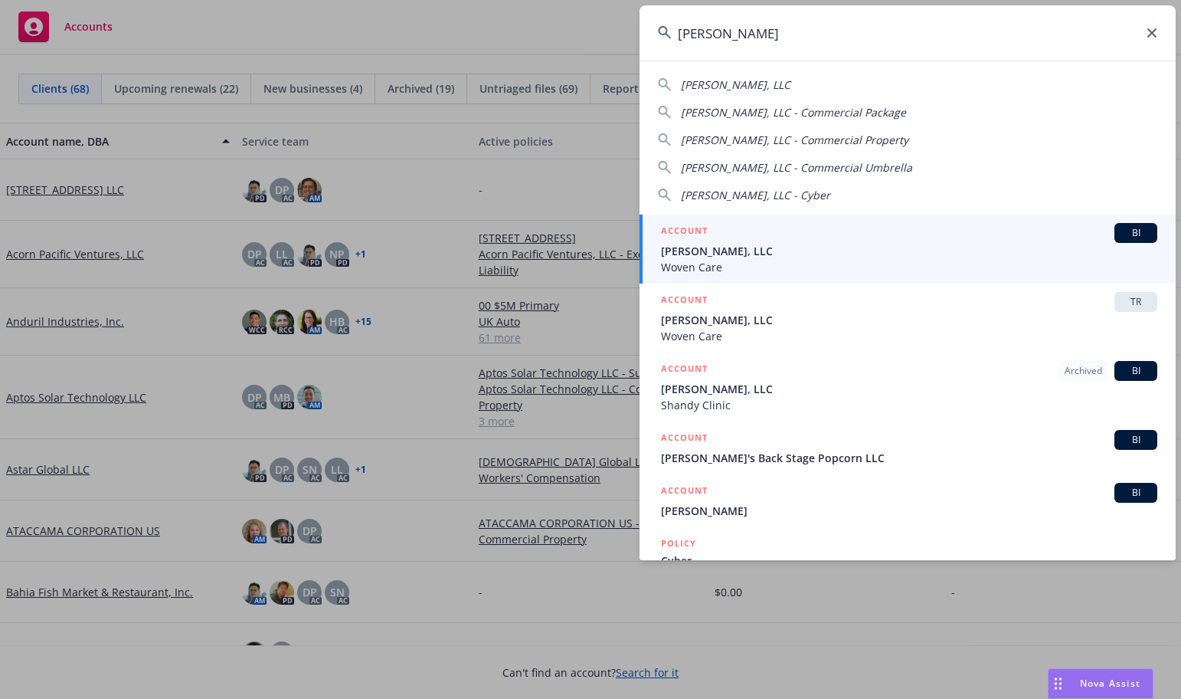
click at [850, 248] on span "[PERSON_NAME], LLC" at bounding box center [909, 251] width 496 height 16
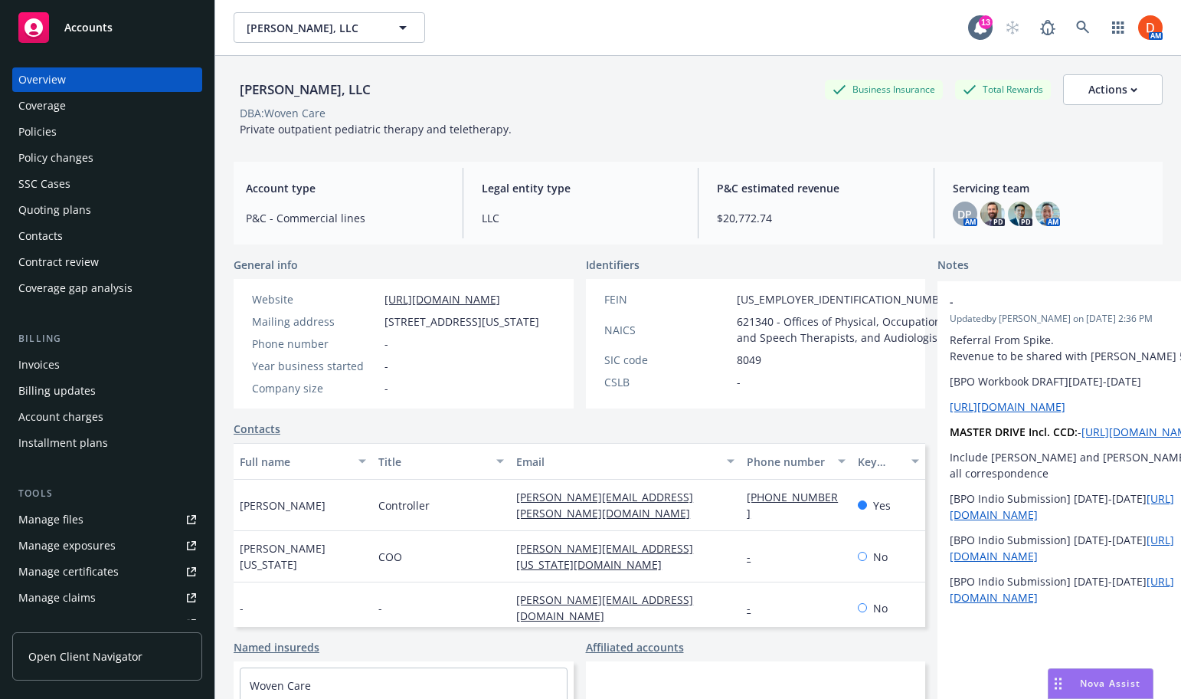
click at [148, 138] on div "Policies" at bounding box center [107, 132] width 178 height 25
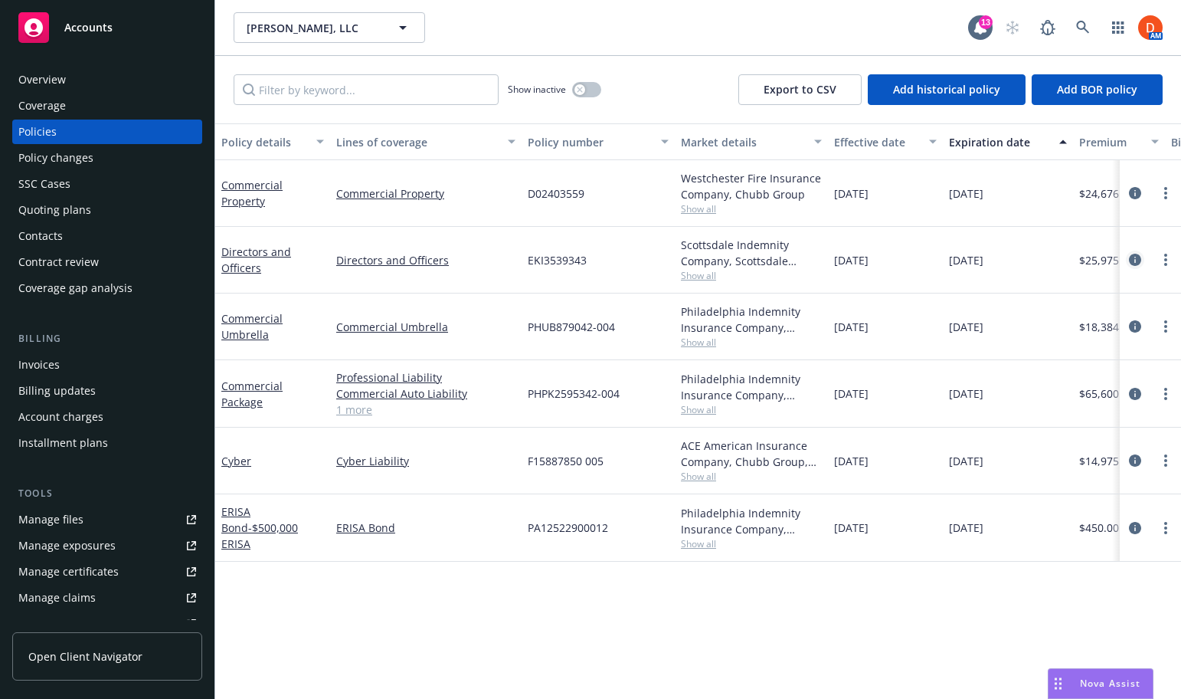
click at [1142, 259] on link "circleInformation" at bounding box center [1135, 260] width 18 height 18
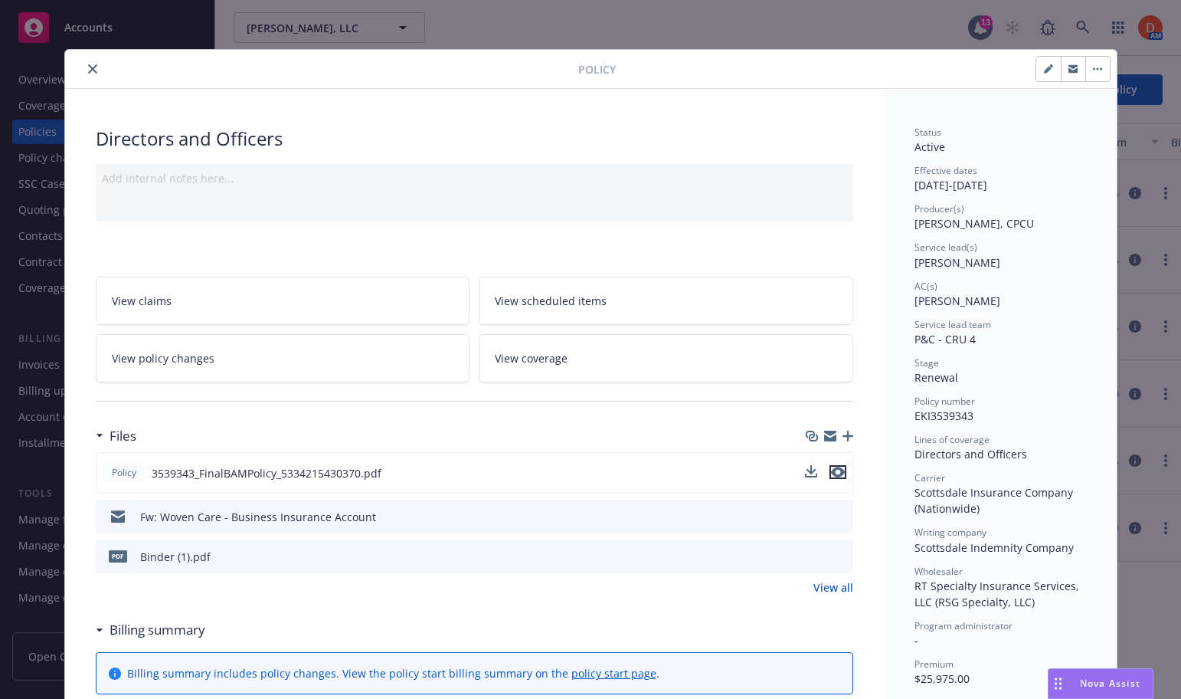
click at [844, 468] on button "preview file" at bounding box center [838, 472] width 17 height 14
click at [93, 67] on icon "close" at bounding box center [92, 68] width 9 height 9
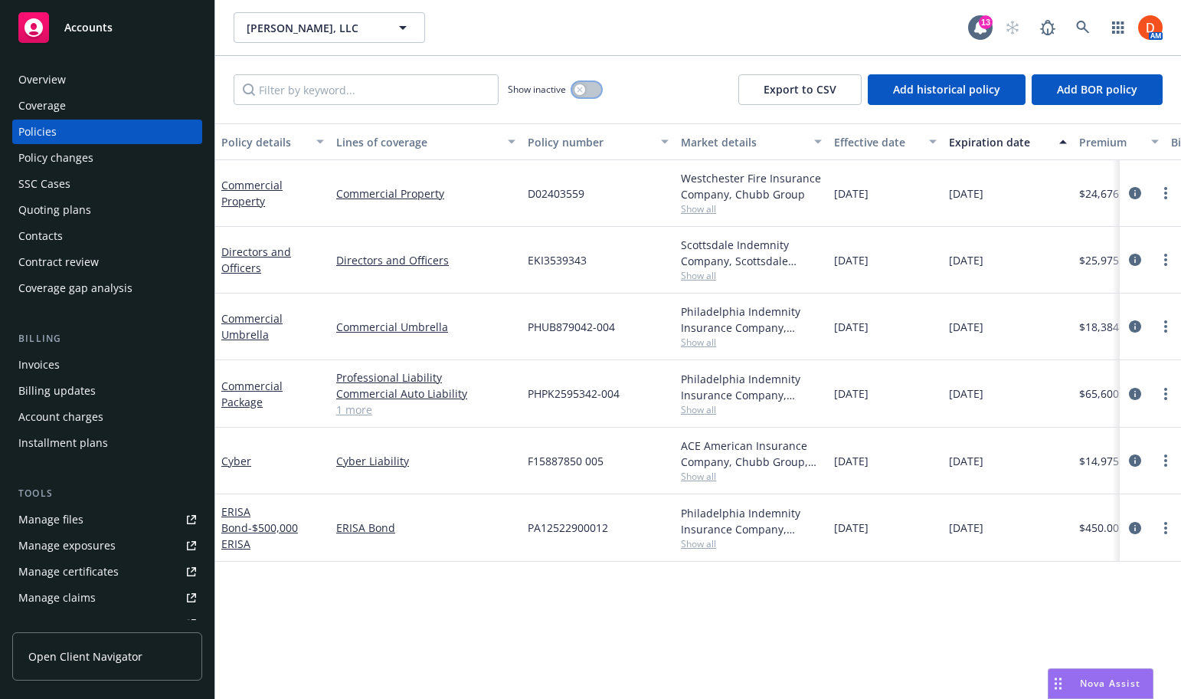
click at [588, 84] on button "button" at bounding box center [586, 89] width 29 height 15
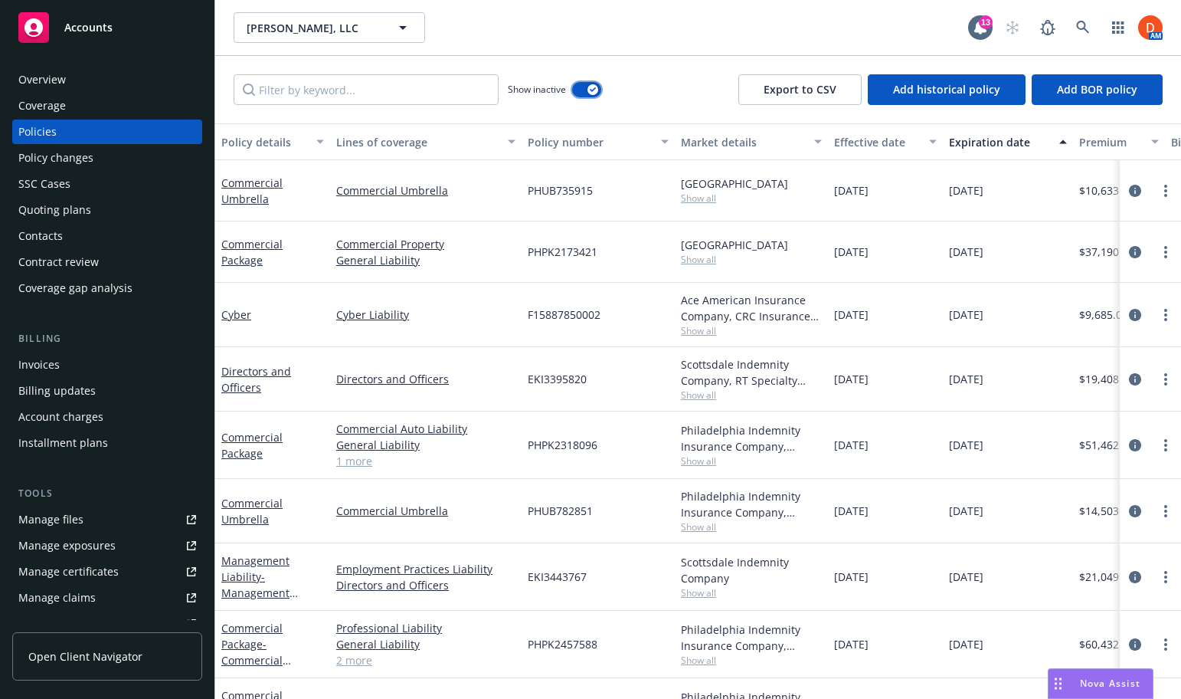
scroll to position [0, 513]
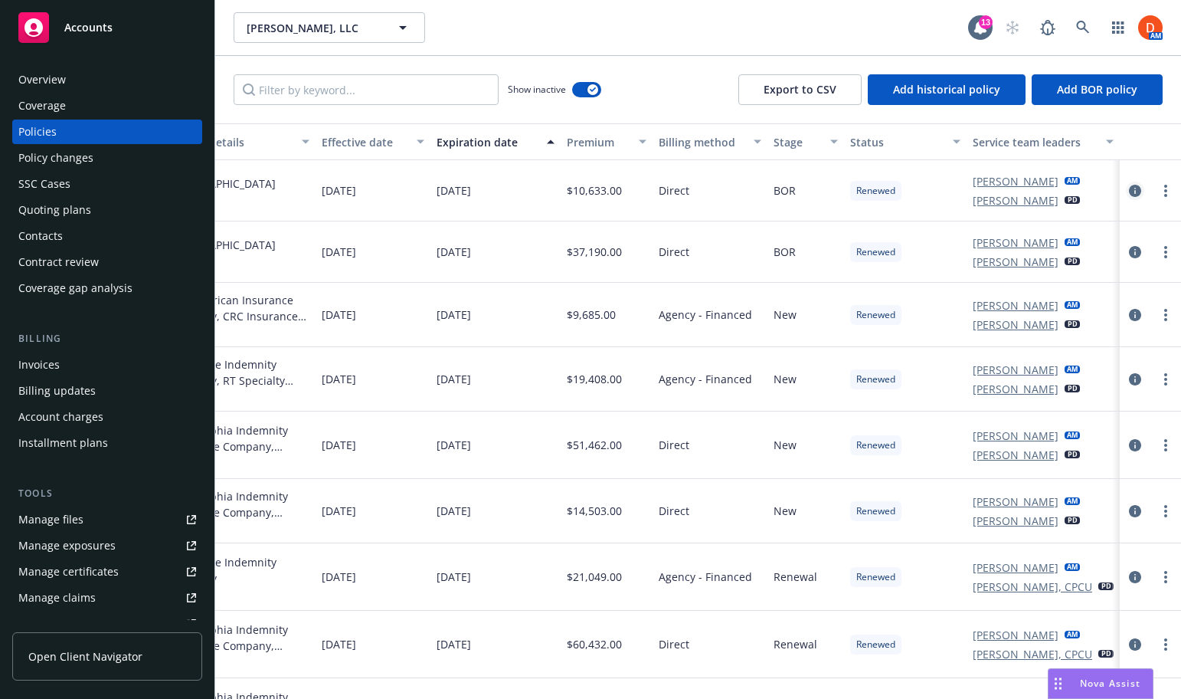
click at [1135, 194] on icon "circleInformation" at bounding box center [1135, 191] width 12 height 12
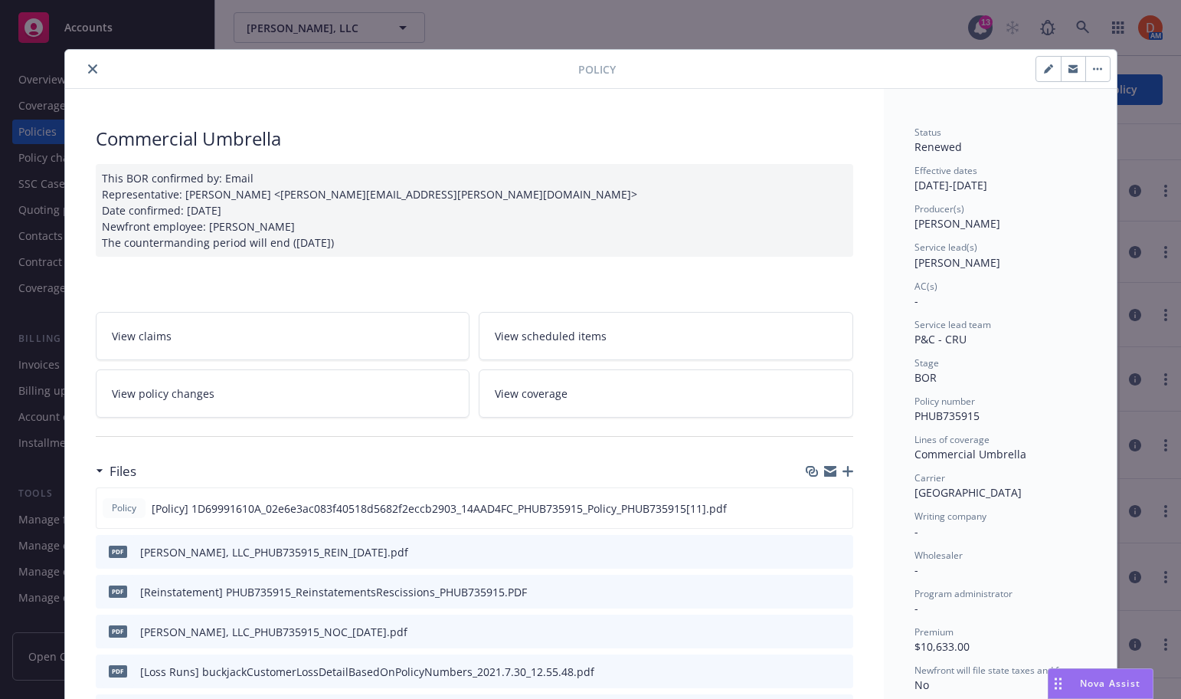
click at [1053, 70] on button "button" at bounding box center [1049, 69] width 25 height 25
select select "BOR"
select select "12"
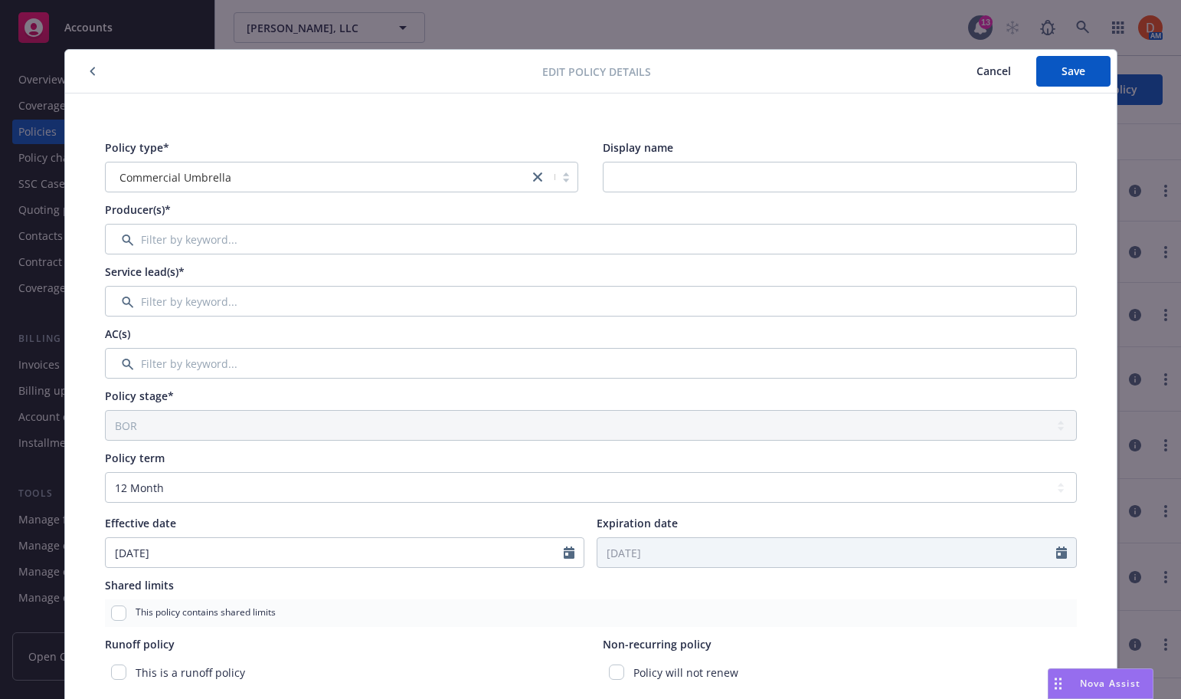
click at [993, 70] on span "Cancel" at bounding box center [994, 71] width 34 height 15
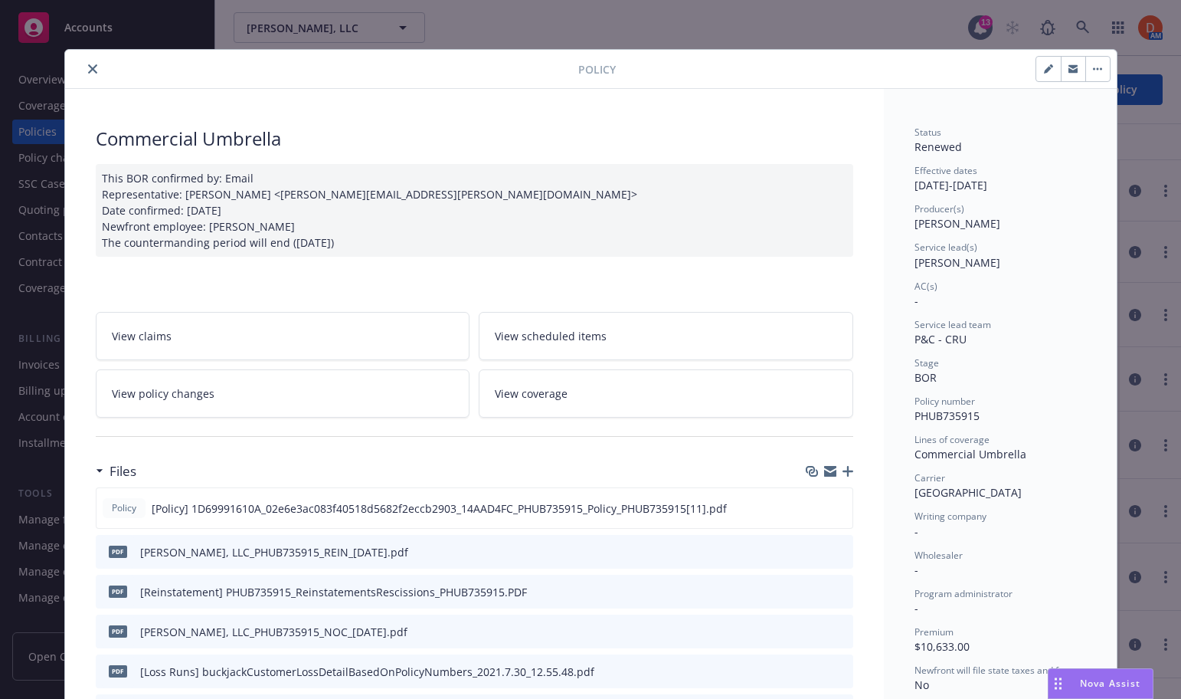
click at [1103, 70] on button "button" at bounding box center [1098, 69] width 25 height 25
click at [941, 131] on span "Status" at bounding box center [928, 132] width 27 height 13
click at [93, 72] on icon "close" at bounding box center [92, 68] width 9 height 9
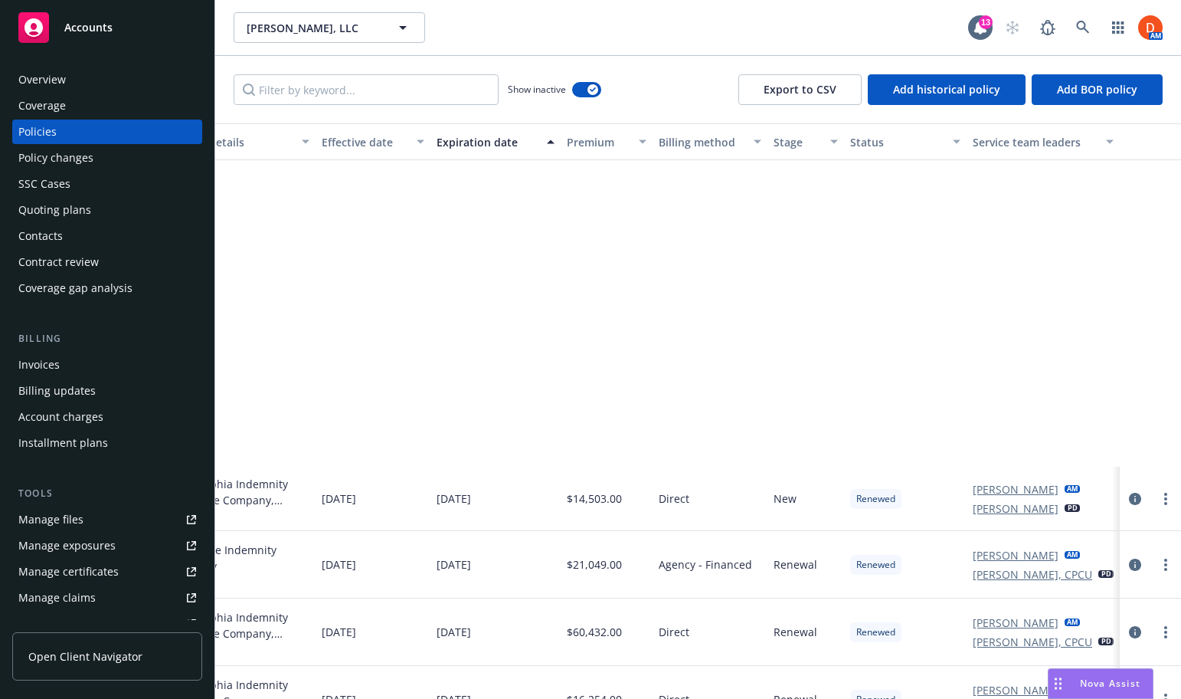
scroll to position [859, 513]
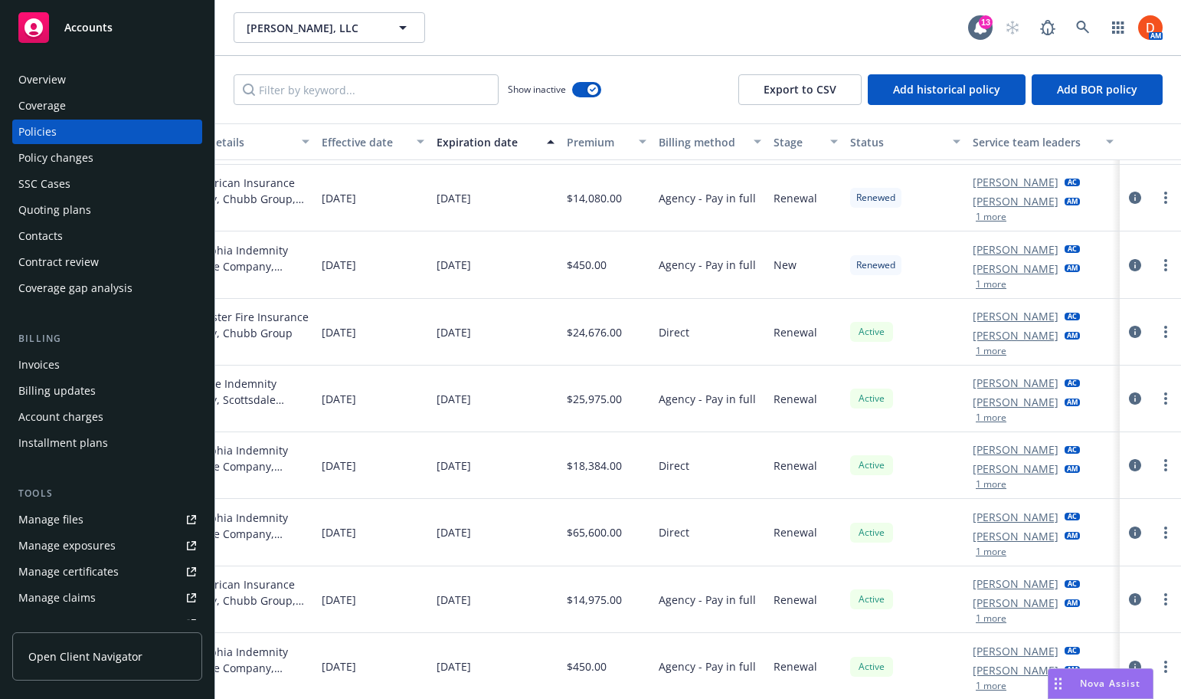
click at [149, 81] on div "Overview" at bounding box center [107, 79] width 178 height 25
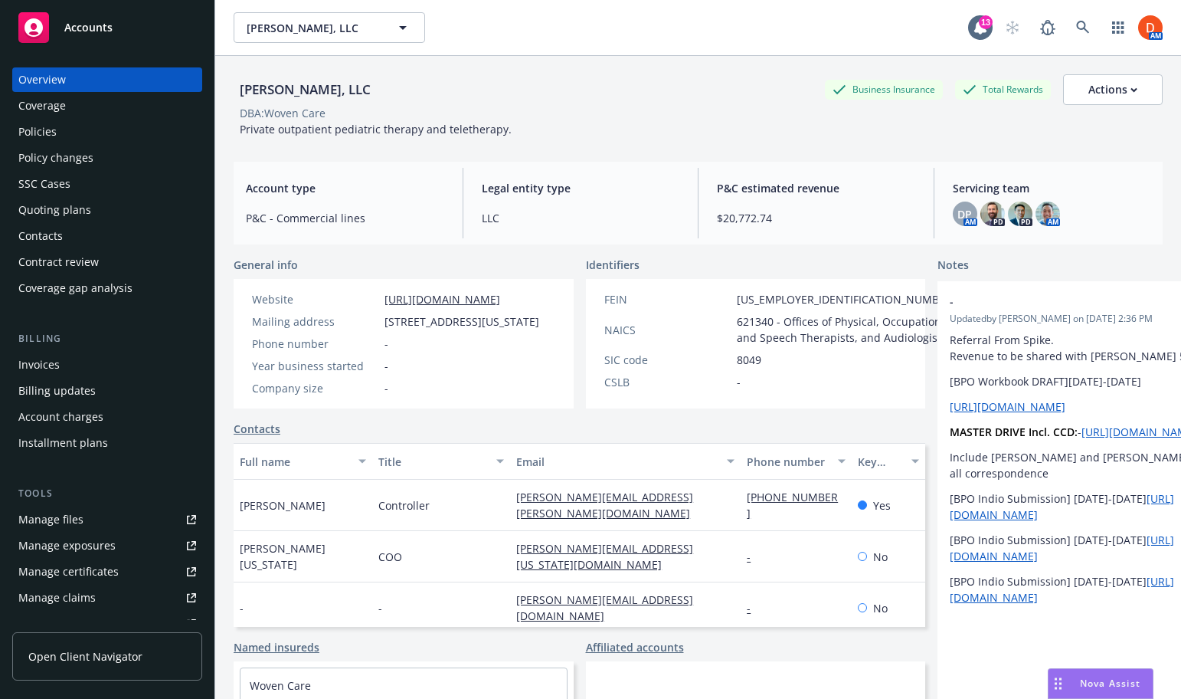
click at [118, 142] on div "Policies" at bounding box center [107, 132] width 178 height 25
